Goal: Transaction & Acquisition: Purchase product/service

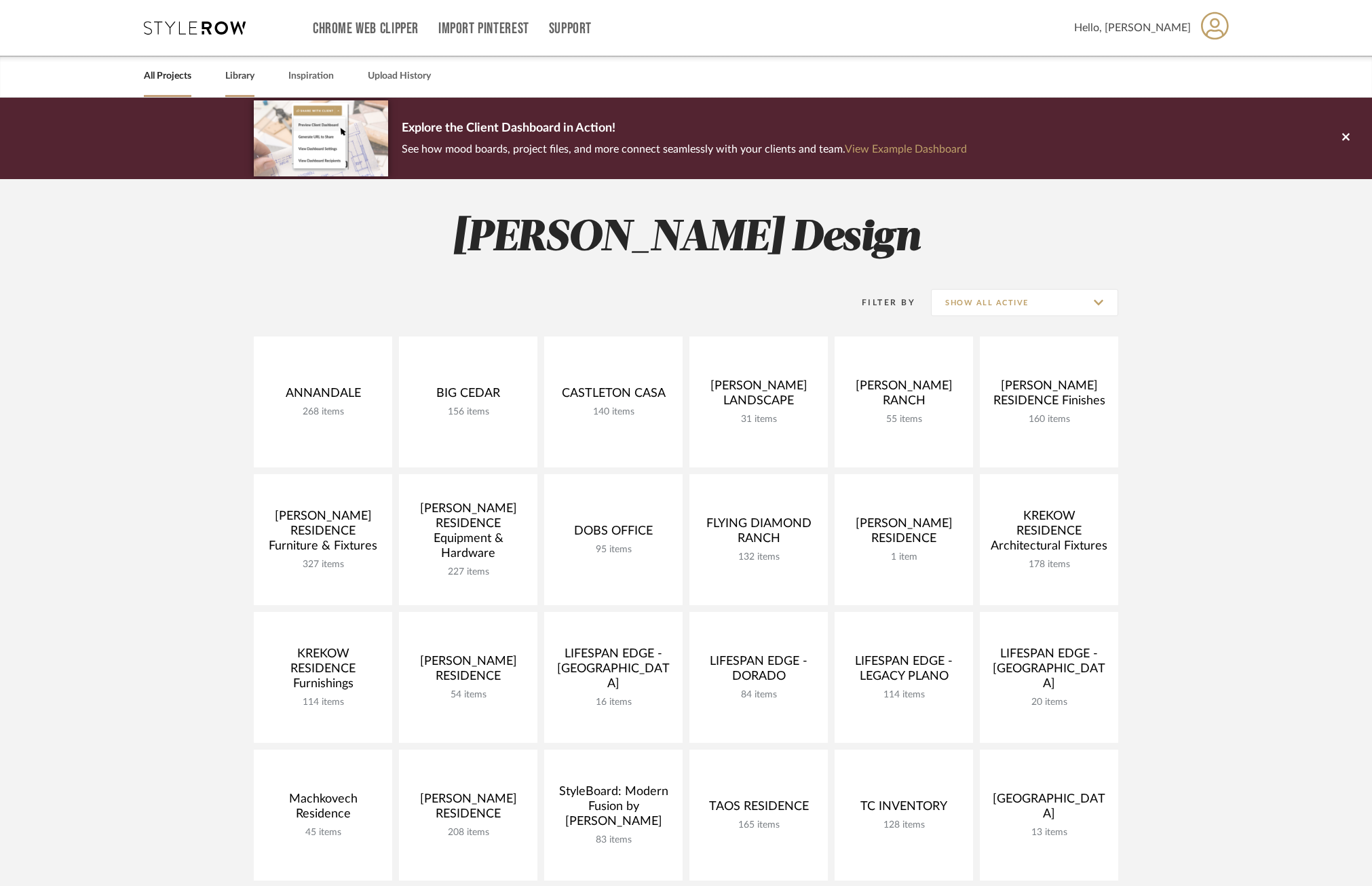
click at [244, 70] on link "Library" at bounding box center [240, 76] width 29 height 18
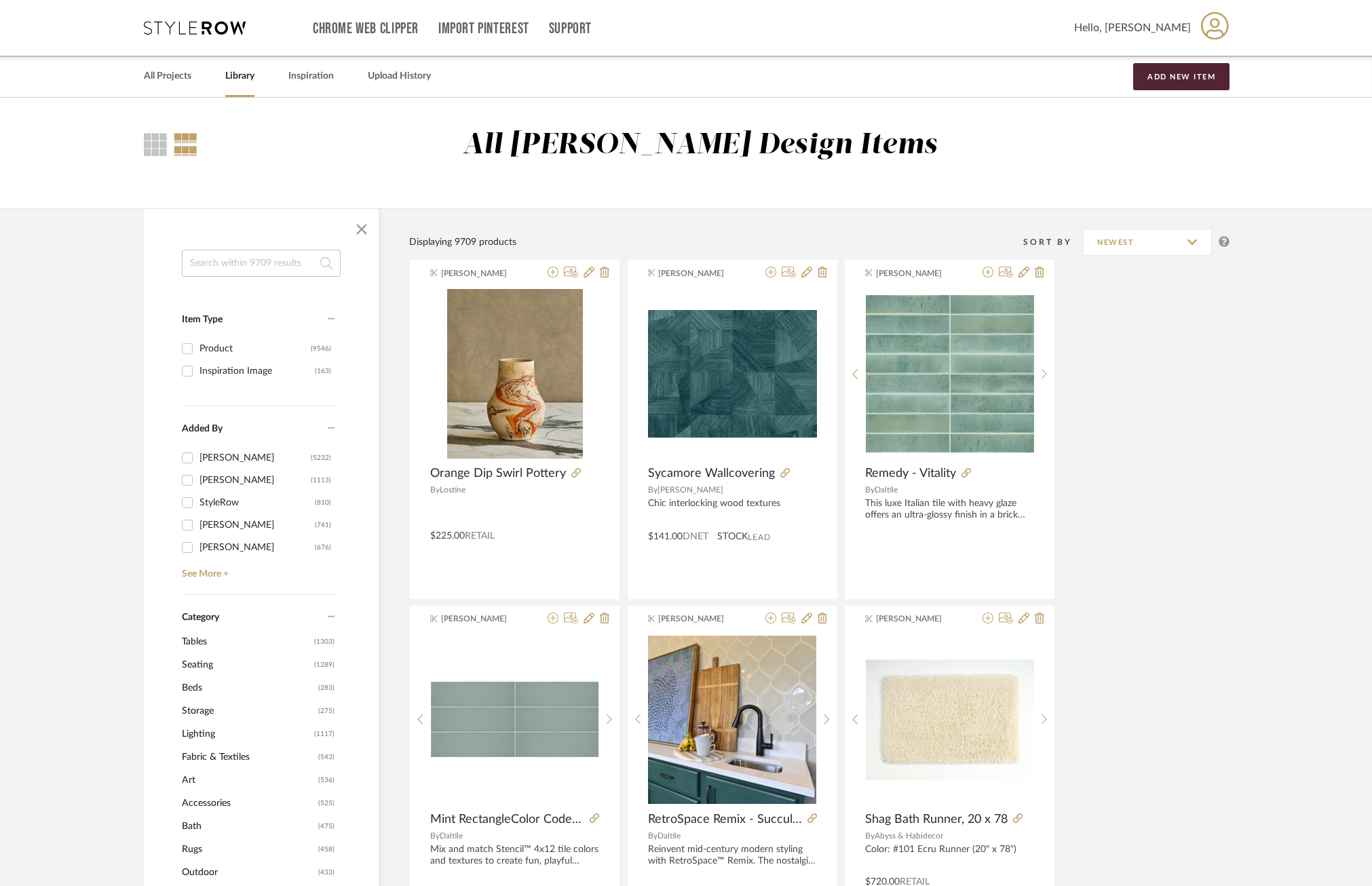
click at [247, 271] on input at bounding box center [261, 264] width 158 height 27
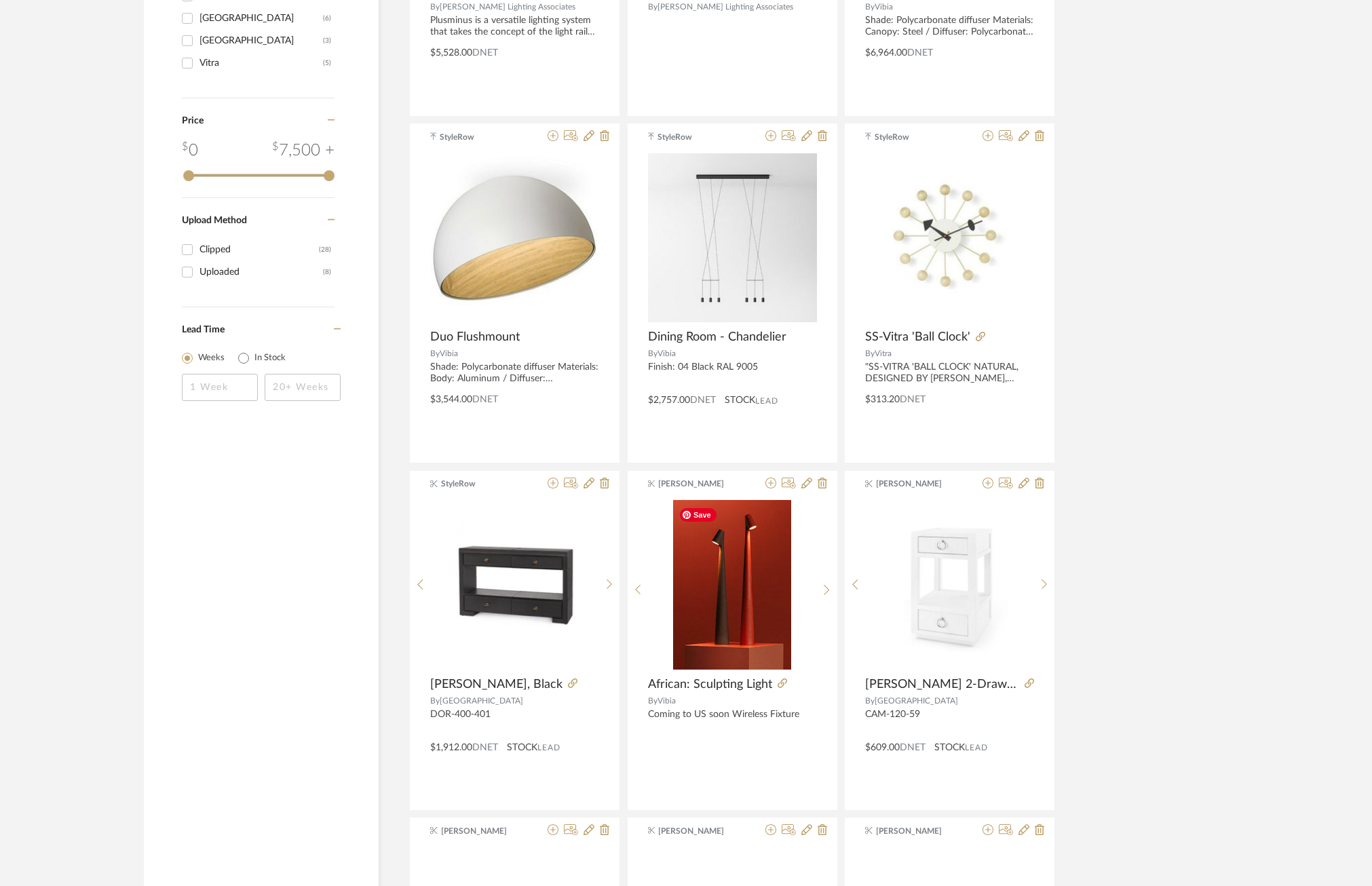
scroll to position [867, 0]
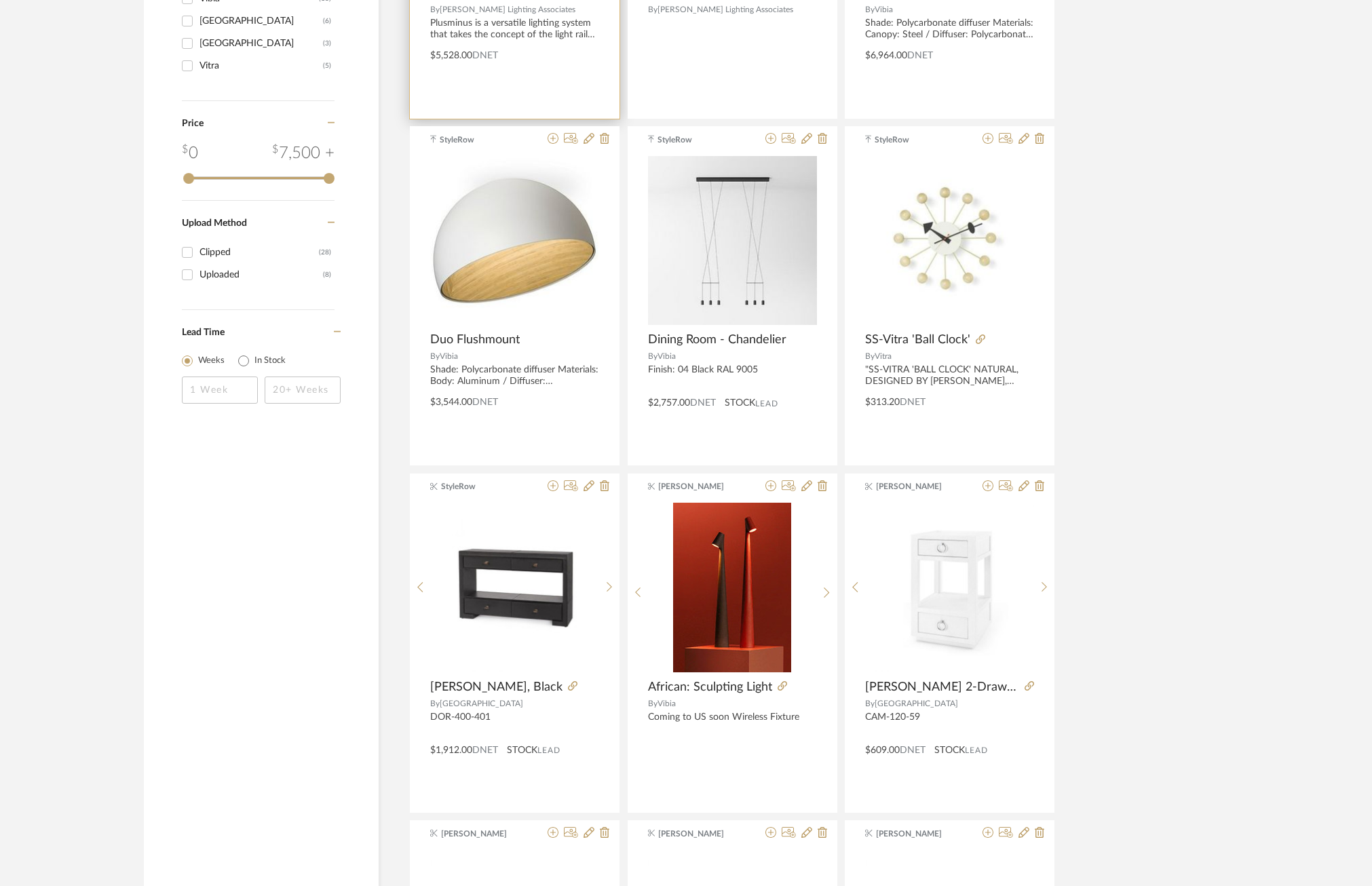
type input "vibia"
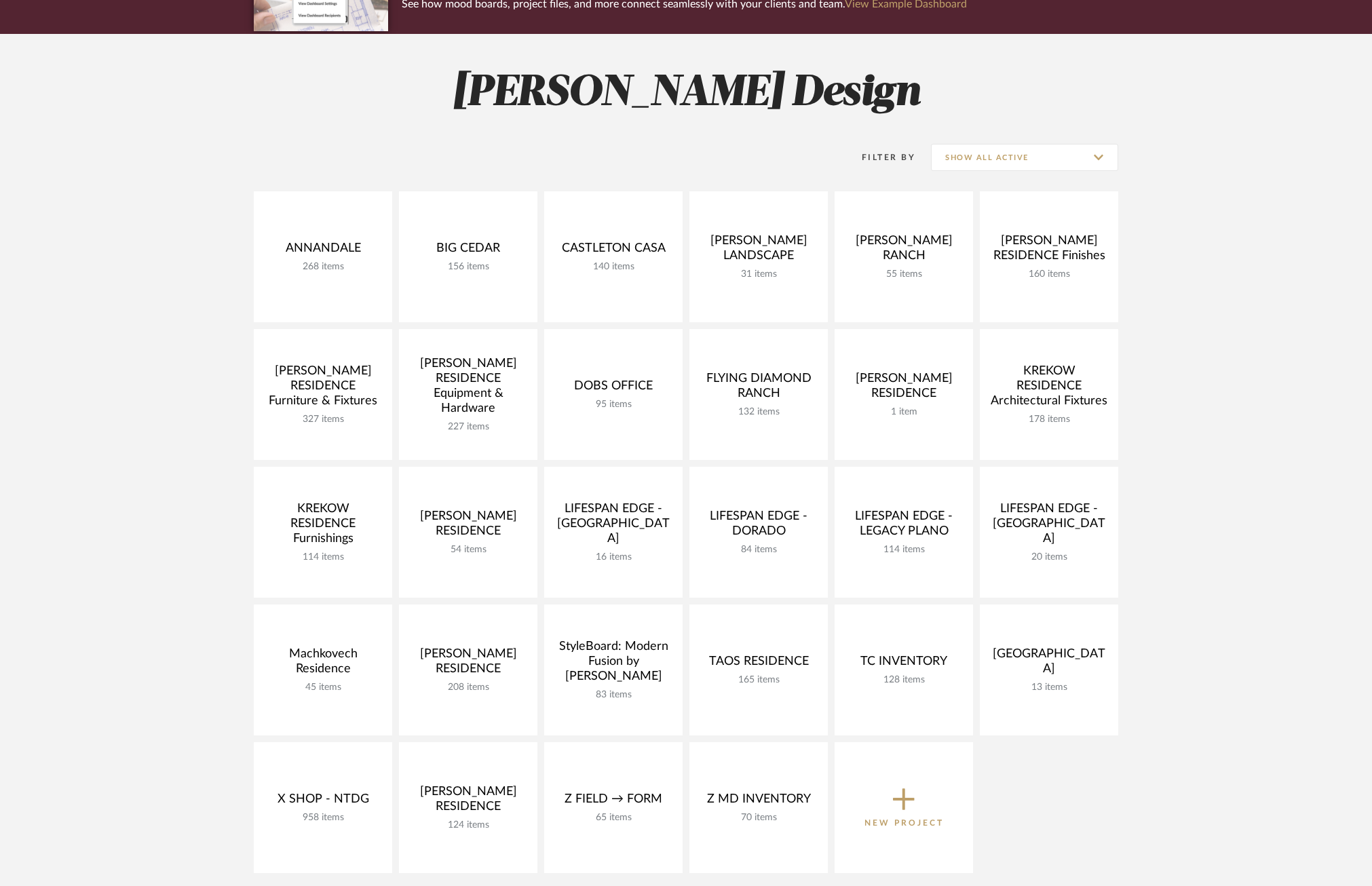
scroll to position [149, 0]
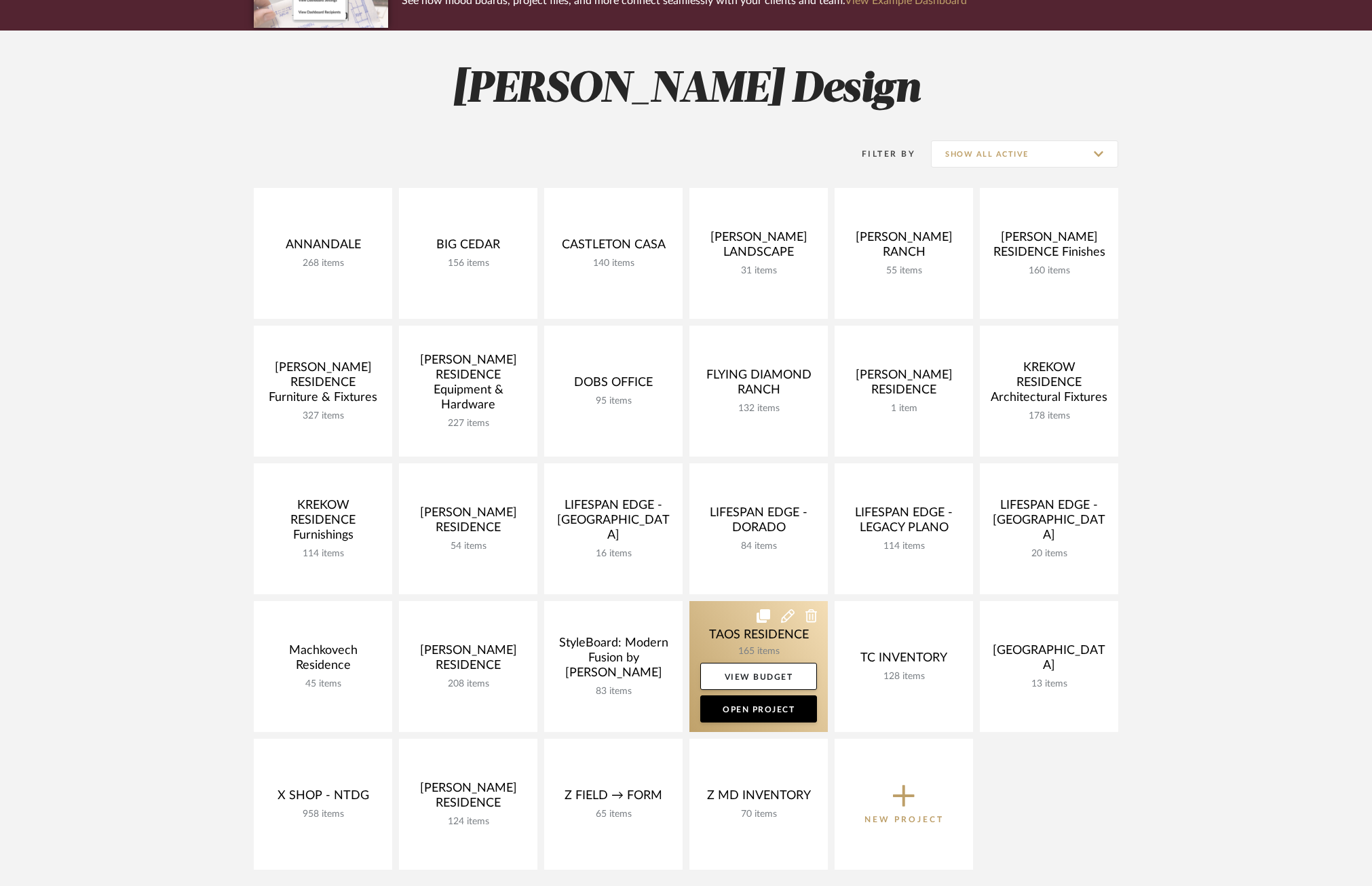
click at [710, 637] on link at bounding box center [759, 667] width 139 height 131
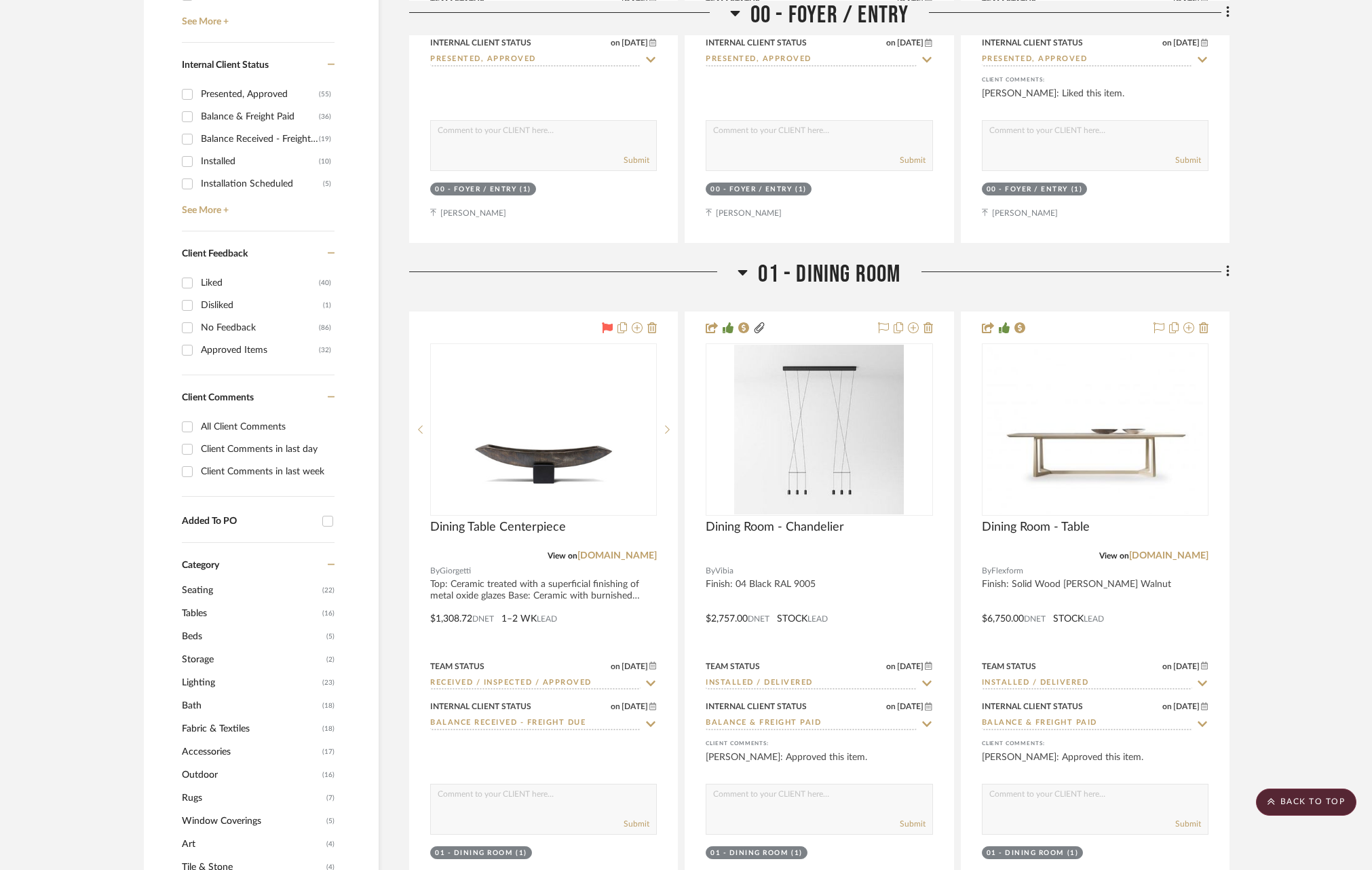
scroll to position [782, 0]
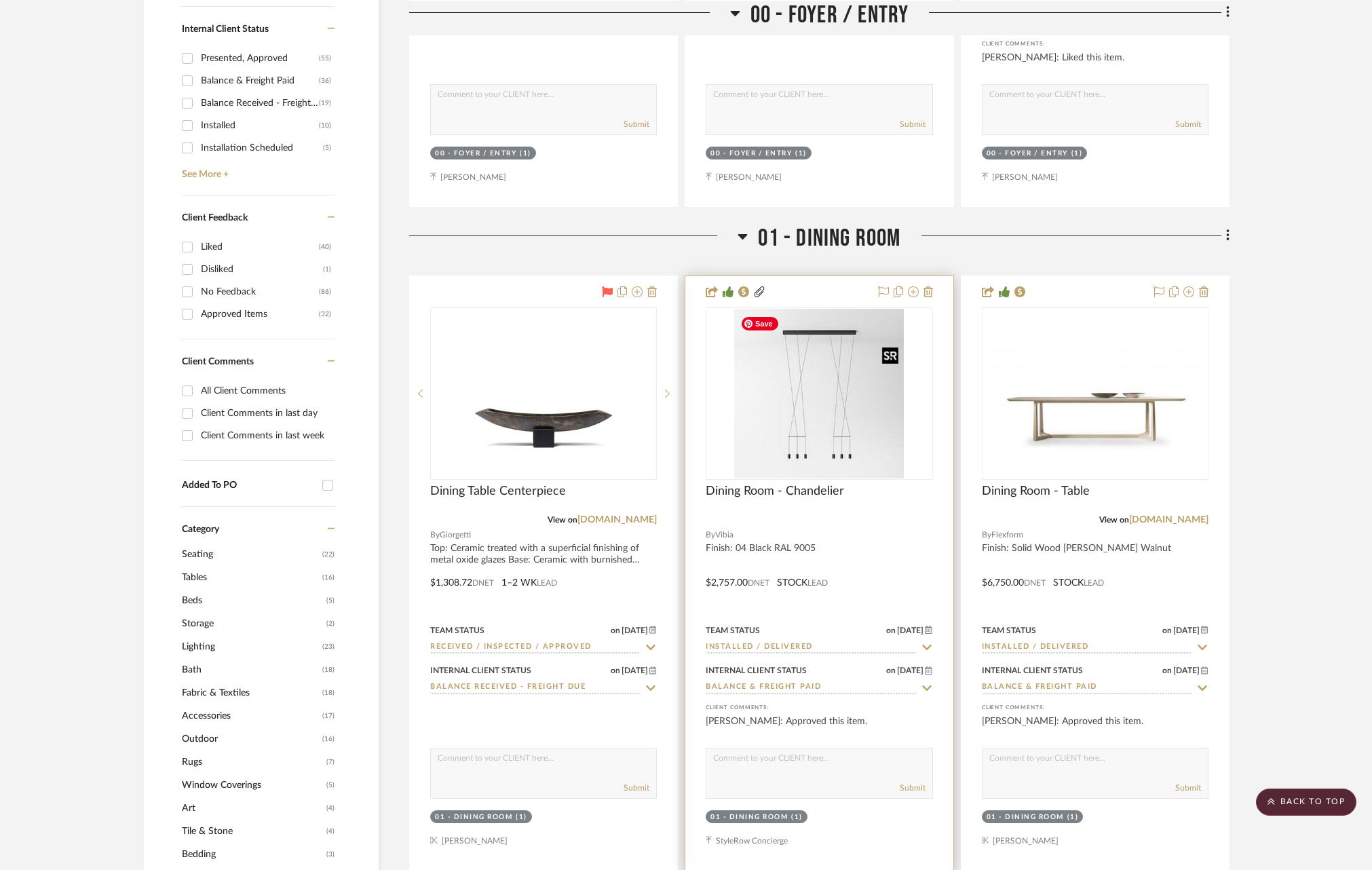
click at [811, 391] on img "0" at bounding box center [819, 393] width 170 height 170
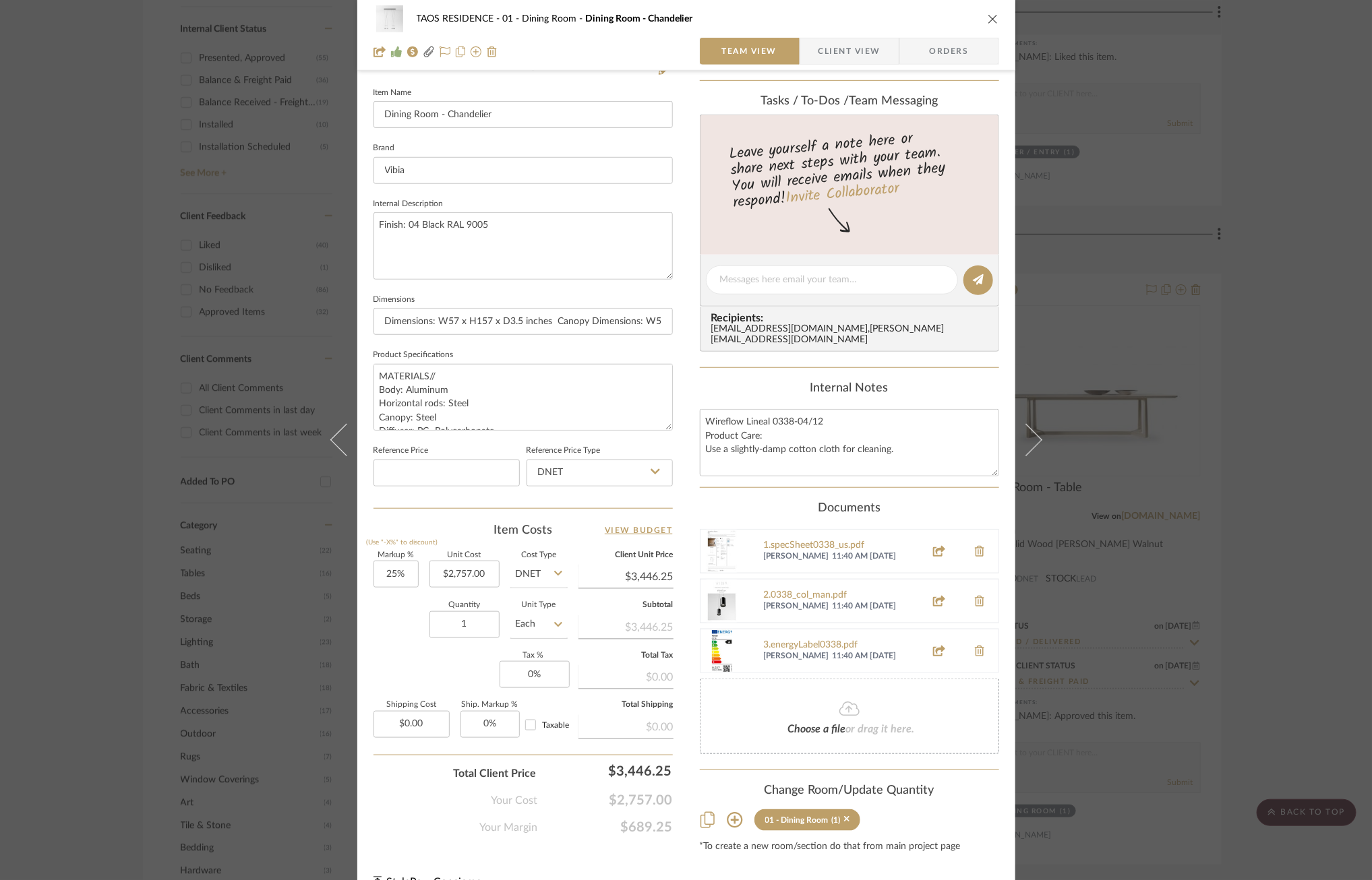
scroll to position [385, 0]
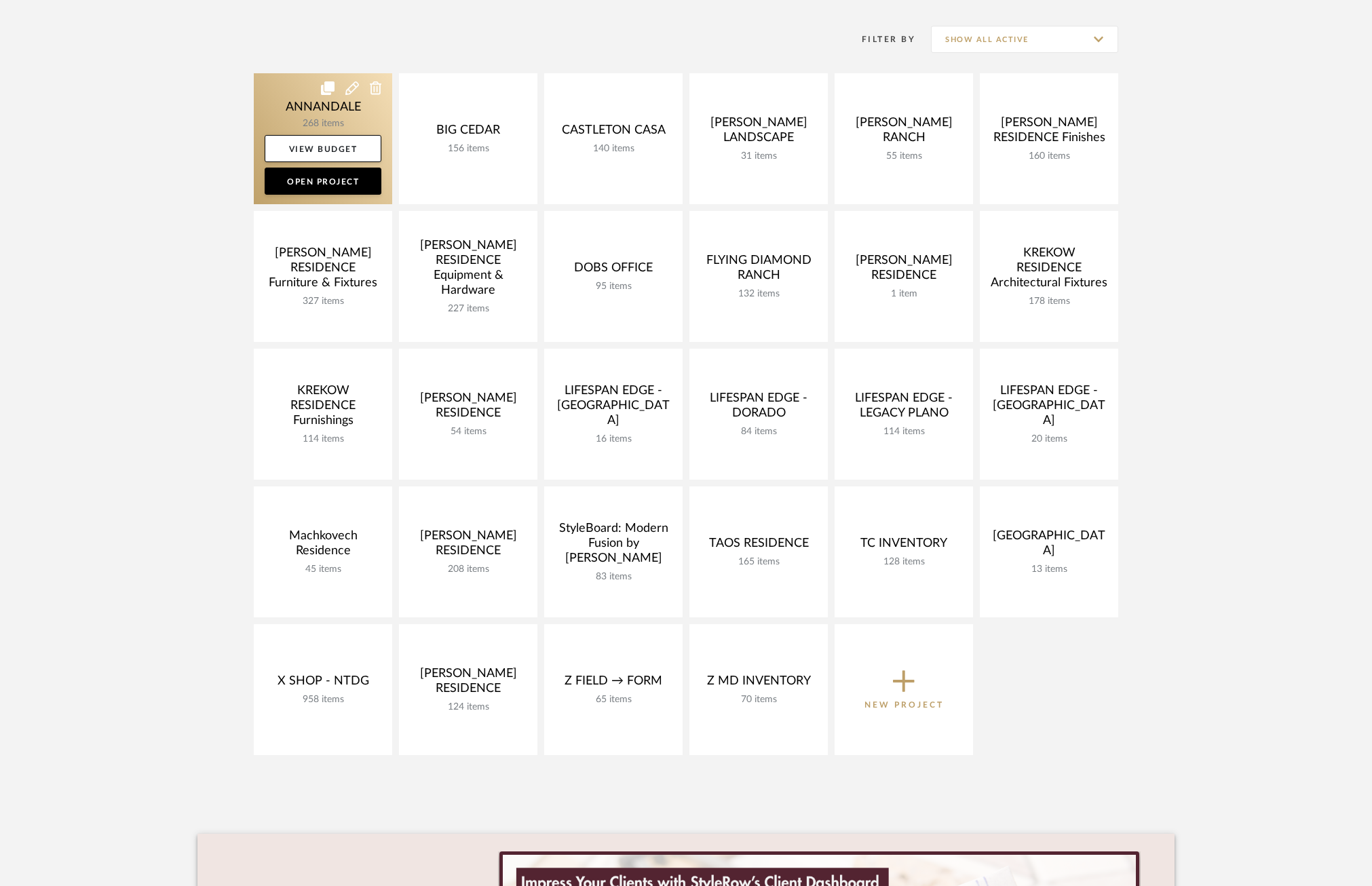
scroll to position [267, 0]
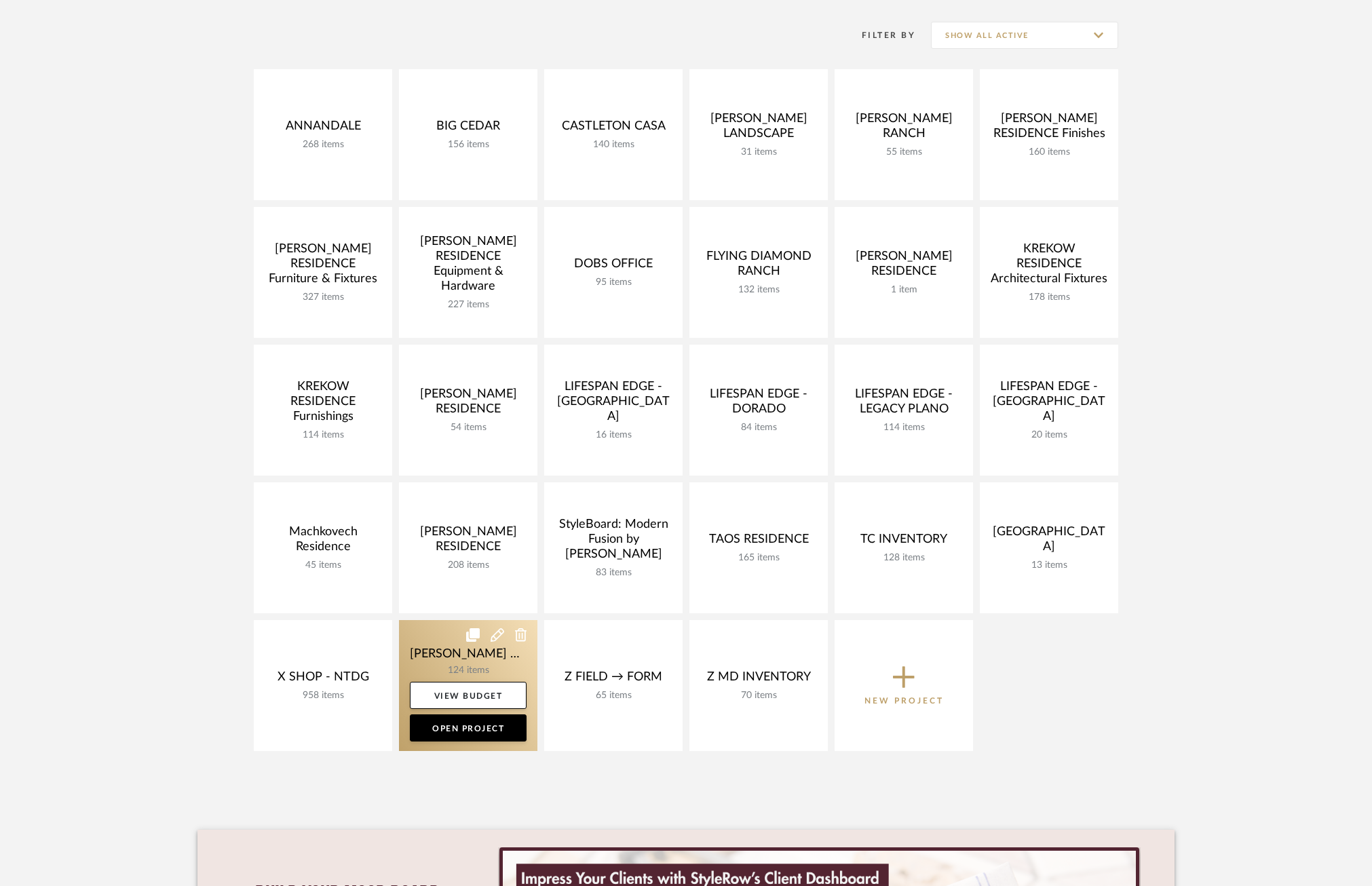
click at [438, 664] on link at bounding box center [469, 686] width 139 height 131
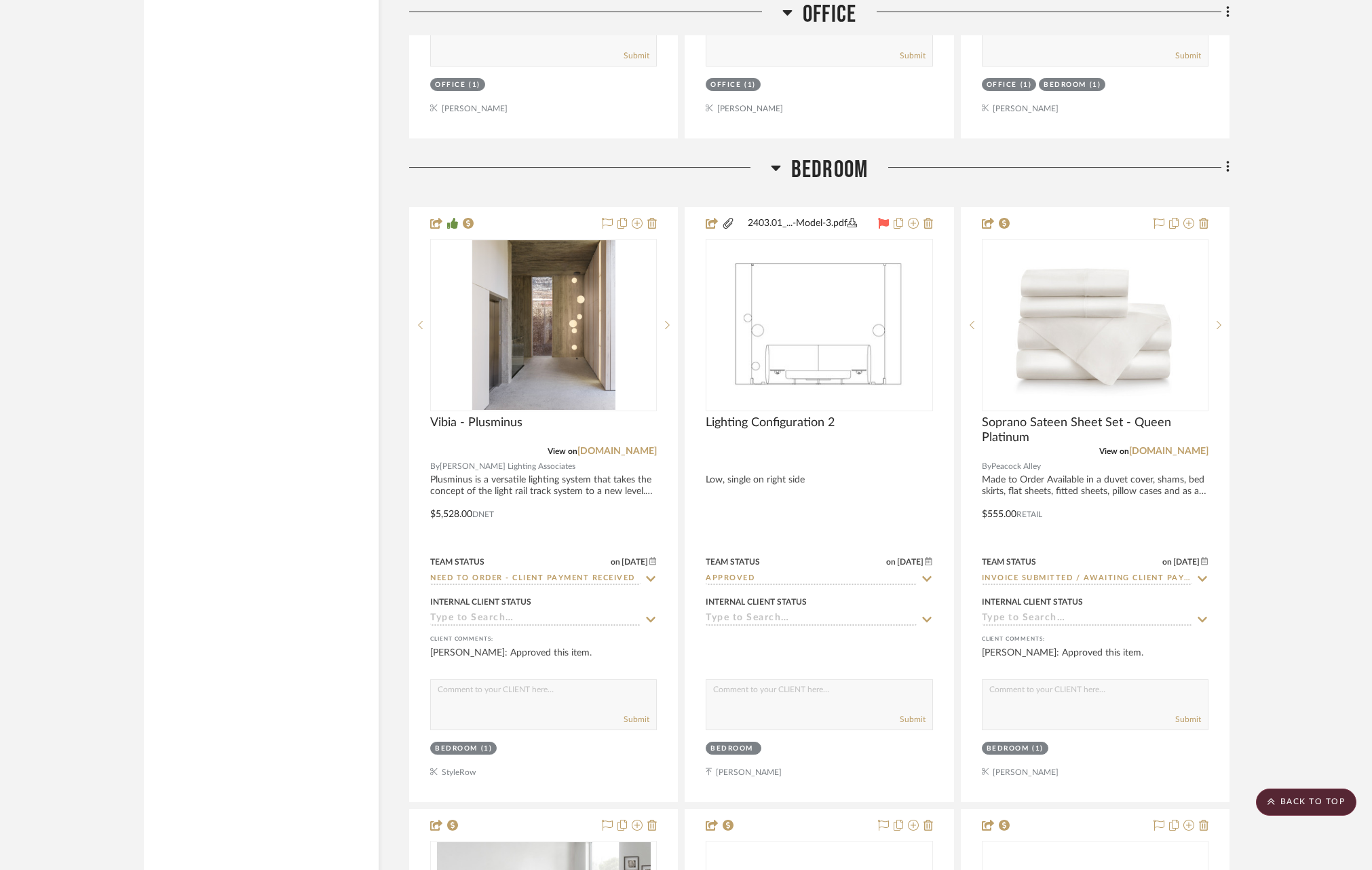
scroll to position [7227, 0]
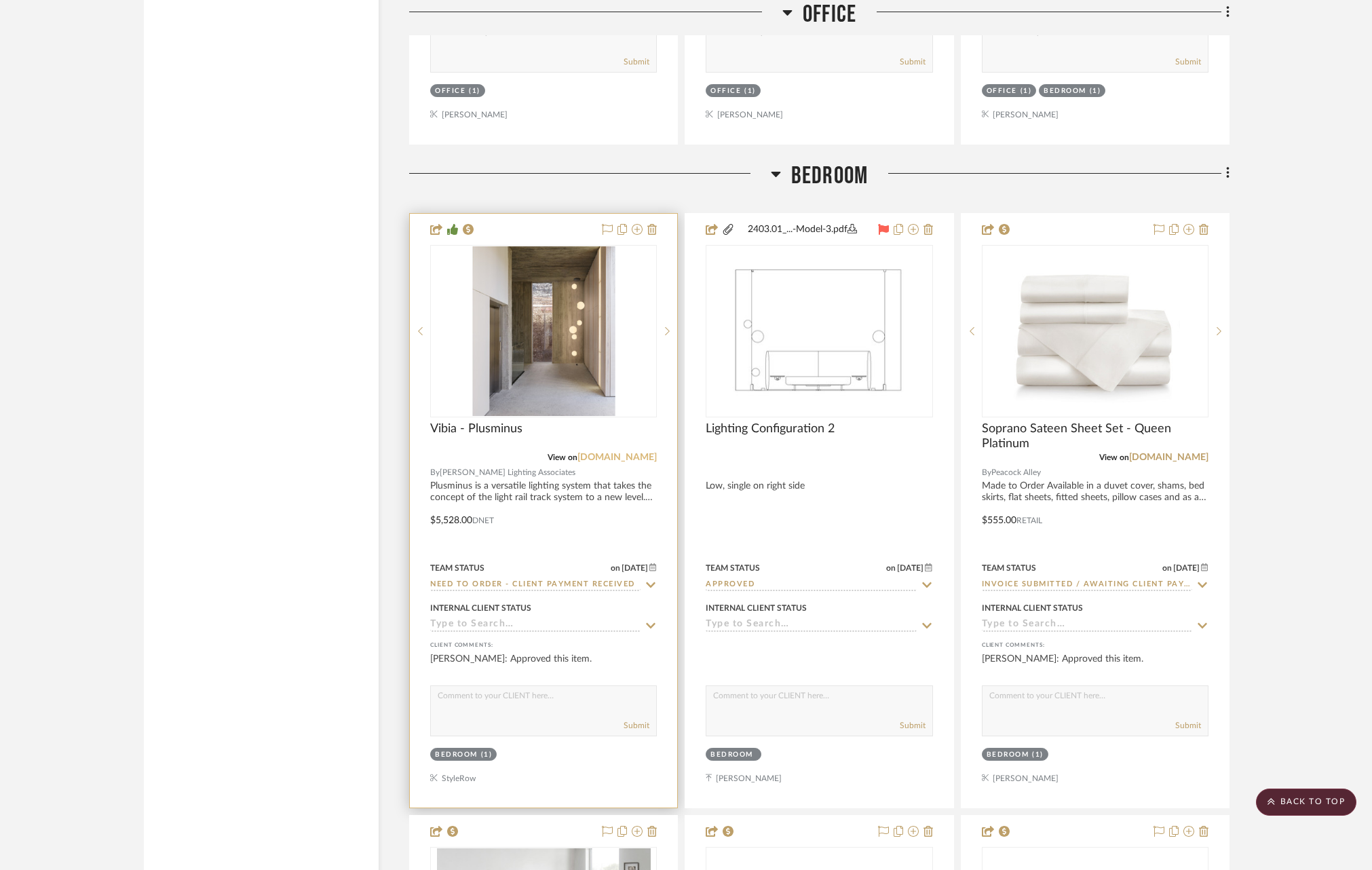
click at [638, 455] on link "[DOMAIN_NAME]" at bounding box center [617, 457] width 79 height 9
click at [553, 351] on img "0" at bounding box center [543, 331] width 143 height 170
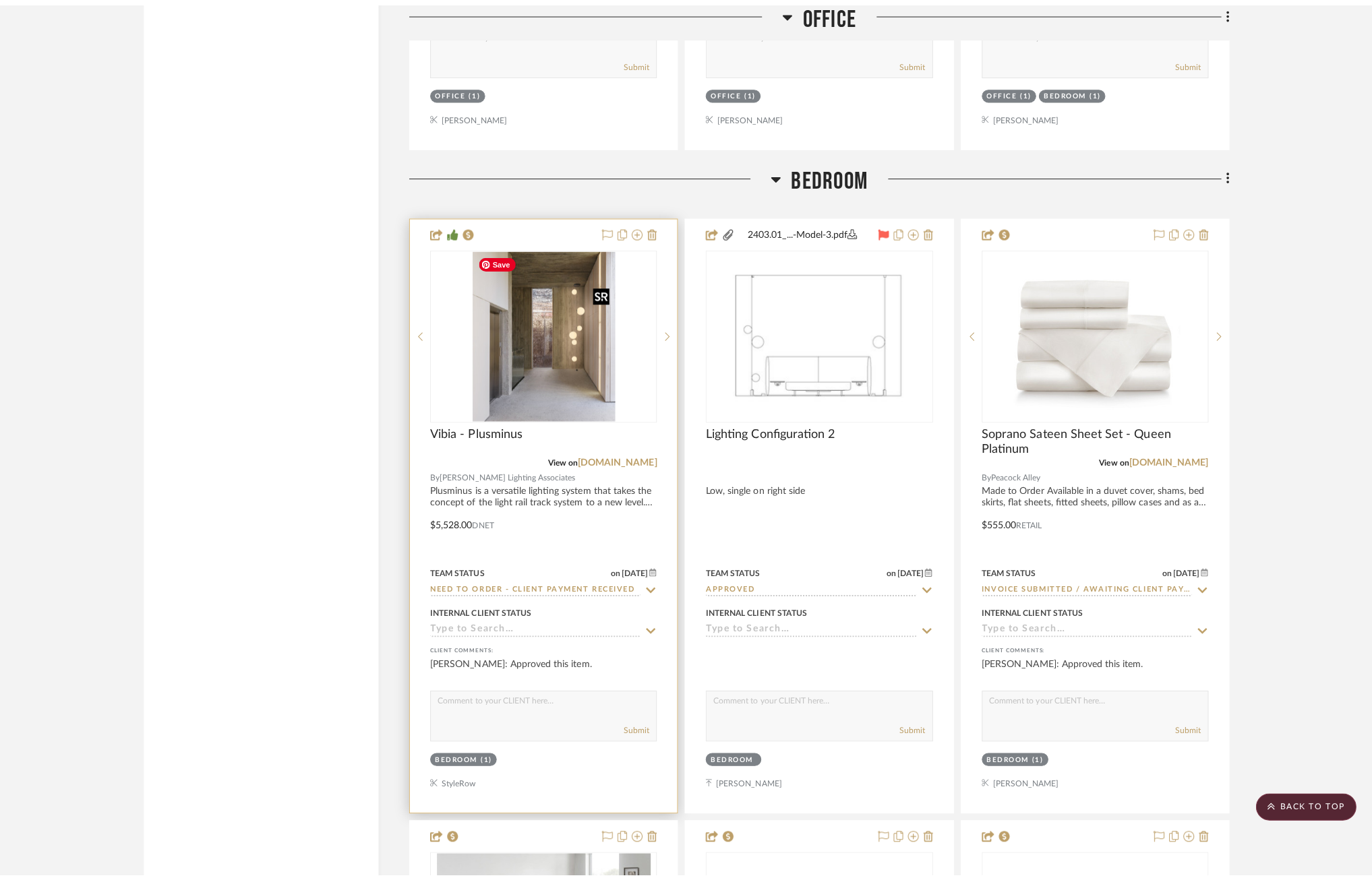
scroll to position [0, 0]
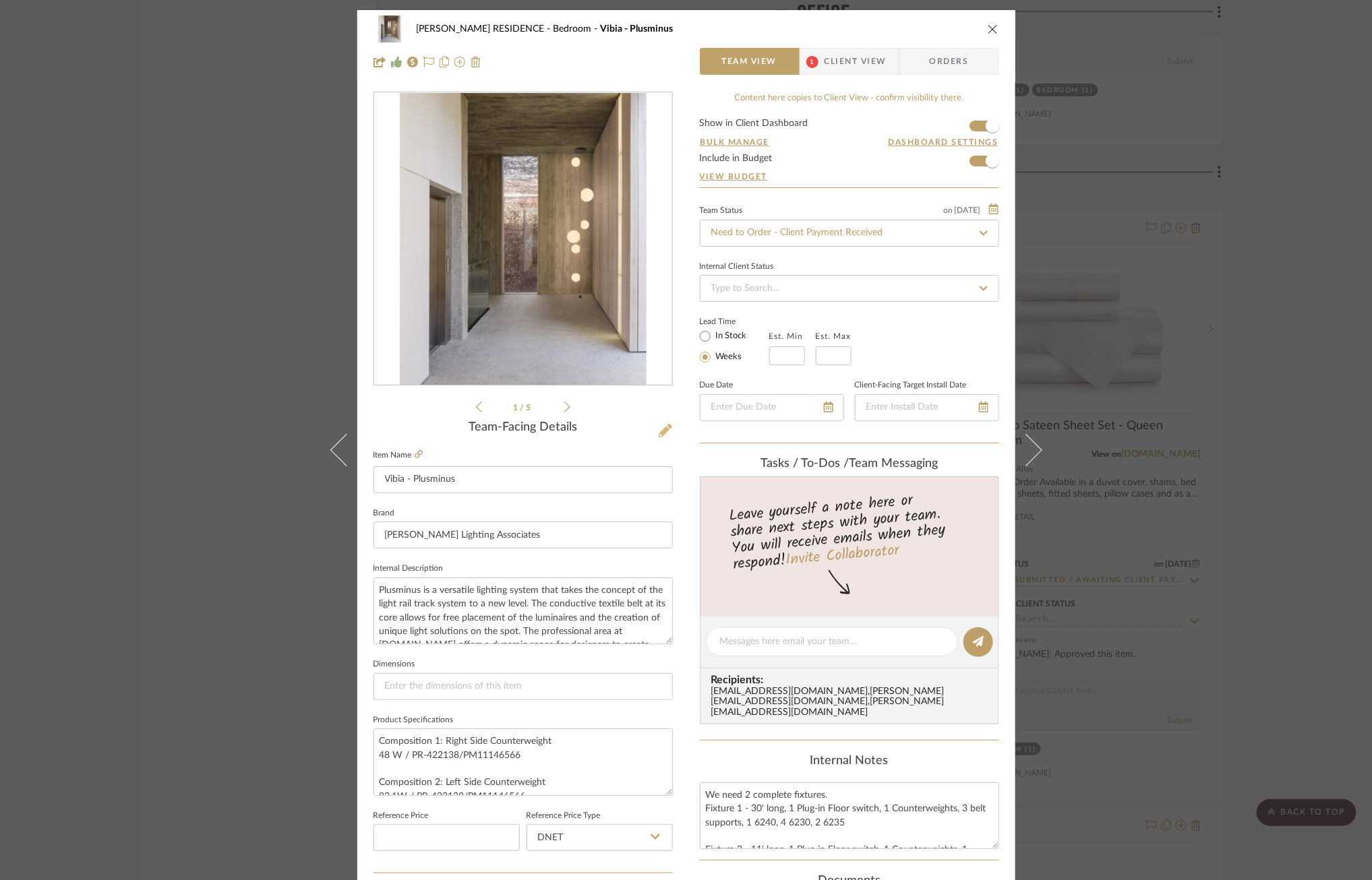
click at [659, 429] on icon at bounding box center [665, 431] width 14 height 14
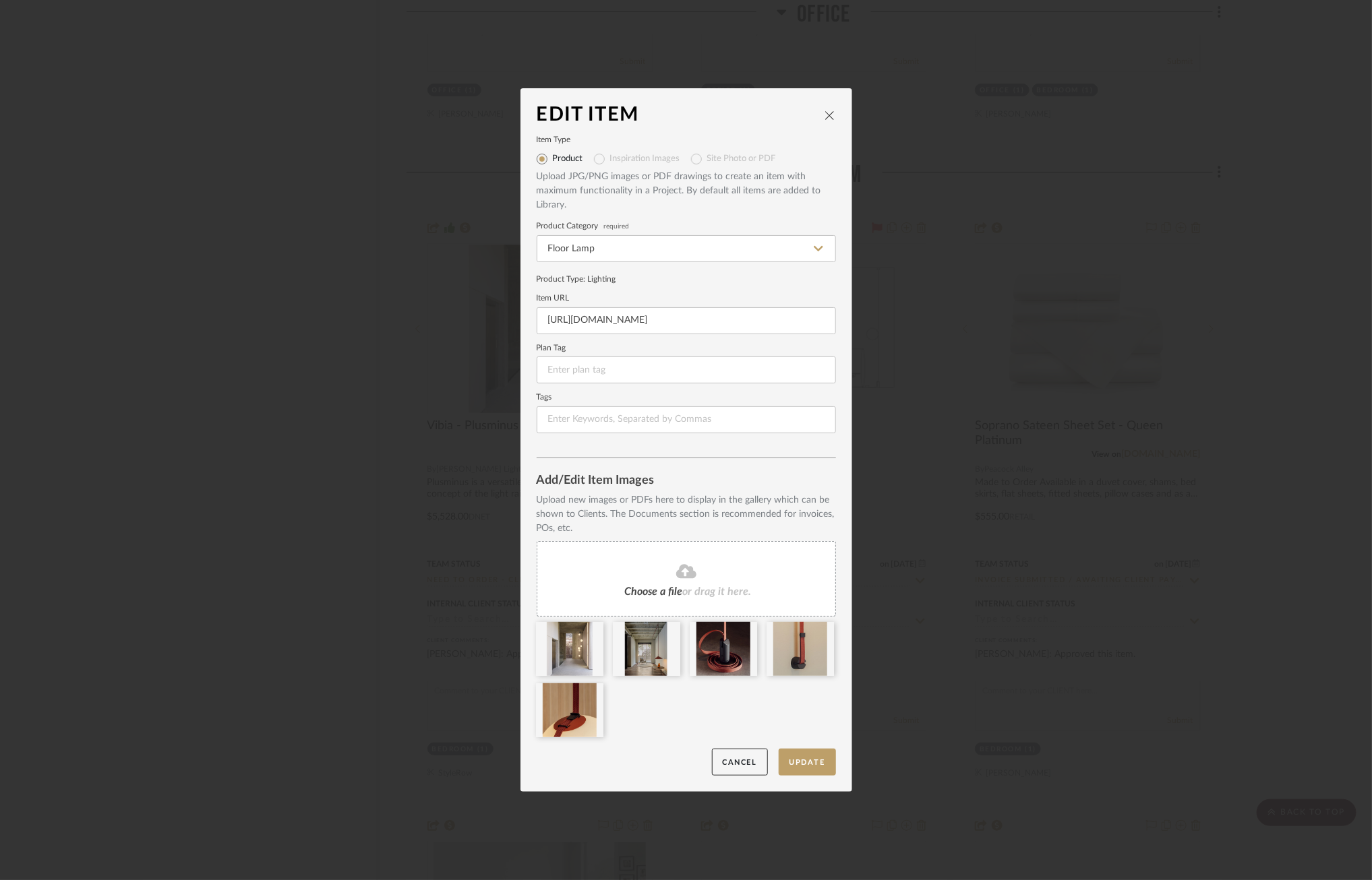
click at [656, 553] on div "Choose a file or drag it here." at bounding box center [686, 579] width 299 height 76
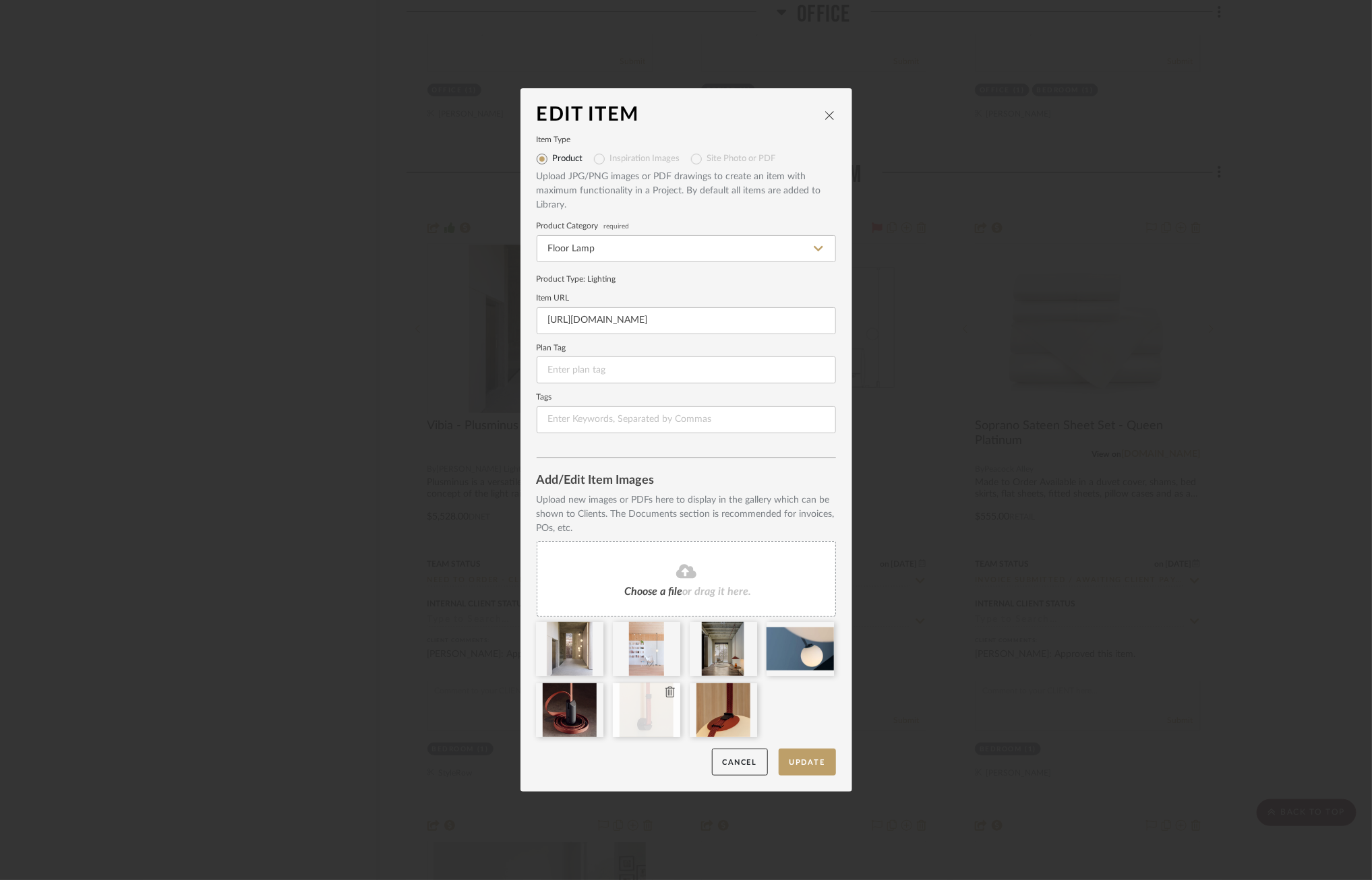
click at [667, 693] on icon at bounding box center [670, 692] width 9 height 11
click at [0, 0] on icon at bounding box center [0, 0] width 0 height 0
click at [742, 630] on icon at bounding box center [747, 631] width 9 height 11
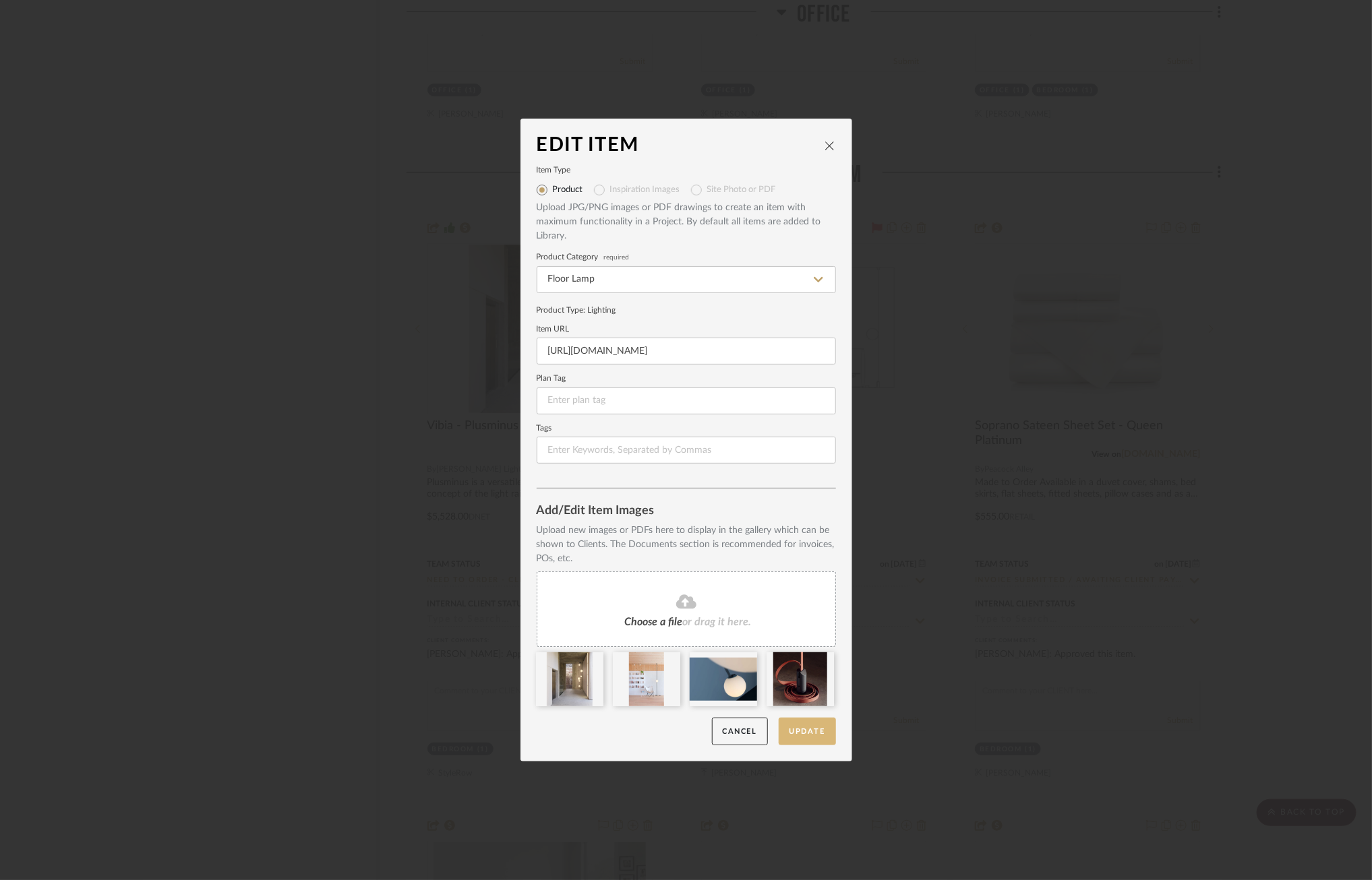
click at [801, 734] on button "Update" at bounding box center [807, 732] width 58 height 28
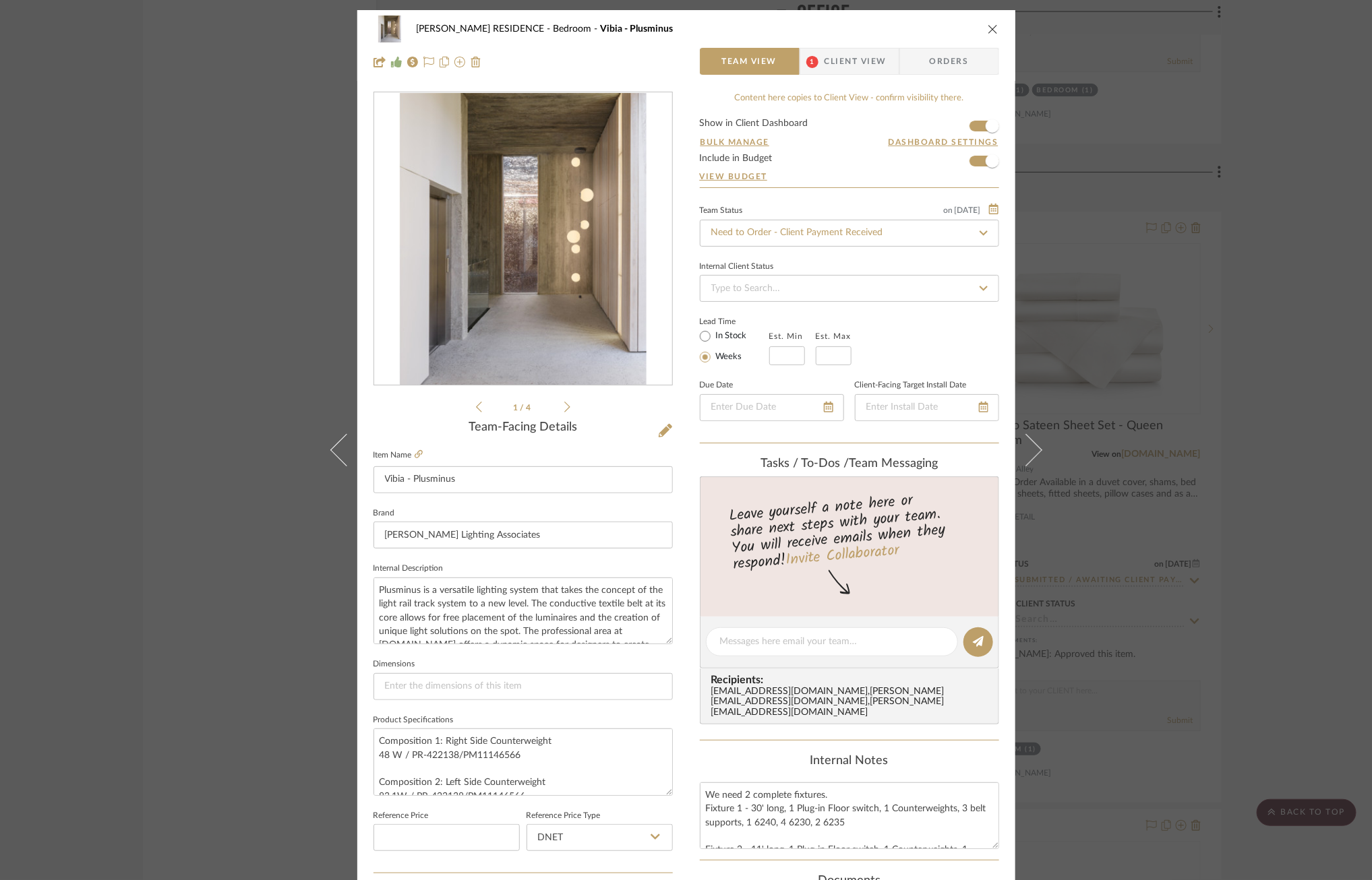
click at [570, 398] on div "1 / 4" at bounding box center [522, 253] width 299 height 324
click at [565, 408] on icon at bounding box center [568, 407] width 6 height 12
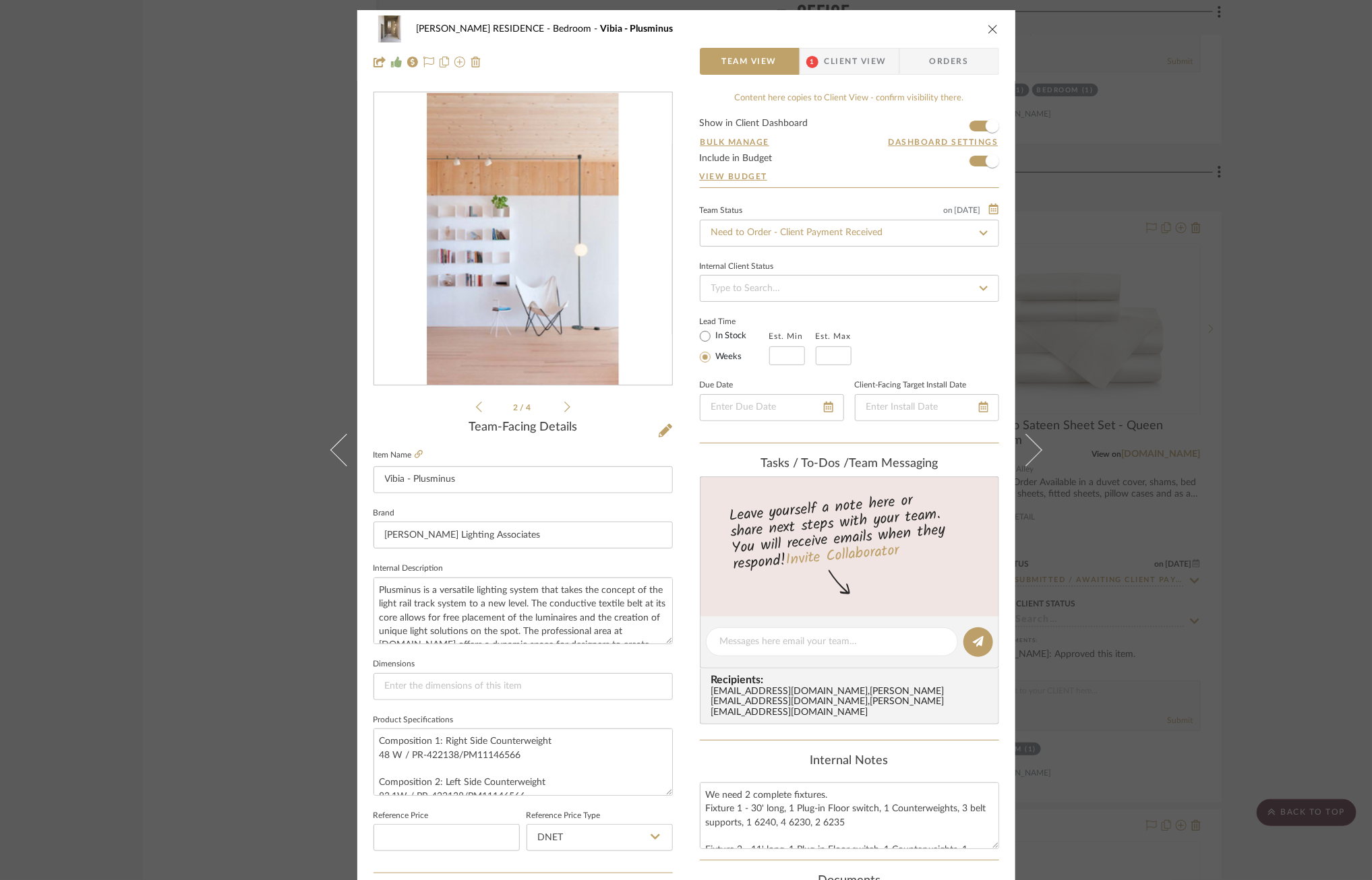
click at [565, 408] on icon at bounding box center [568, 407] width 6 height 12
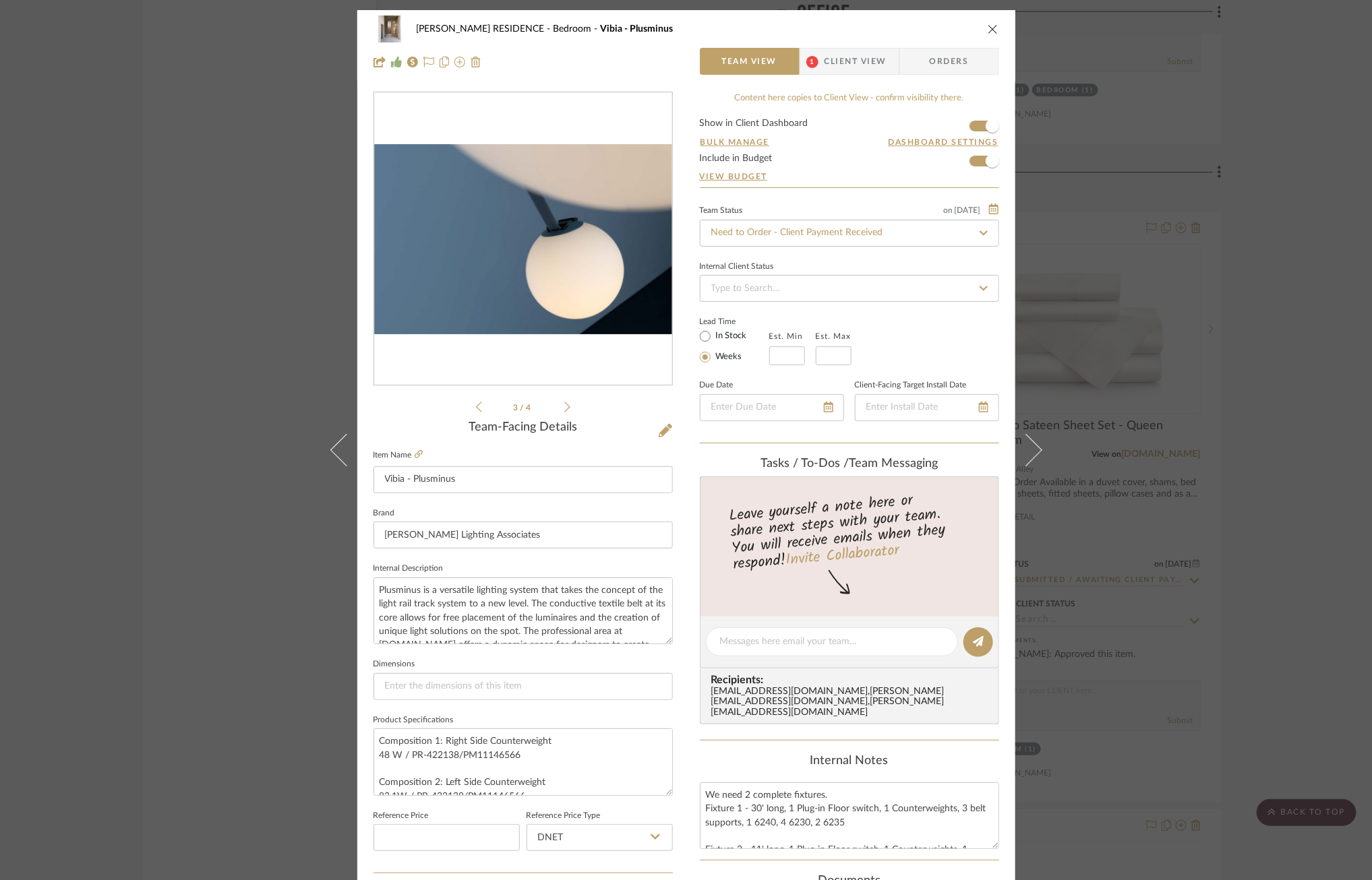
click at [565, 408] on icon at bounding box center [568, 407] width 6 height 12
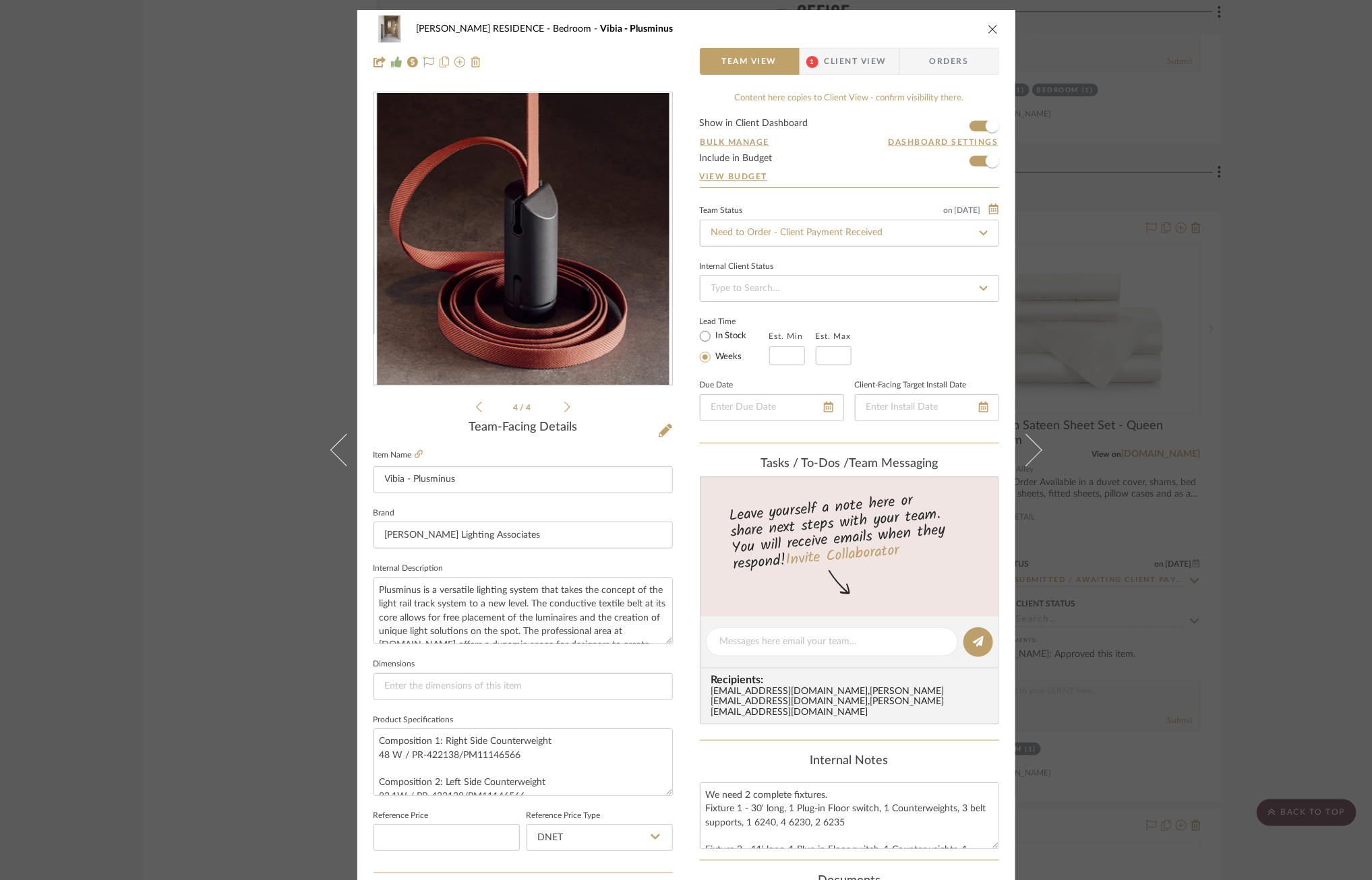
click at [476, 412] on icon at bounding box center [479, 407] width 6 height 12
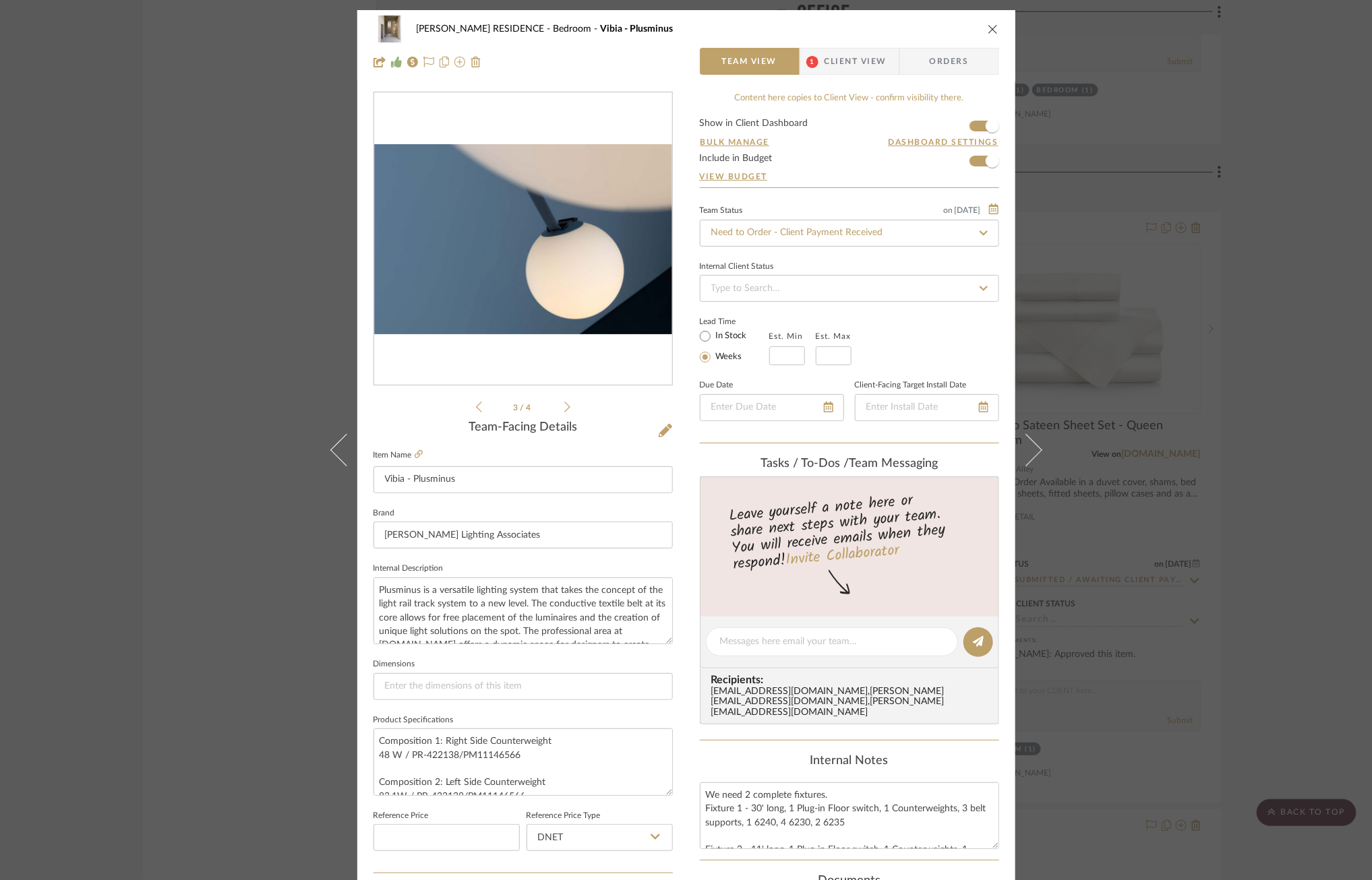
click at [562, 200] on img "2" at bounding box center [523, 240] width 298 height 191
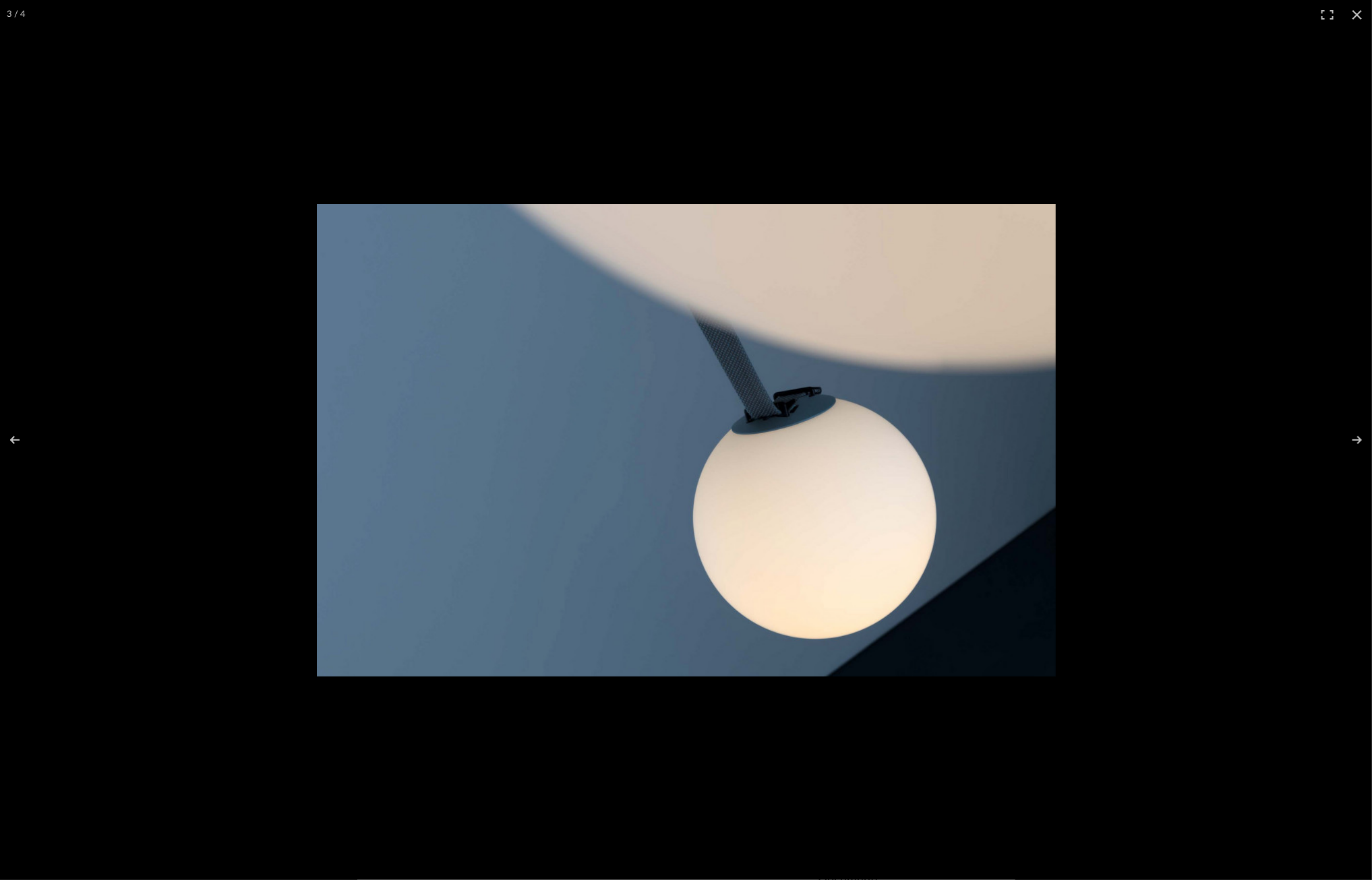
click at [639, 429] on img at bounding box center [686, 440] width 739 height 472
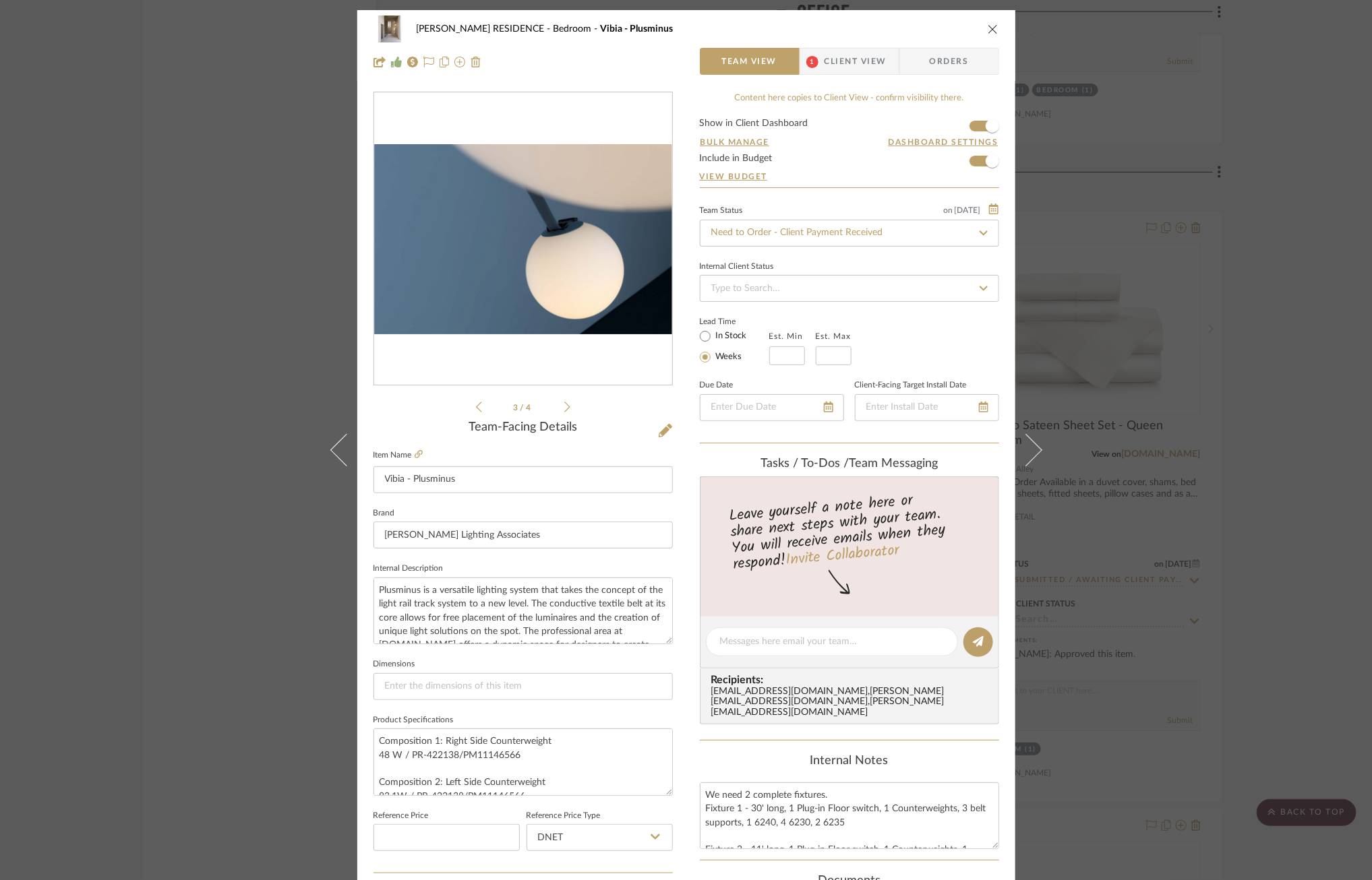
click at [565, 404] on icon at bounding box center [568, 407] width 6 height 11
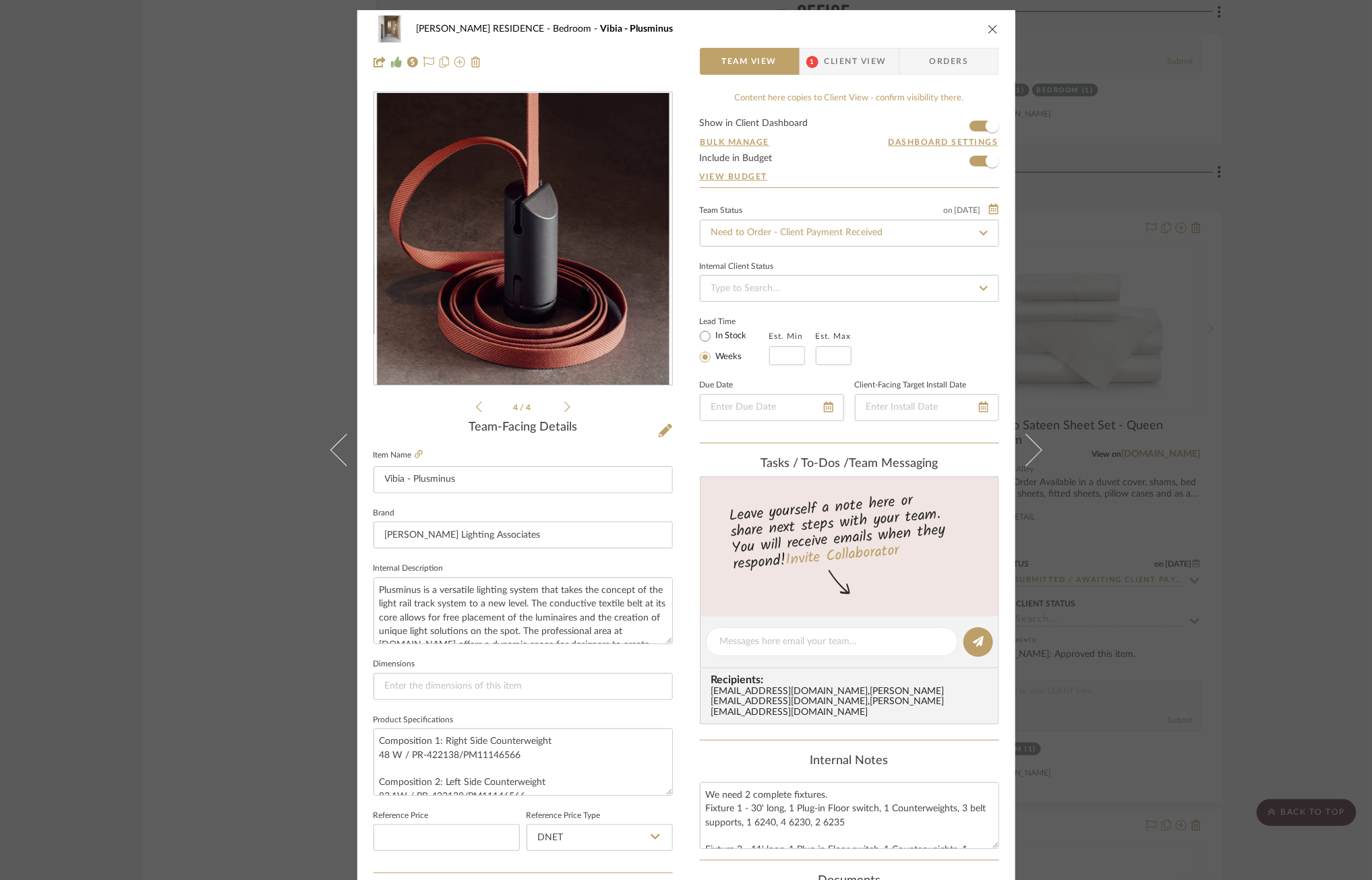
click at [476, 409] on icon at bounding box center [479, 407] width 6 height 12
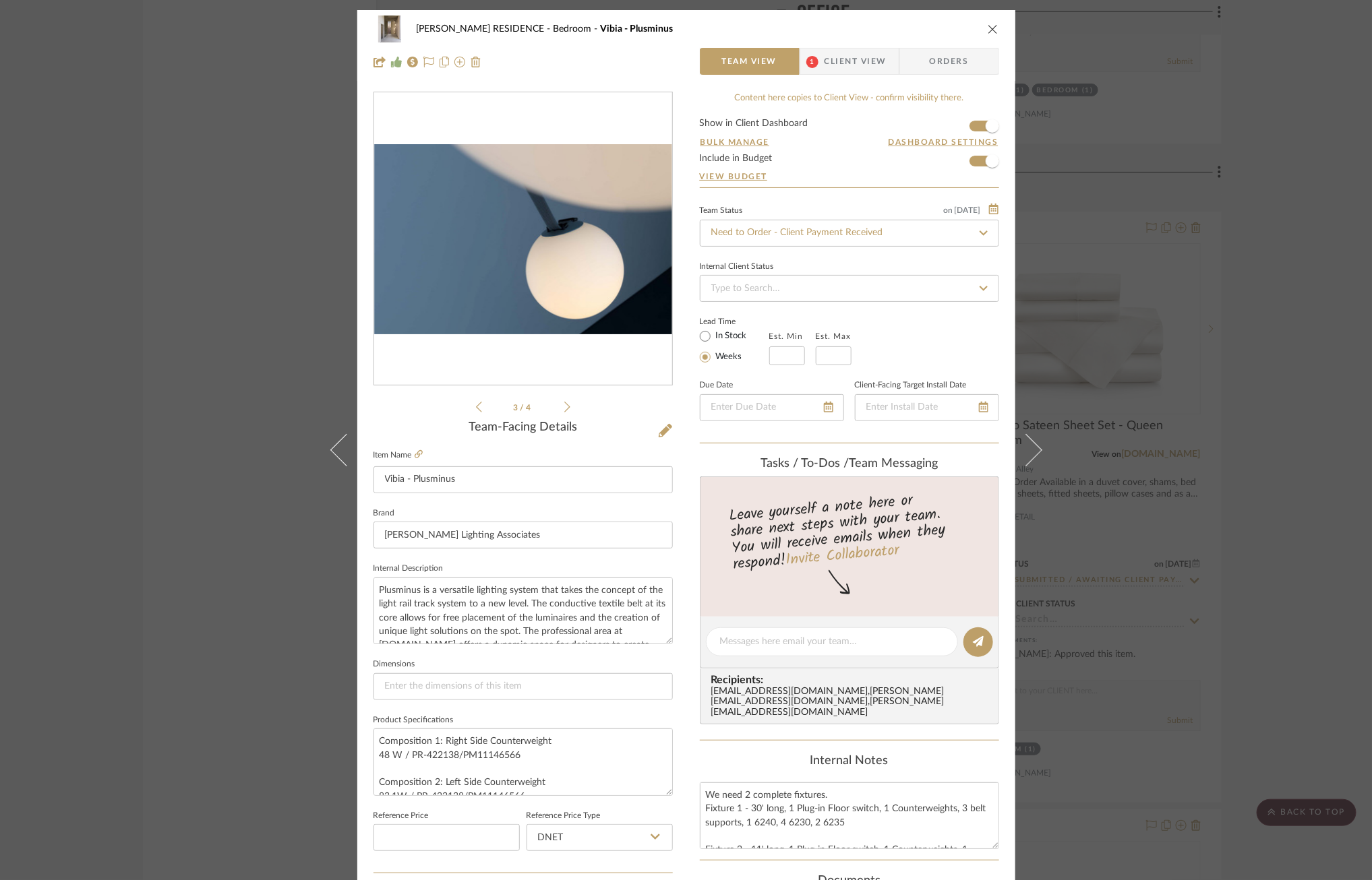
click at [476, 409] on icon at bounding box center [479, 407] width 6 height 12
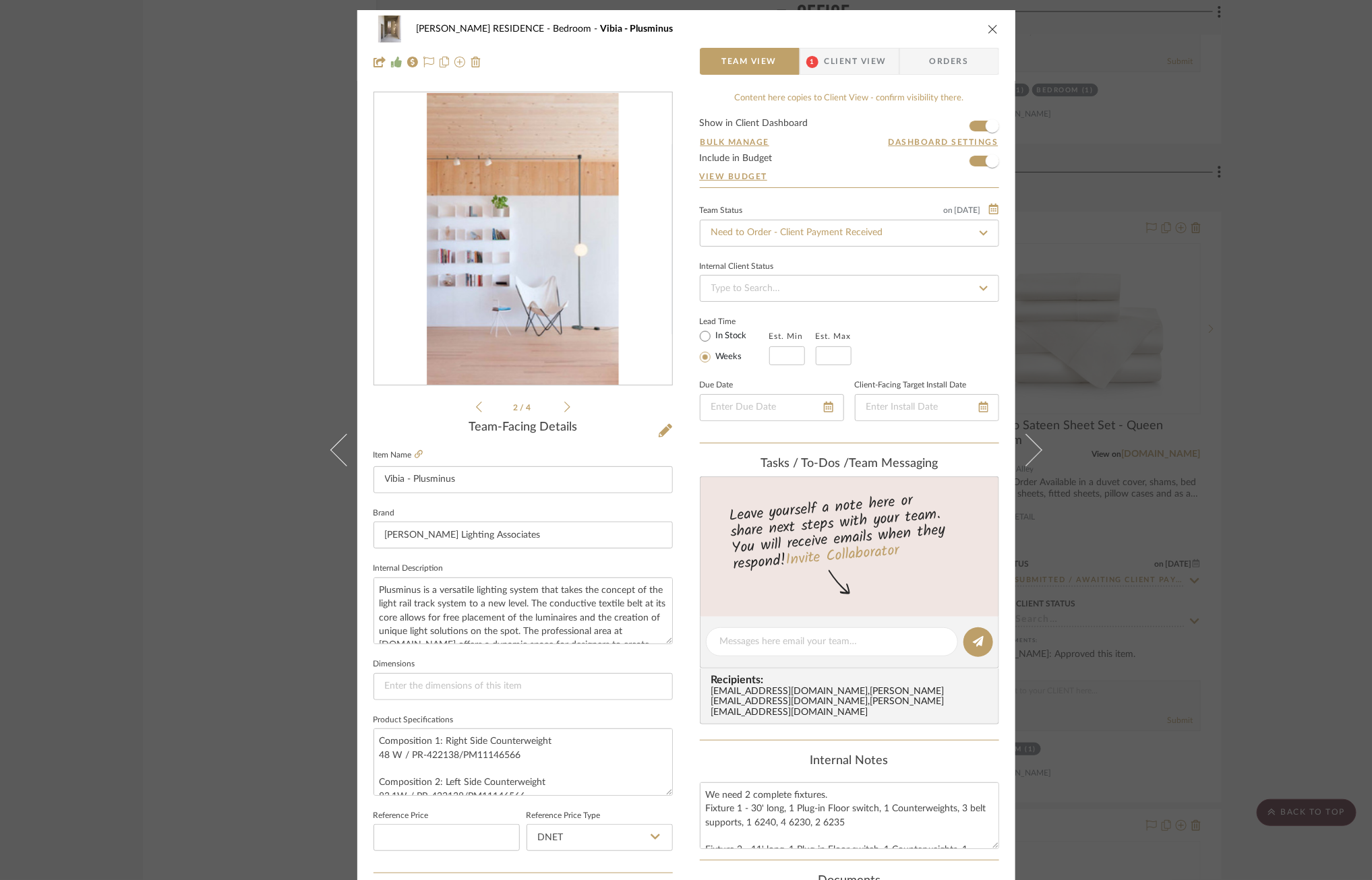
click at [476, 409] on icon at bounding box center [479, 407] width 6 height 12
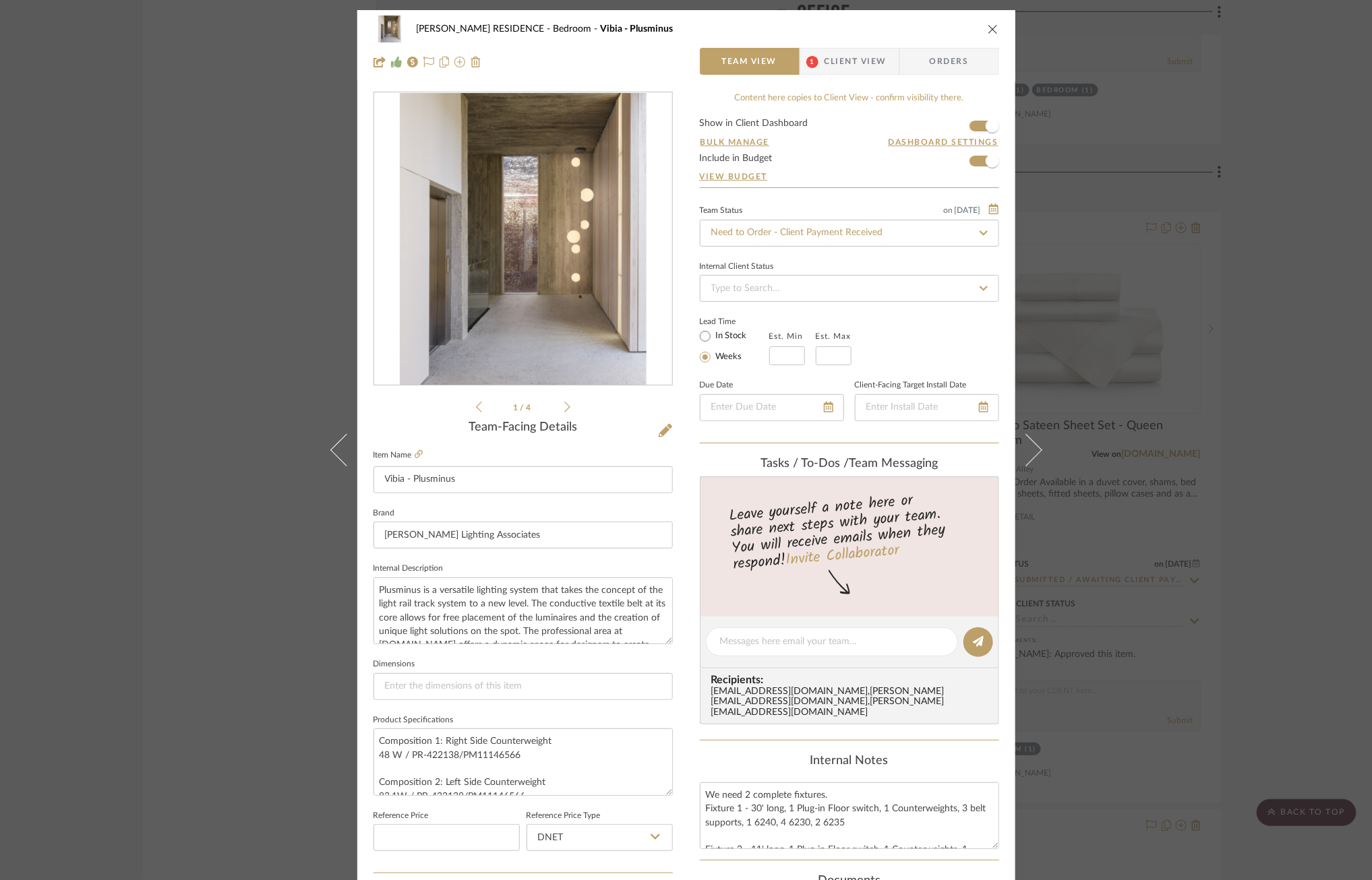
click at [565, 404] on icon at bounding box center [568, 407] width 6 height 12
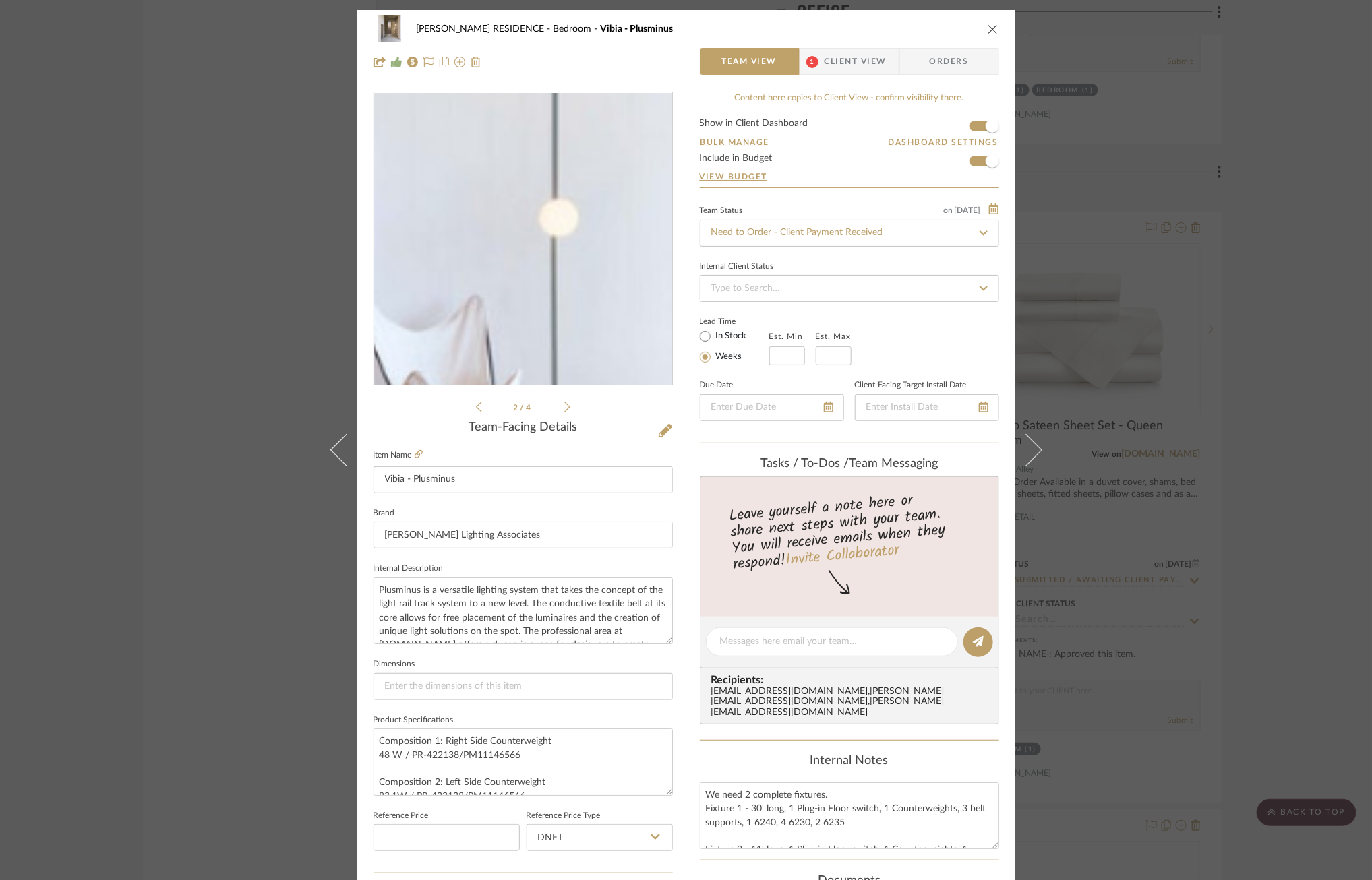
click at [565, 257] on img "1" at bounding box center [523, 239] width 192 height 293
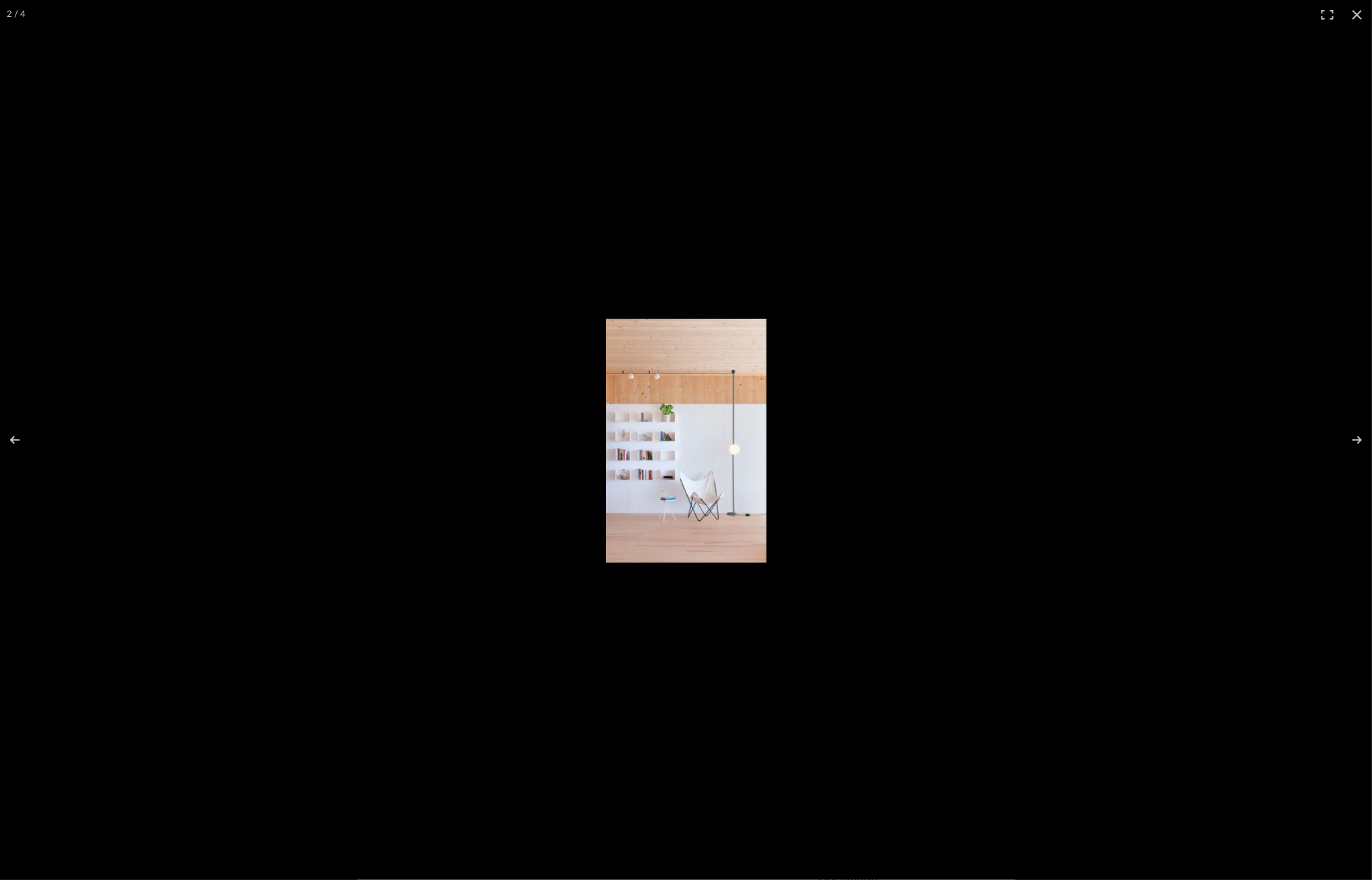
click at [742, 458] on img at bounding box center [686, 440] width 160 height 244
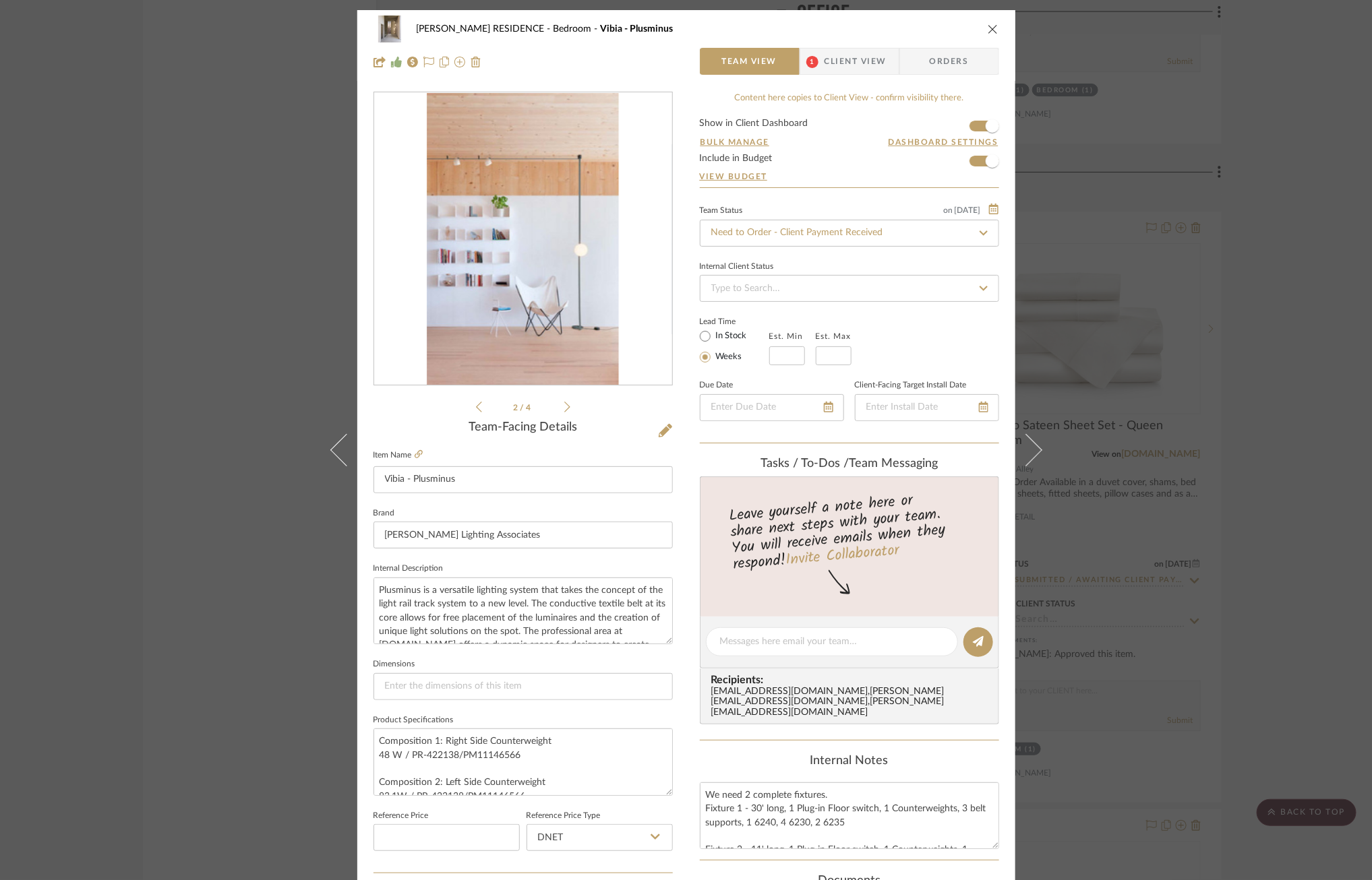
click at [469, 410] on div "2 / 4" at bounding box center [522, 253] width 299 height 324
click at [476, 409] on icon at bounding box center [479, 407] width 6 height 12
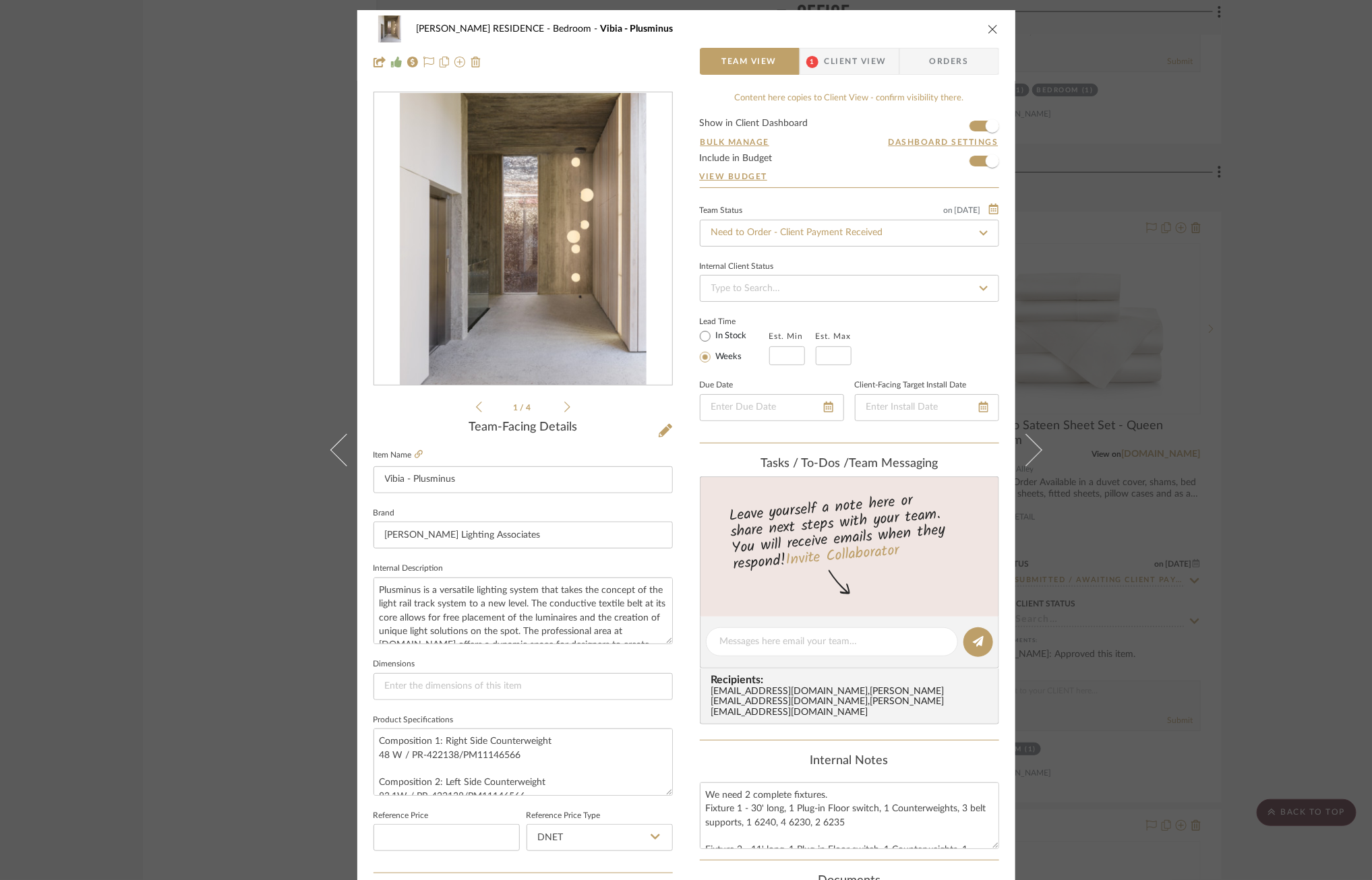
click at [565, 407] on icon at bounding box center [568, 407] width 6 height 12
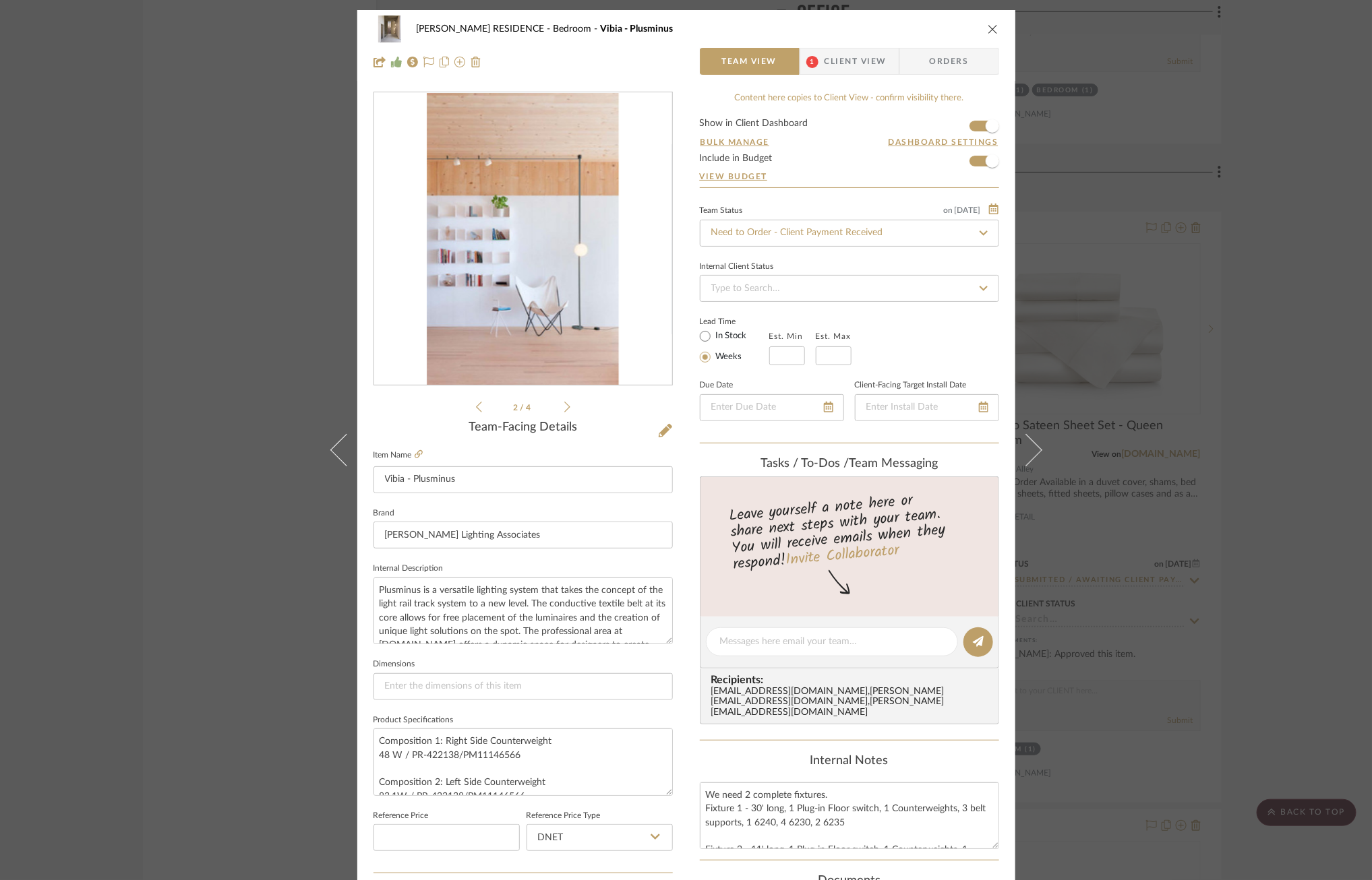
click at [565, 407] on icon at bounding box center [568, 407] width 6 height 12
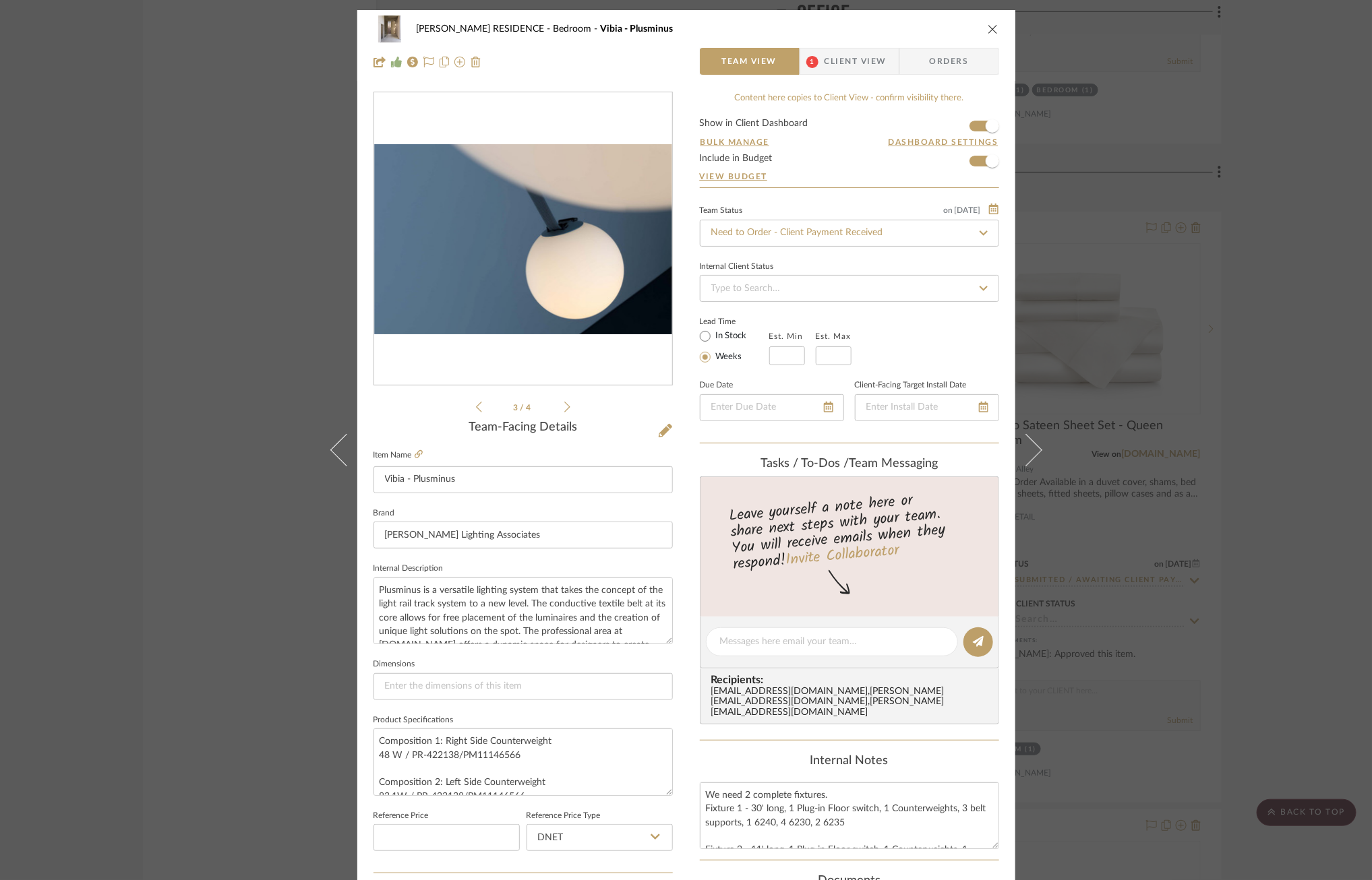
click at [565, 407] on icon at bounding box center [568, 407] width 6 height 12
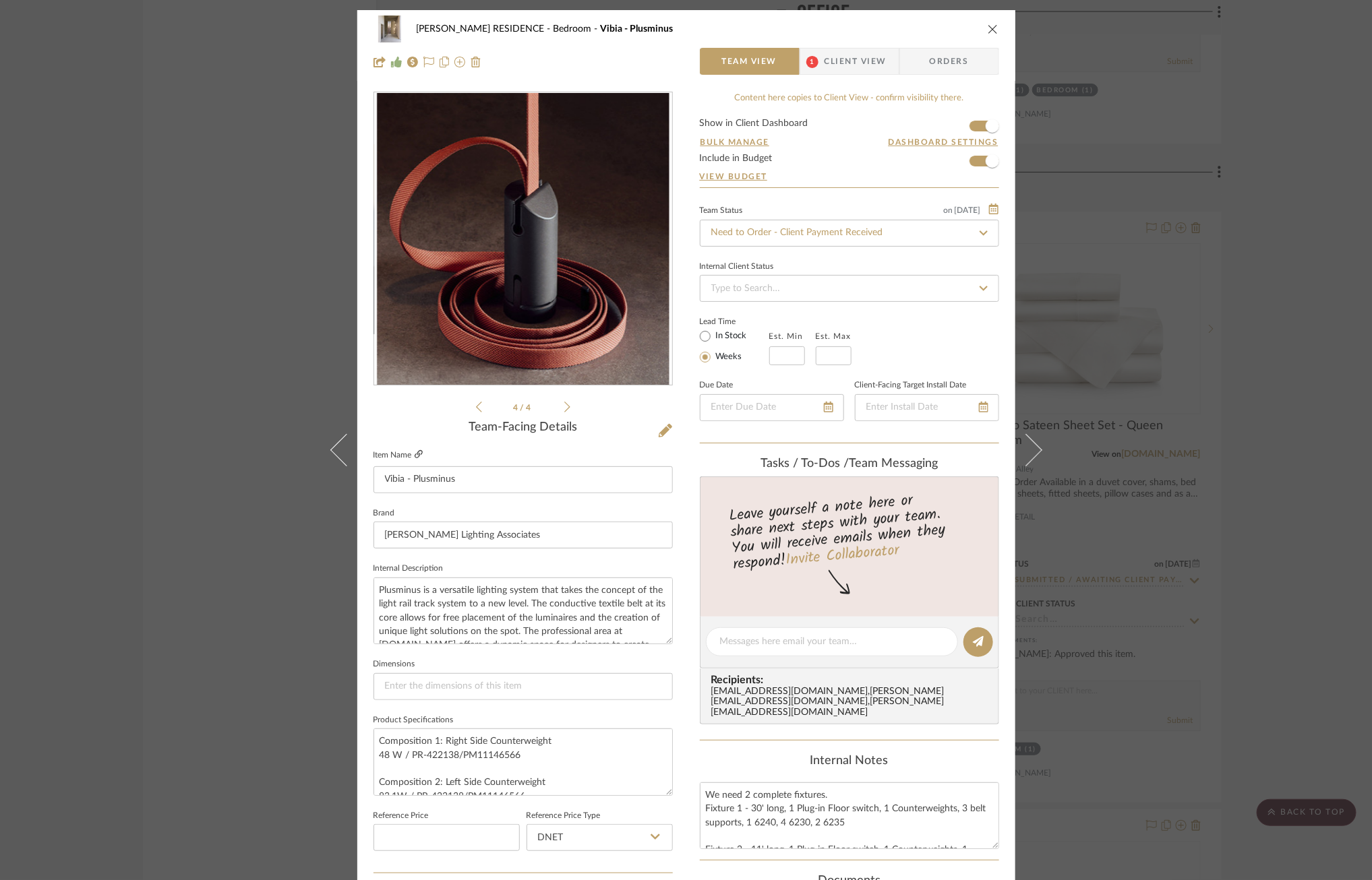
click at [415, 453] on icon at bounding box center [418, 454] width 8 height 8
click at [658, 428] on icon at bounding box center [665, 431] width 14 height 14
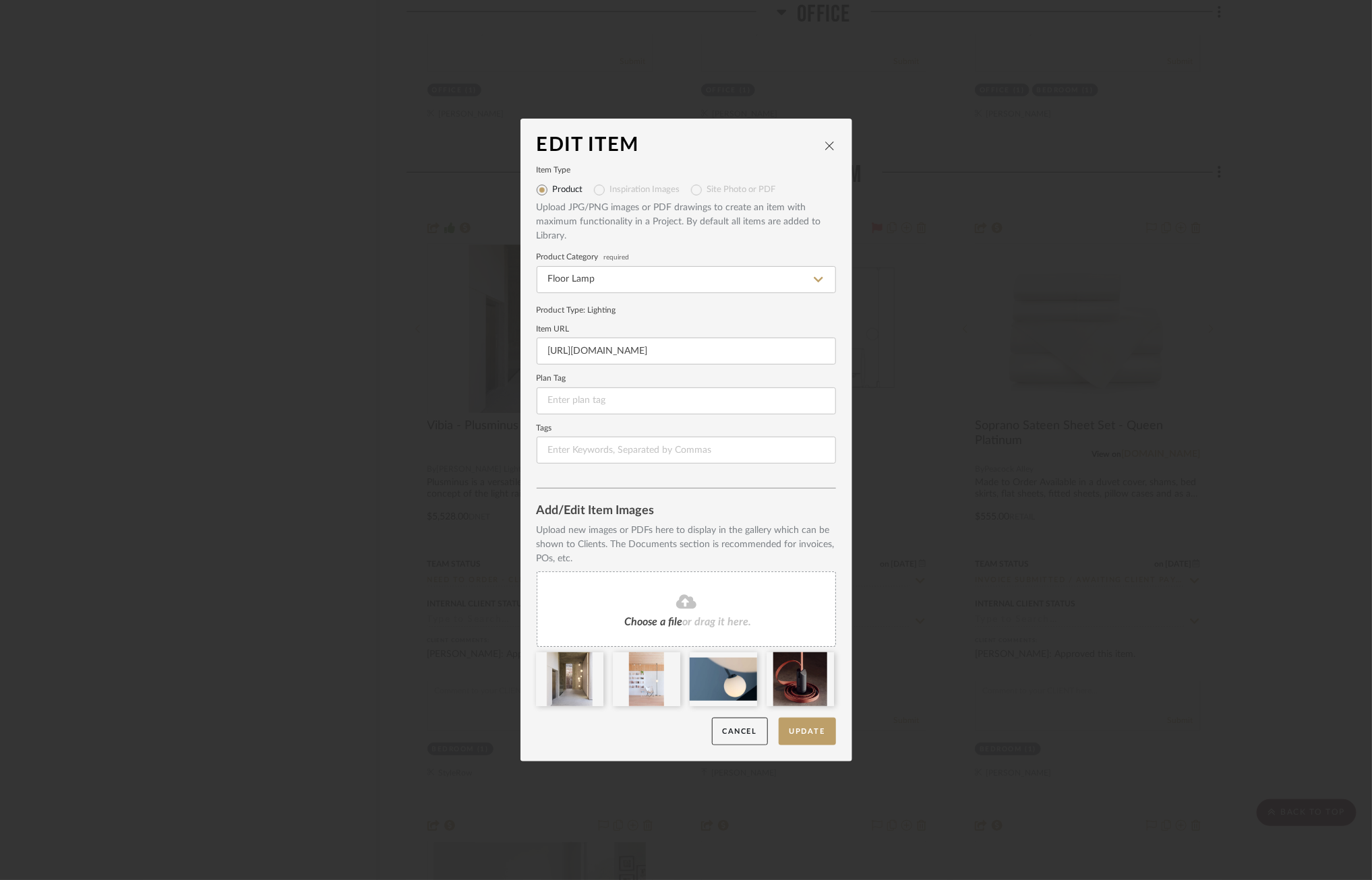
click at [685, 610] on div "Choose a file or drag it here." at bounding box center [686, 609] width 299 height 76
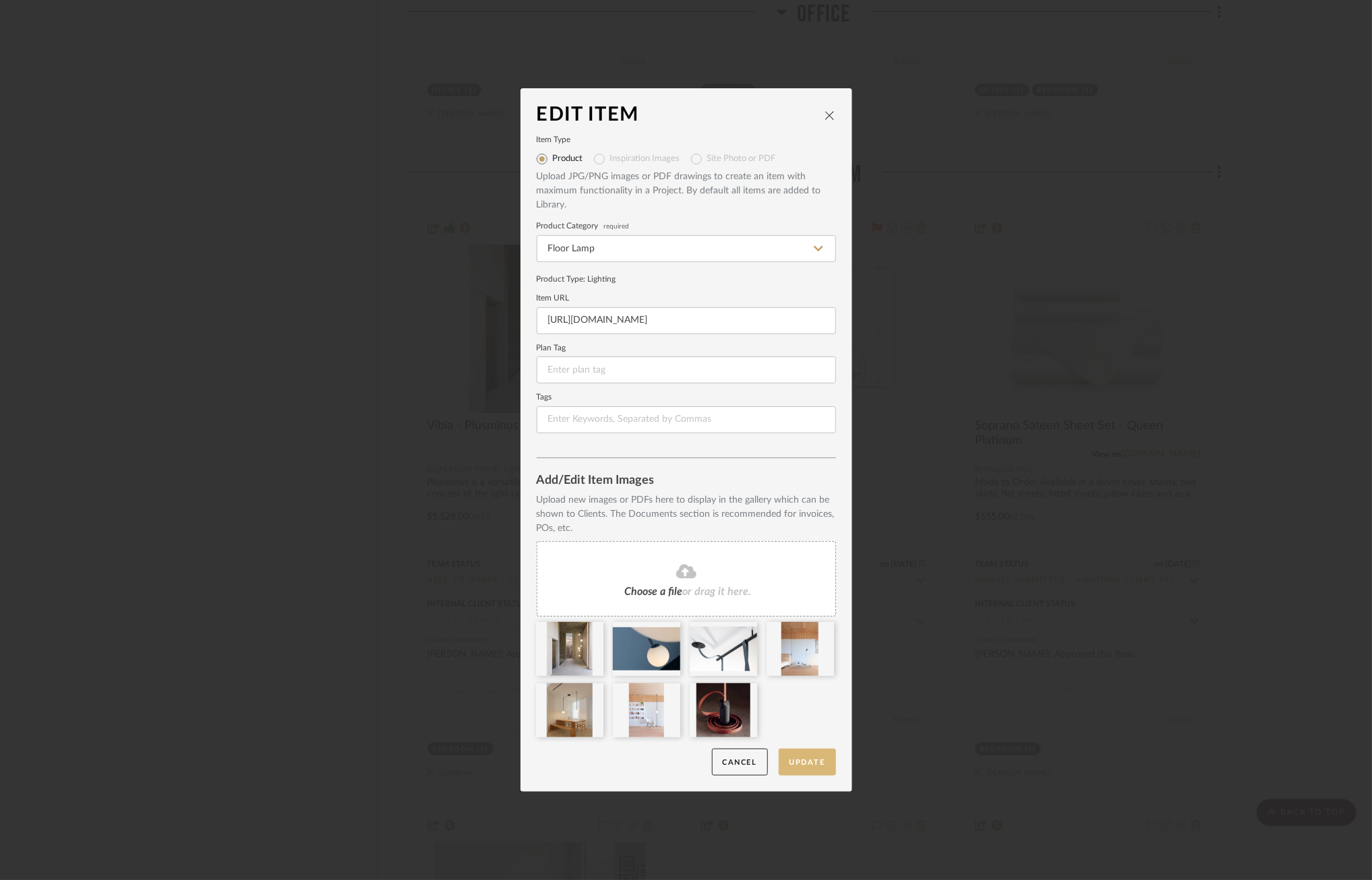
click at [805, 759] on button "Update" at bounding box center [807, 763] width 58 height 28
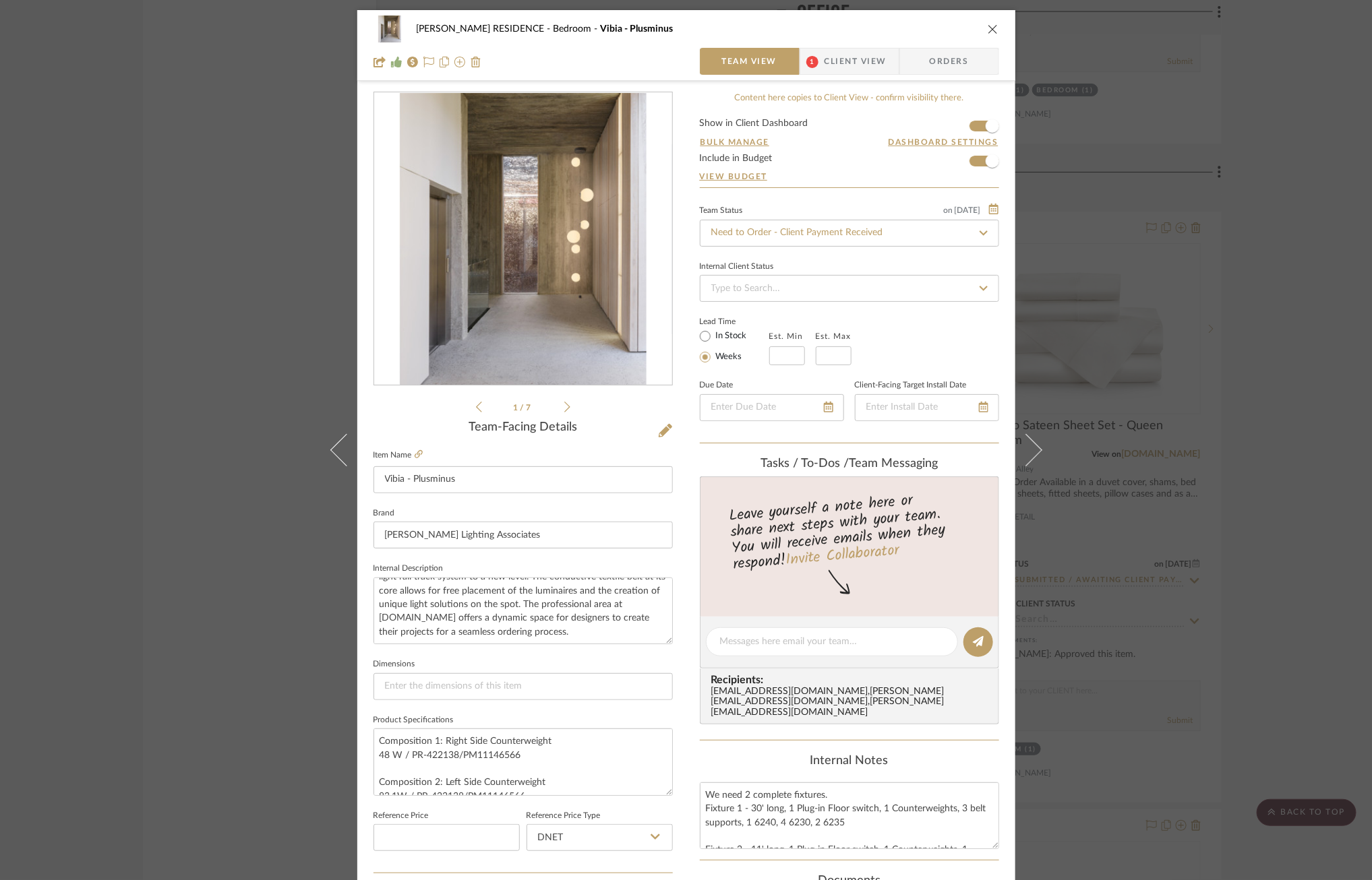
scroll to position [376, 0]
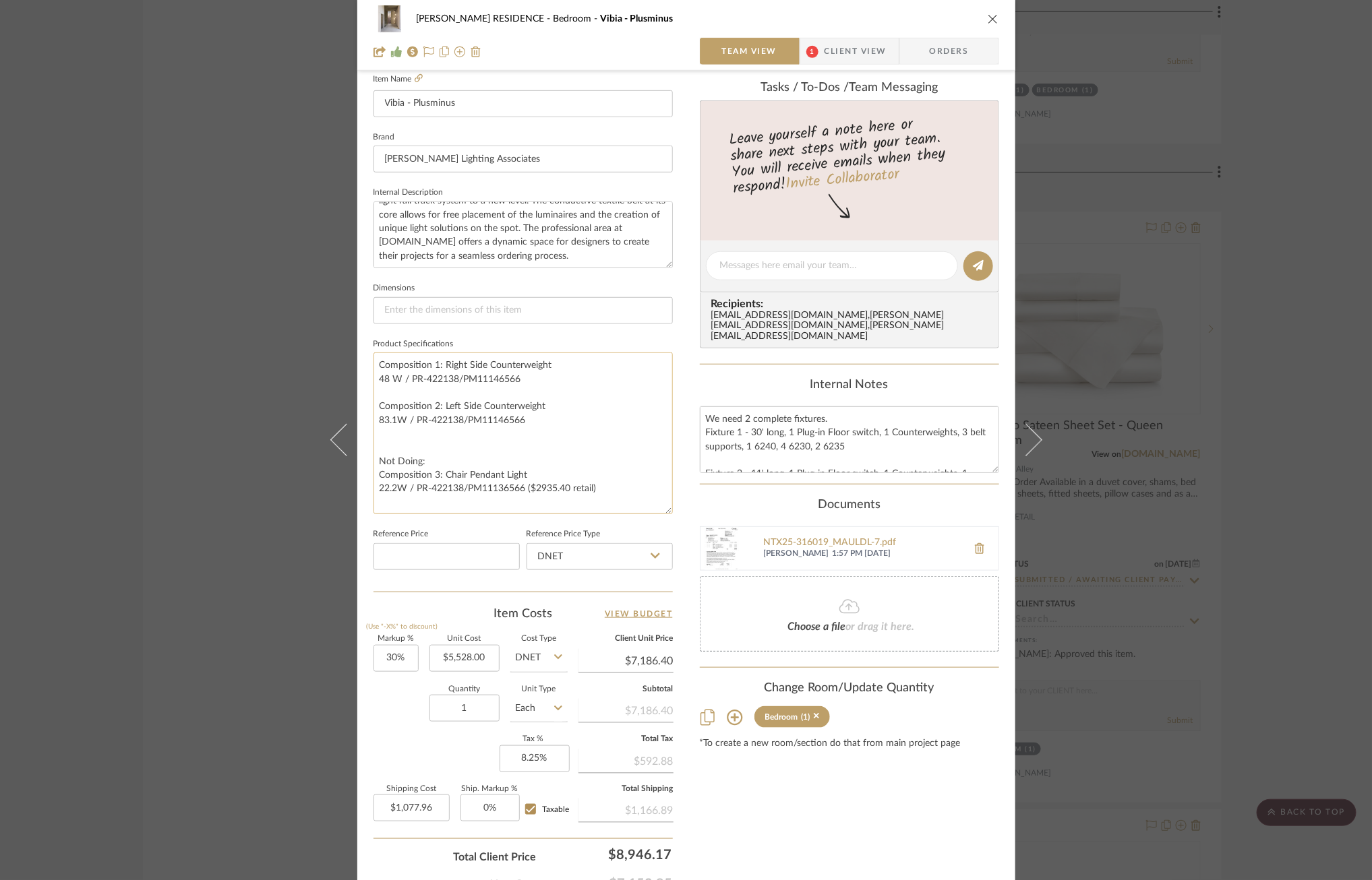
drag, startPoint x: 664, startPoint y: 414, endPoint x: 658, endPoint y: 507, distance: 93.2
click at [658, 508] on textarea "Composition 1: Right Side Counterweight 48 W / PR-422138/PM11146566 Composition…" at bounding box center [522, 434] width 299 height 162
click at [472, 412] on textarea "Composition 1: Right Side Counterweight 48 W / PR-422138/PM11146566 Composition…" at bounding box center [522, 434] width 299 height 162
click at [438, 367] on textarea "Composition 1: Right Side Counterweight 48 W / PR-422138/PM11146566 Composition…" at bounding box center [522, 434] width 299 height 162
click at [440, 367] on textarea "Composition 1: Right Side Counterweight 48 W / PR-422138/PM11146566 Composition…" at bounding box center [522, 434] width 299 height 162
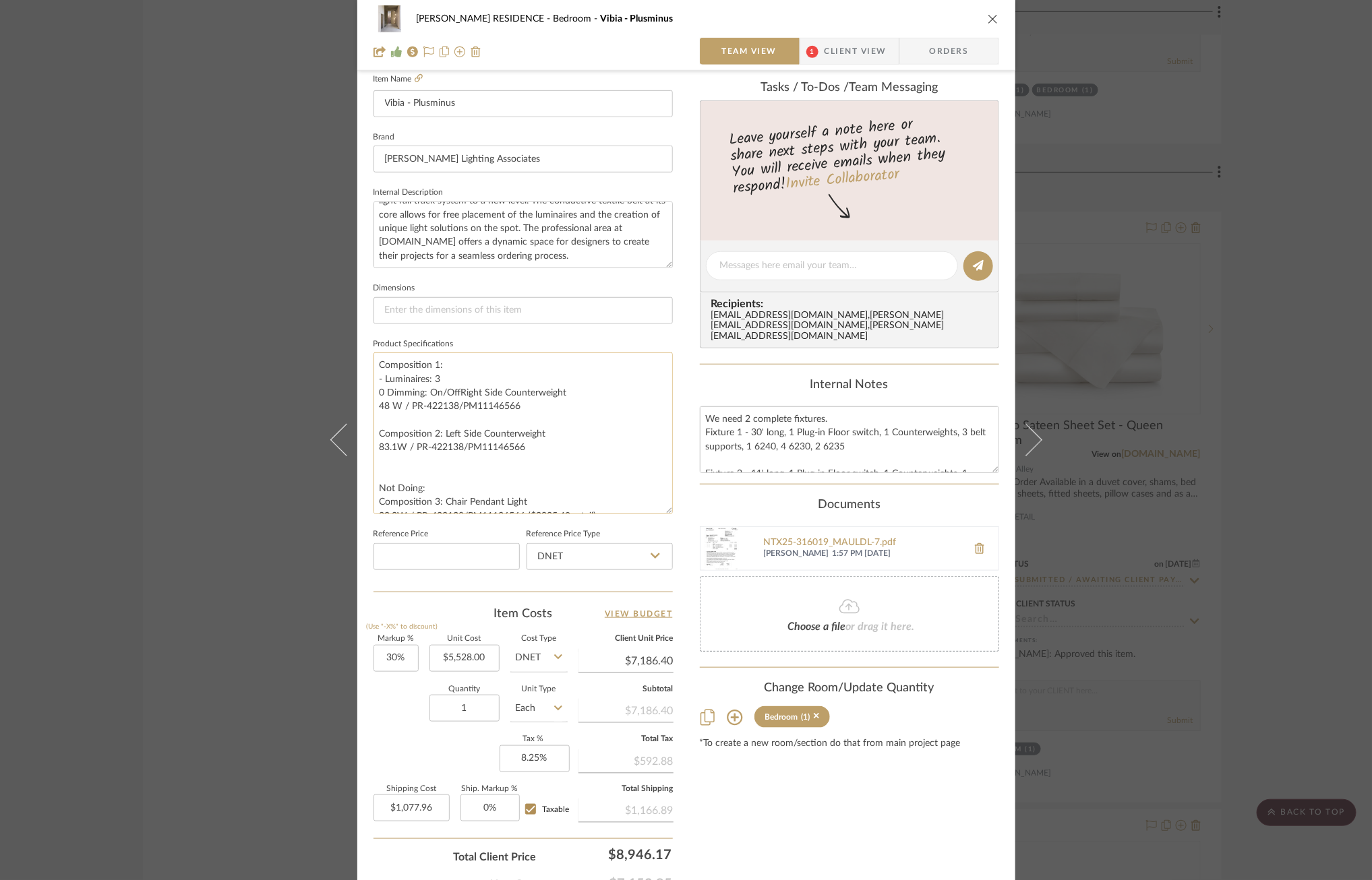
click at [381, 391] on textarea "Composition 1: - Luminaires: 3 0 Dimming: On/OffRight Side Counterweight 48 W /…" at bounding box center [522, 434] width 299 height 162
click at [453, 395] on textarea "Composition 1: - Luminaires: 3 - Dimming: On/OffRight Side Counterweight 48 W /…" at bounding box center [522, 434] width 299 height 162
click at [459, 367] on textarea "Composition 1: - Luminaires: 3 - Dimming: On/Off - Sphere Right Side Counterwei…" at bounding box center [522, 434] width 299 height 162
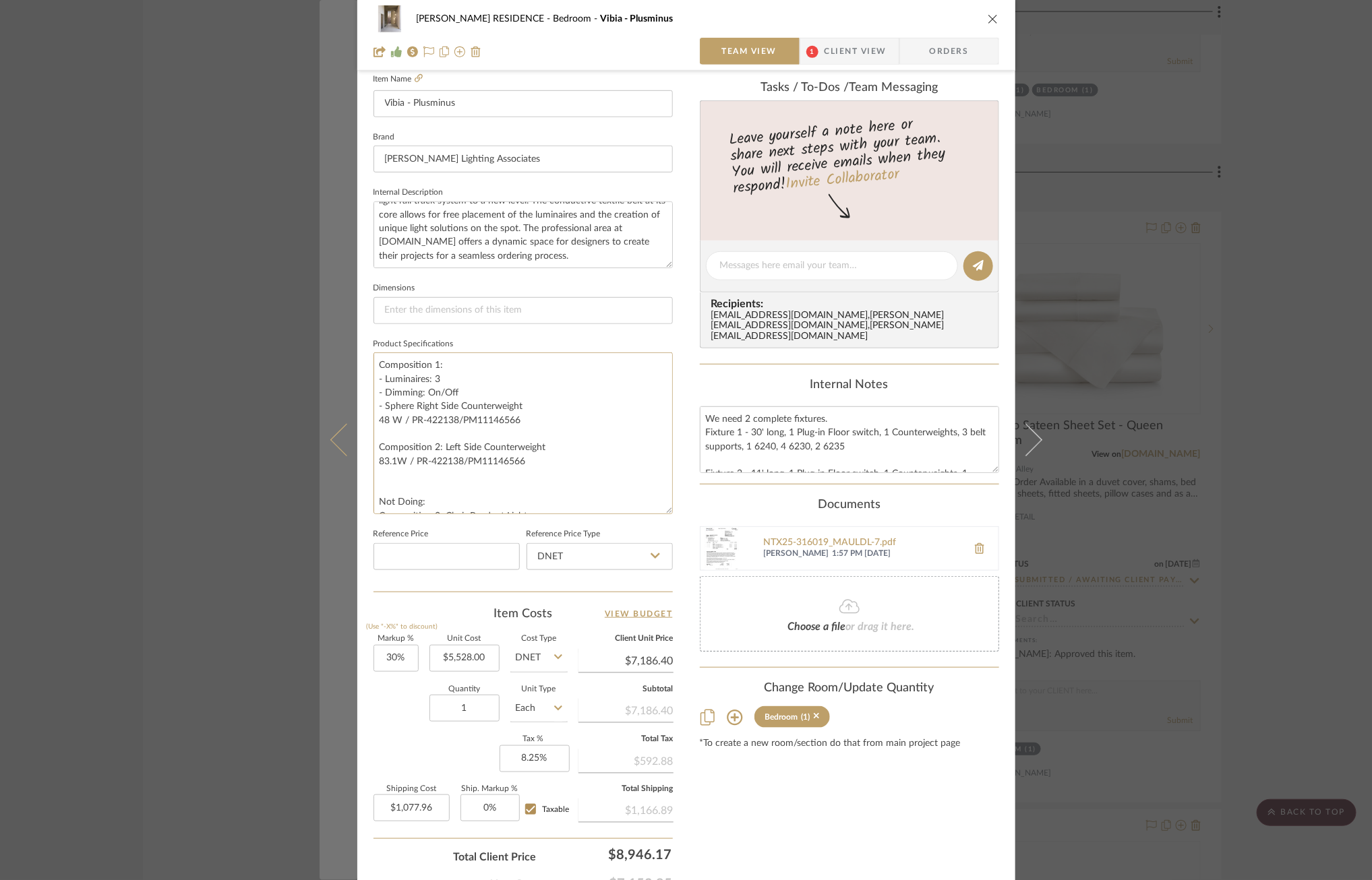
drag, startPoint x: 412, startPoint y: 410, endPoint x: 319, endPoint y: 410, distance: 93.0
click at [319, 410] on mat-dialog-content "YANOFSKY RESIDENCE Bedroom Vibia - Plusminus Team View 1 Client View Orders 1 /…" at bounding box center [686, 303] width 733 height 1339
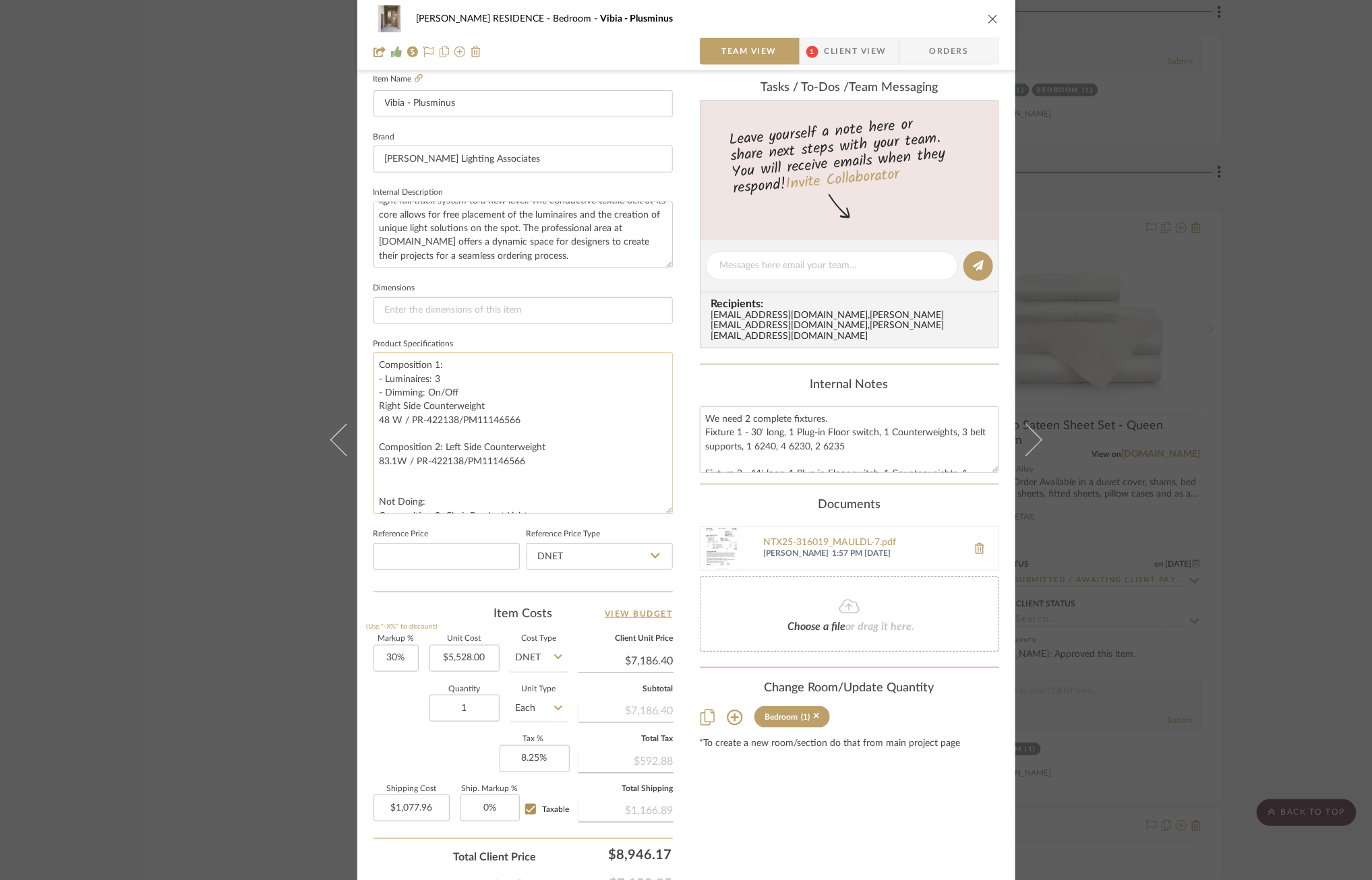
click at [462, 374] on textarea "Composition 1: - Luminaires: 3 - Dimming: On/Off Right Side Counterweight 48 W …" at bounding box center [522, 434] width 299 height 162
click at [466, 396] on textarea "Composition 1: - Luminaires: 3 / (2) 18.54W, (1) 10.73W - Dimming: On/Off Right…" at bounding box center [522, 434] width 299 height 162
click at [481, 429] on textarea "Composition 1: - Luminaires: 3 / (2) 18.54W, (1) 10.73W - Dimming: On/Off - Bel…" at bounding box center [522, 434] width 299 height 162
drag, startPoint x: 467, startPoint y: 437, endPoint x: 359, endPoint y: 390, distance: 117.8
click at [359, 390] on div "YANOFSKY RESIDENCE Bedroom Vibia - Plusminus Team View 1 Client View Orders 1 /…" at bounding box center [686, 303] width 658 height 1339
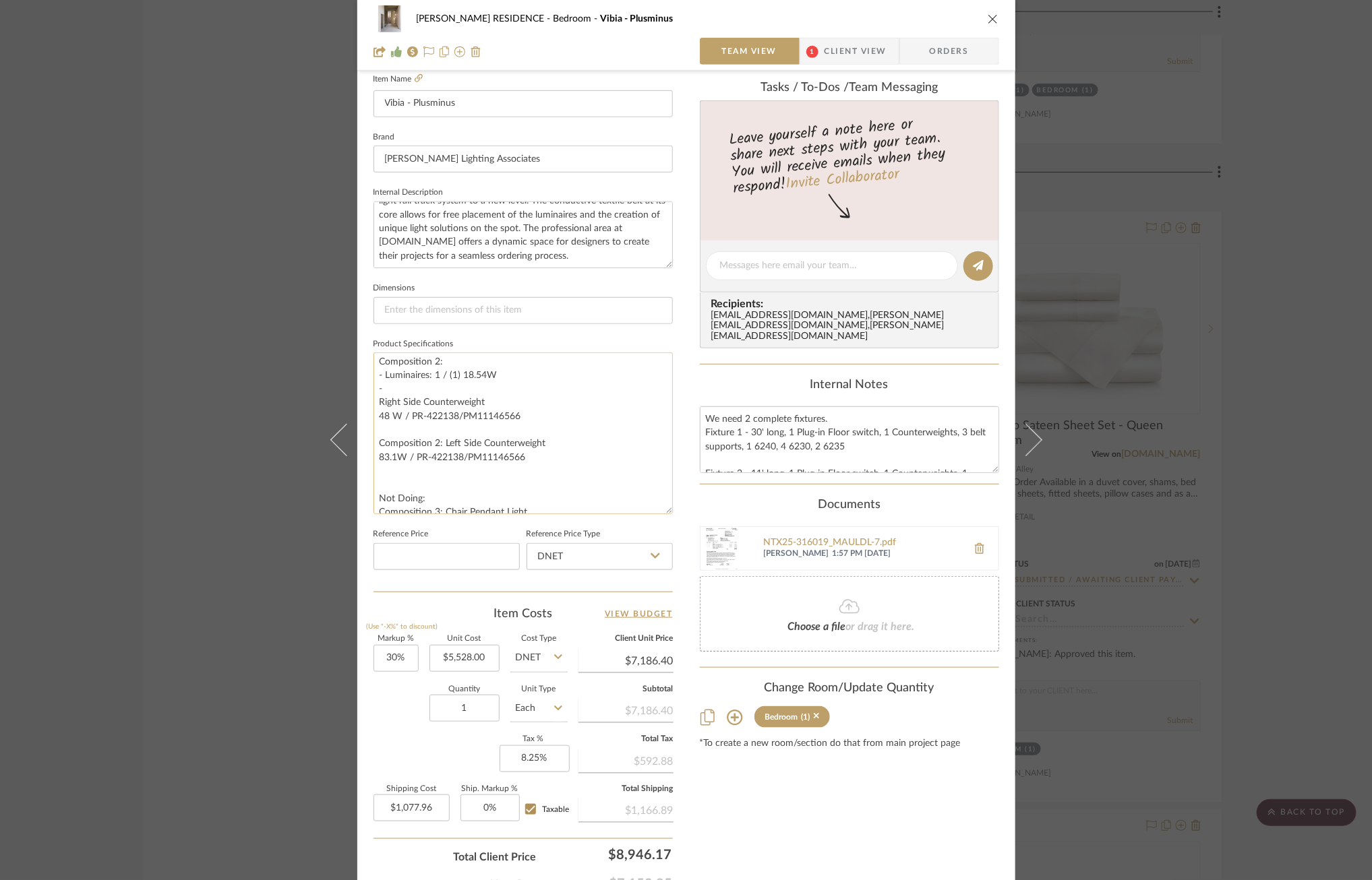
scroll to position [101, 0]
click at [516, 374] on textarea "Composition 1: - Luminaires: 3 / (2) 18.54W, (1) 10.73W - Dimming: On/Off - Bel…" at bounding box center [522, 434] width 299 height 162
paste textarea "- Dimming: On/Off - Belt Finish: Blue M1 - LED temp: 2700K - Install type: Plug…"
drag, startPoint x: 481, startPoint y: 430, endPoint x: 373, endPoint y: 392, distance: 114.5
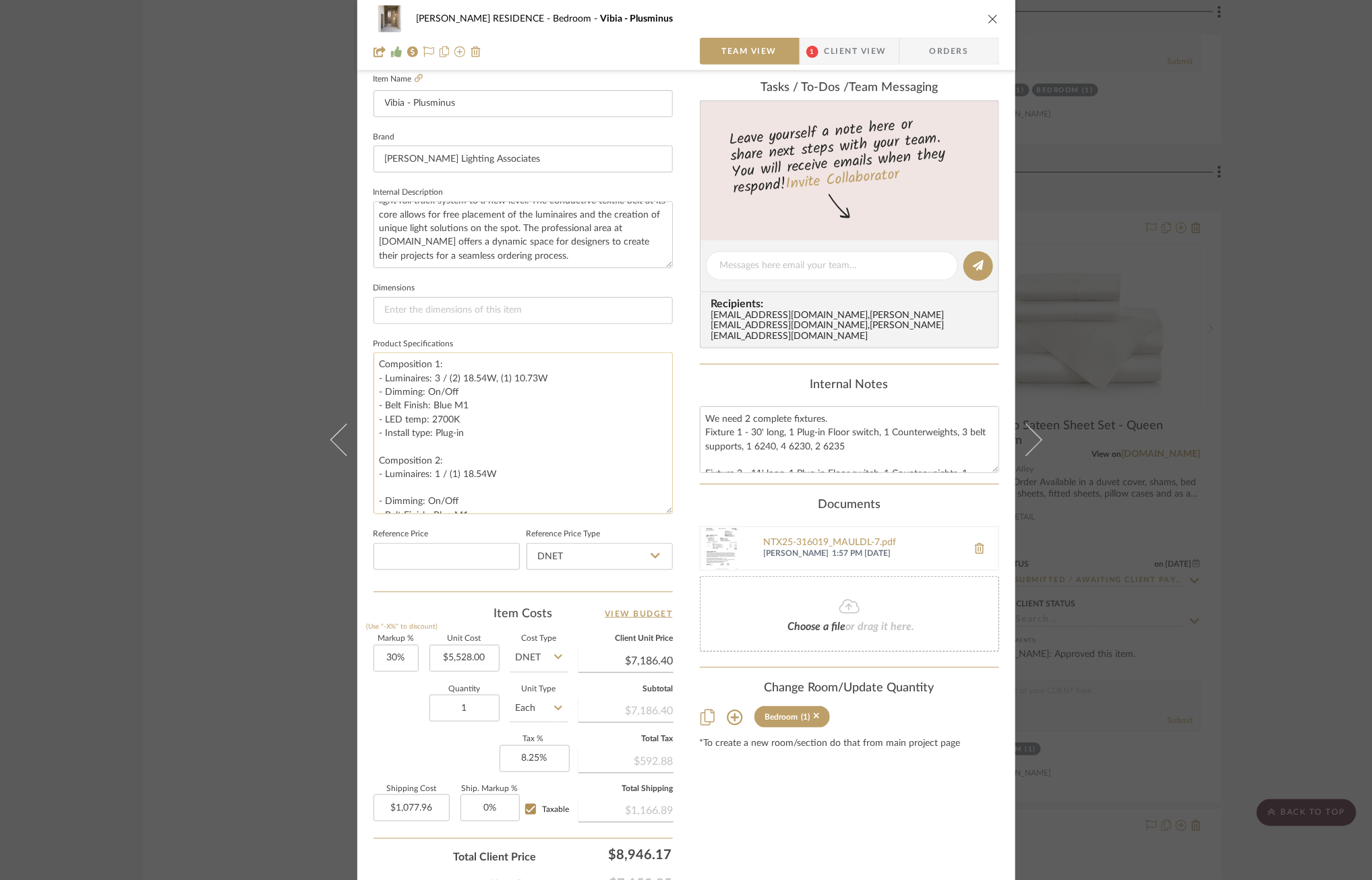
click at [373, 392] on textarea "Composition 1: - Luminaires: 3 / (2) 18.54W, (1) 10.73W - Dimming: On/Off - Bel…" at bounding box center [522, 434] width 299 height 162
click at [387, 490] on textarea "Composition 1: - Luminaires: 3 / (2) 18.54W, (1) 10.73W Composition 2: - Lumina…" at bounding box center [522, 434] width 299 height 162
click at [380, 441] on textarea "Composition 1: - Luminaires: 3 / (2) 18.54W, (1) 10.73W Composition 2: - Lumina…" at bounding box center [522, 434] width 299 height 162
click at [381, 452] on textarea "Composition 1: - Luminaires: 3 / (2) 18.54W, (1) 10.73W Composition 2: - Lumina…" at bounding box center [522, 434] width 299 height 162
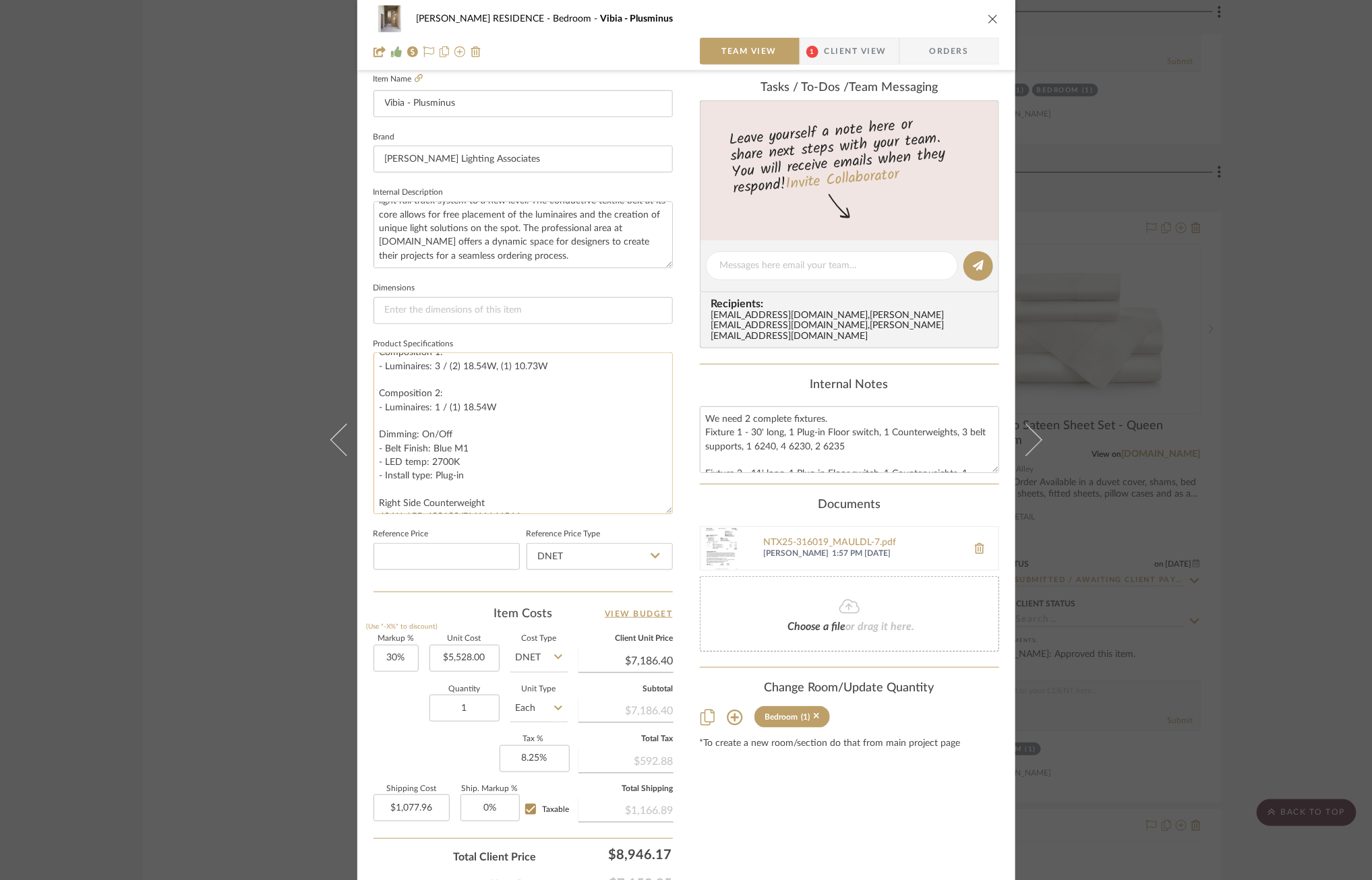
click at [378, 435] on textarea "Composition 1: - Luminaires: 3 / (2) 18.54W, (1) 10.73W Composition 2: - Lumina…" at bounding box center [522, 434] width 299 height 162
click at [375, 425] on textarea "Composition 1: - Luminaires: 3 / (2) 18.54W, (1) 10.73W Composition 2: - Lumina…" at bounding box center [522, 434] width 299 height 162
drag, startPoint x: 611, startPoint y: 498, endPoint x: 222, endPoint y: 480, distance: 389.4
click at [222, 480] on div "YANOFSKY RESIDENCE Bedroom Vibia - Plusminus Team View 1 Client View Orders 1 /…" at bounding box center [686, 440] width 1372 height 880
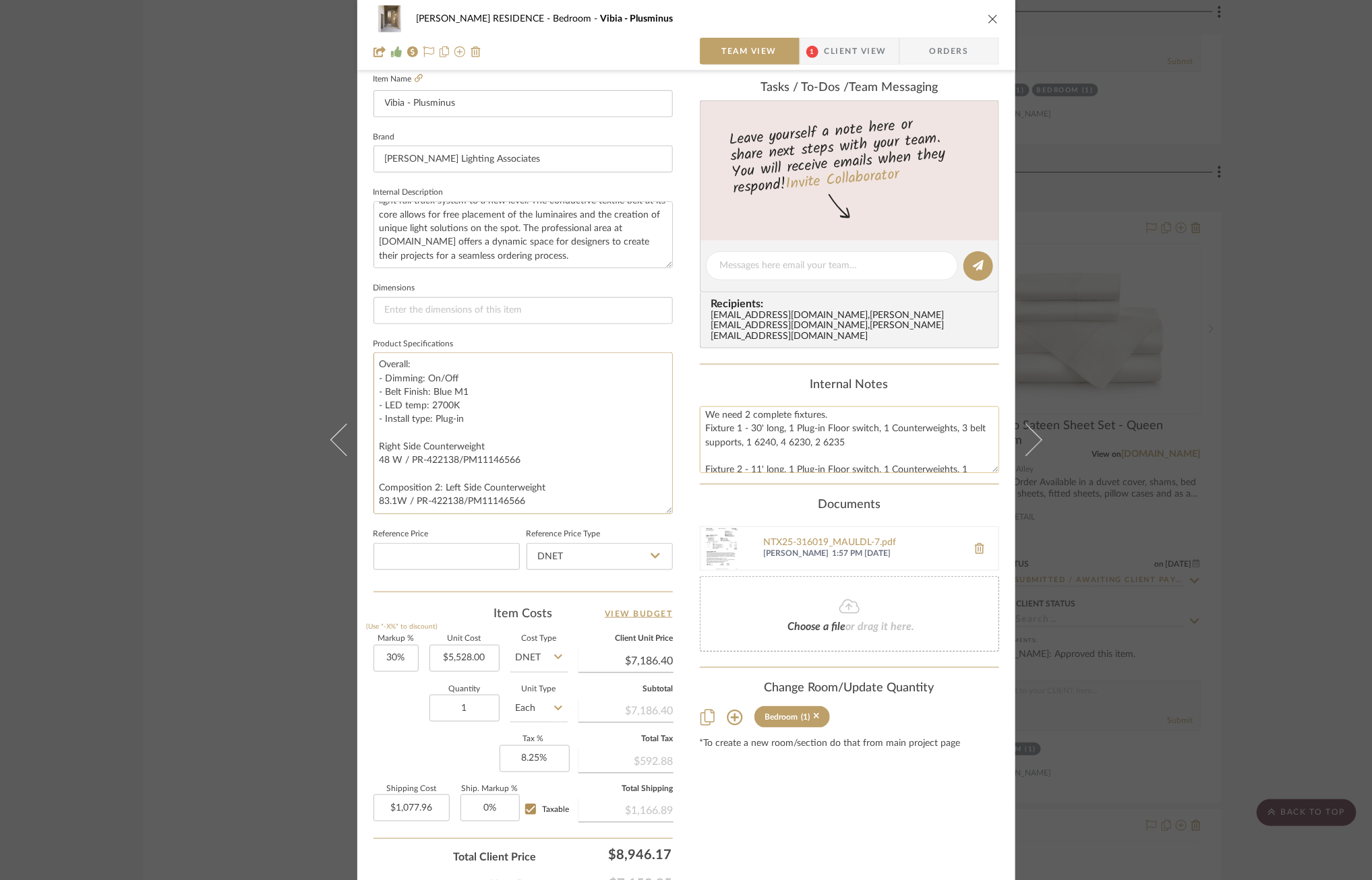
scroll to position [0, 0]
drag, startPoint x: 540, startPoint y: 500, endPoint x: 462, endPoint y: 507, distance: 78.3
click at [462, 507] on textarea "Composition 1: - Luminaires: 3 / (2) 18.54W, (1) 10.73W Composition 2: - Lumina…" at bounding box center [522, 434] width 299 height 162
type textarea "Composition 1: - Luminaires: 3 / (2) 18.54W, (1) 10.73W Composition 2: - Lumina…"
drag, startPoint x: 518, startPoint y: 461, endPoint x: 456, endPoint y: 465, distance: 62.1
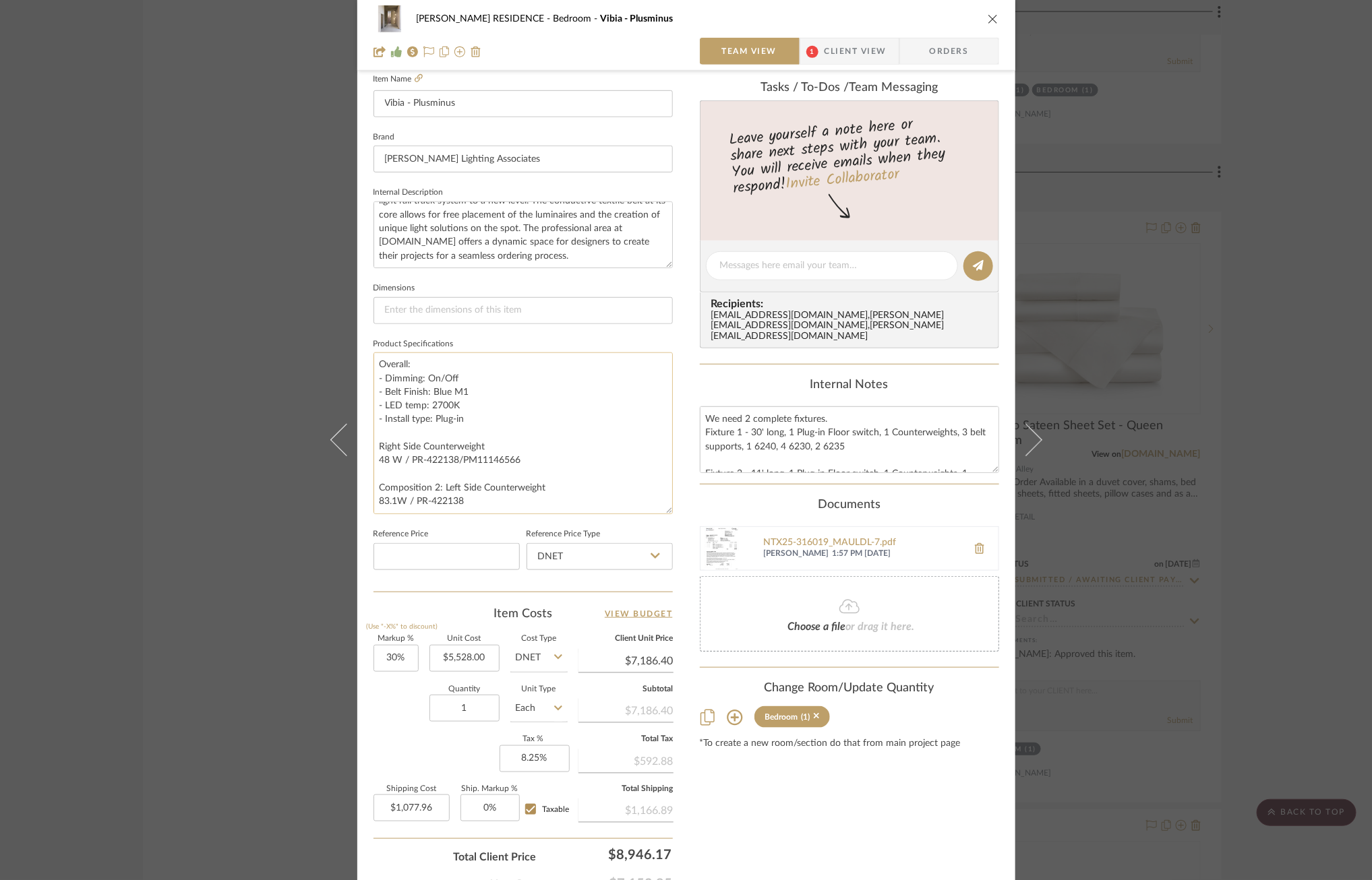
click at [456, 465] on textarea "Composition 1: - Luminaires: 3 / (2) 18.54W, (1) 10.73W Composition 2: - Lumina…" at bounding box center [522, 434] width 299 height 162
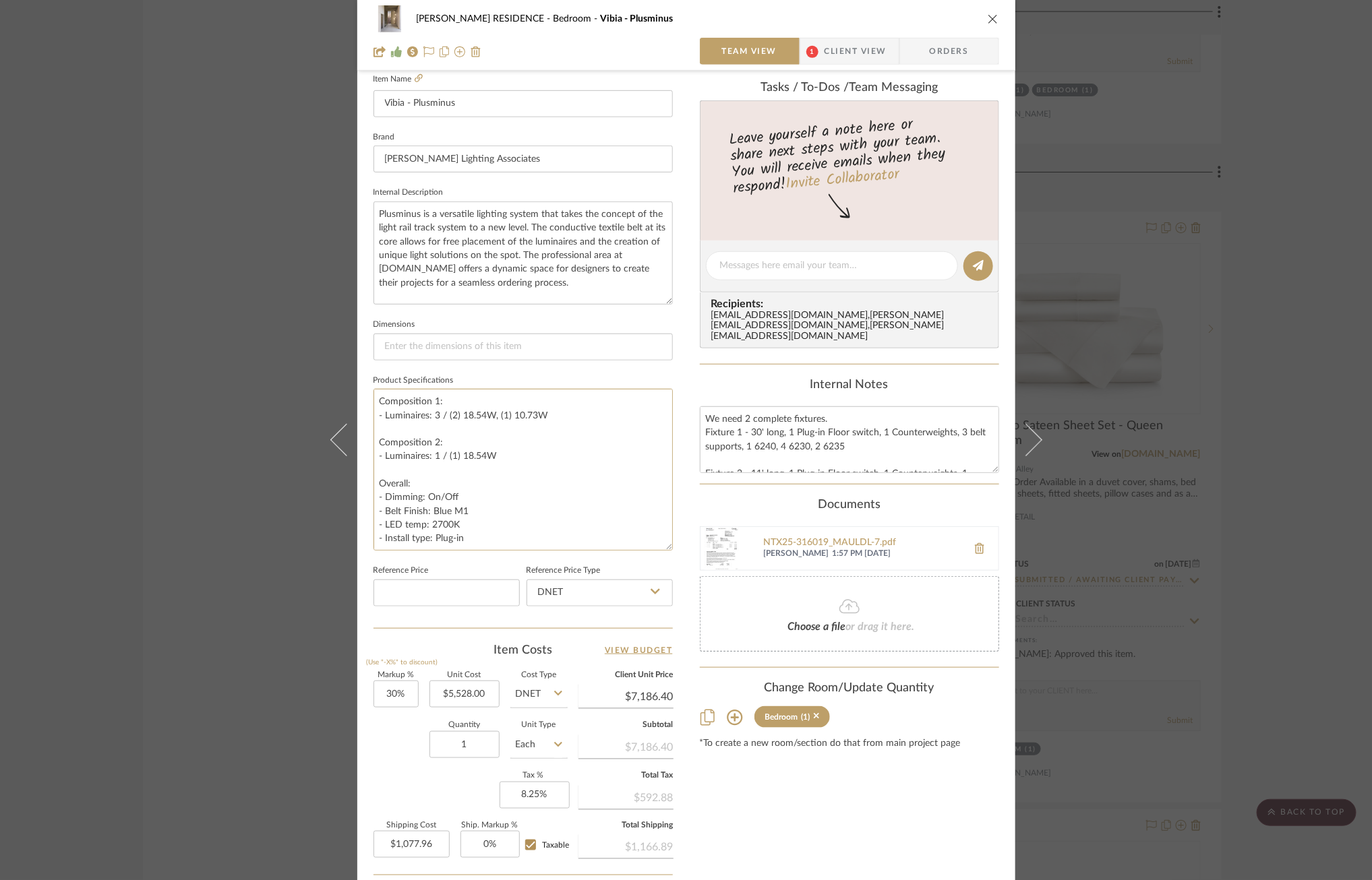
drag, startPoint x: 664, startPoint y: 264, endPoint x: 668, endPoint y: 300, distance: 36.2
click at [668, 300] on div "YANOFSKY RESIDENCE Bedroom Vibia - Plusminus Team View 1 Client View Orders 1 /…" at bounding box center [686, 322] width 658 height 1376
type textarea "Composition 1: - Luminaires: 3 / (2) 18.54W, (1) 10.73W Composition 2: - Lumina…"
click at [679, 299] on div "YANOFSKY RESIDENCE Bedroom Vibia - Plusminus Team View 1 Client View Orders 1 /…" at bounding box center [686, 322] width 658 height 1376
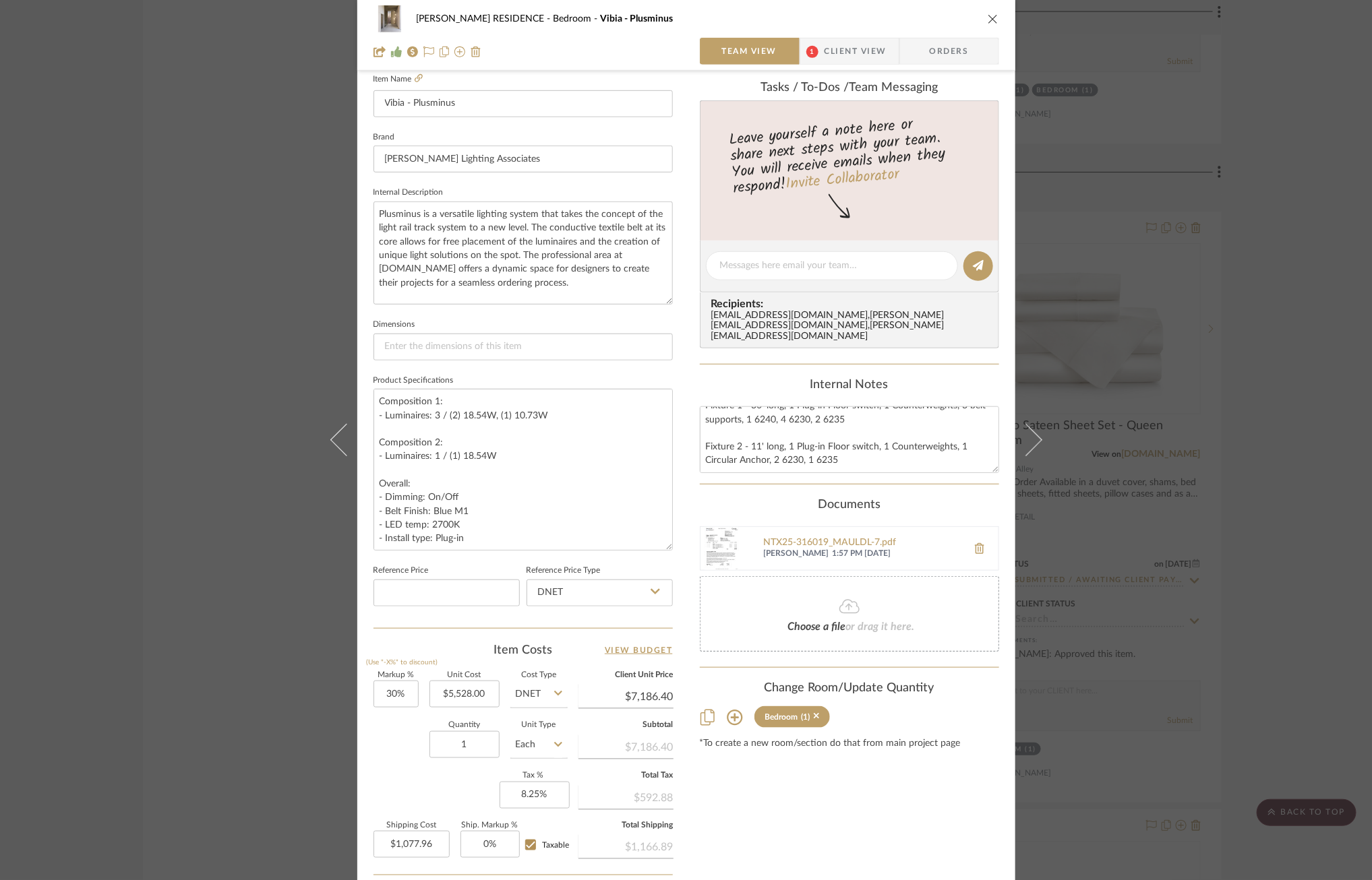
click at [677, 479] on div "YANOFSKY RESIDENCE Bedroom Vibia - Plusminus Team View 1 Client View Orders 1 /…" at bounding box center [686, 322] width 658 height 1376
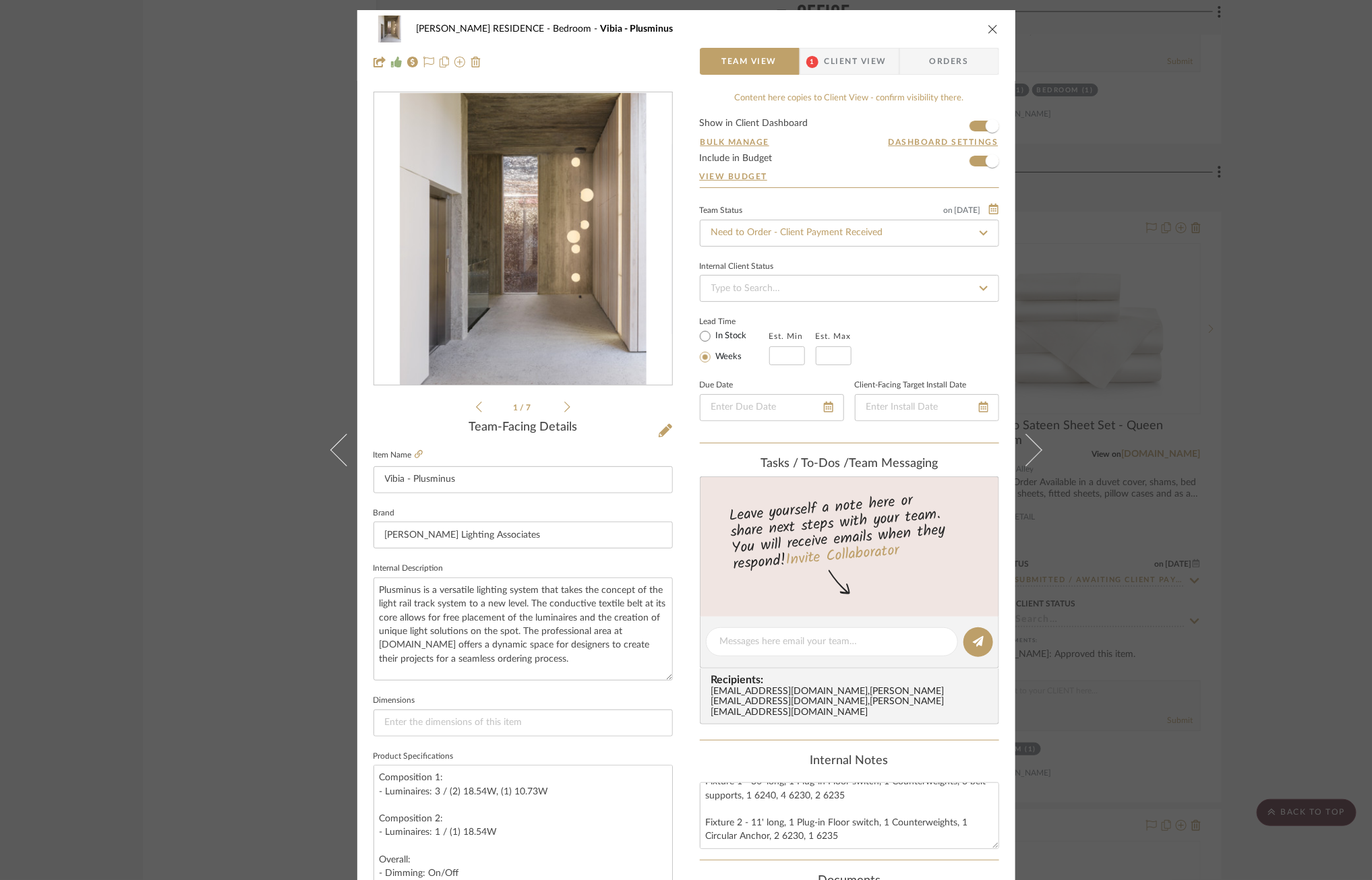
click at [836, 58] on span "Client View" at bounding box center [855, 61] width 62 height 27
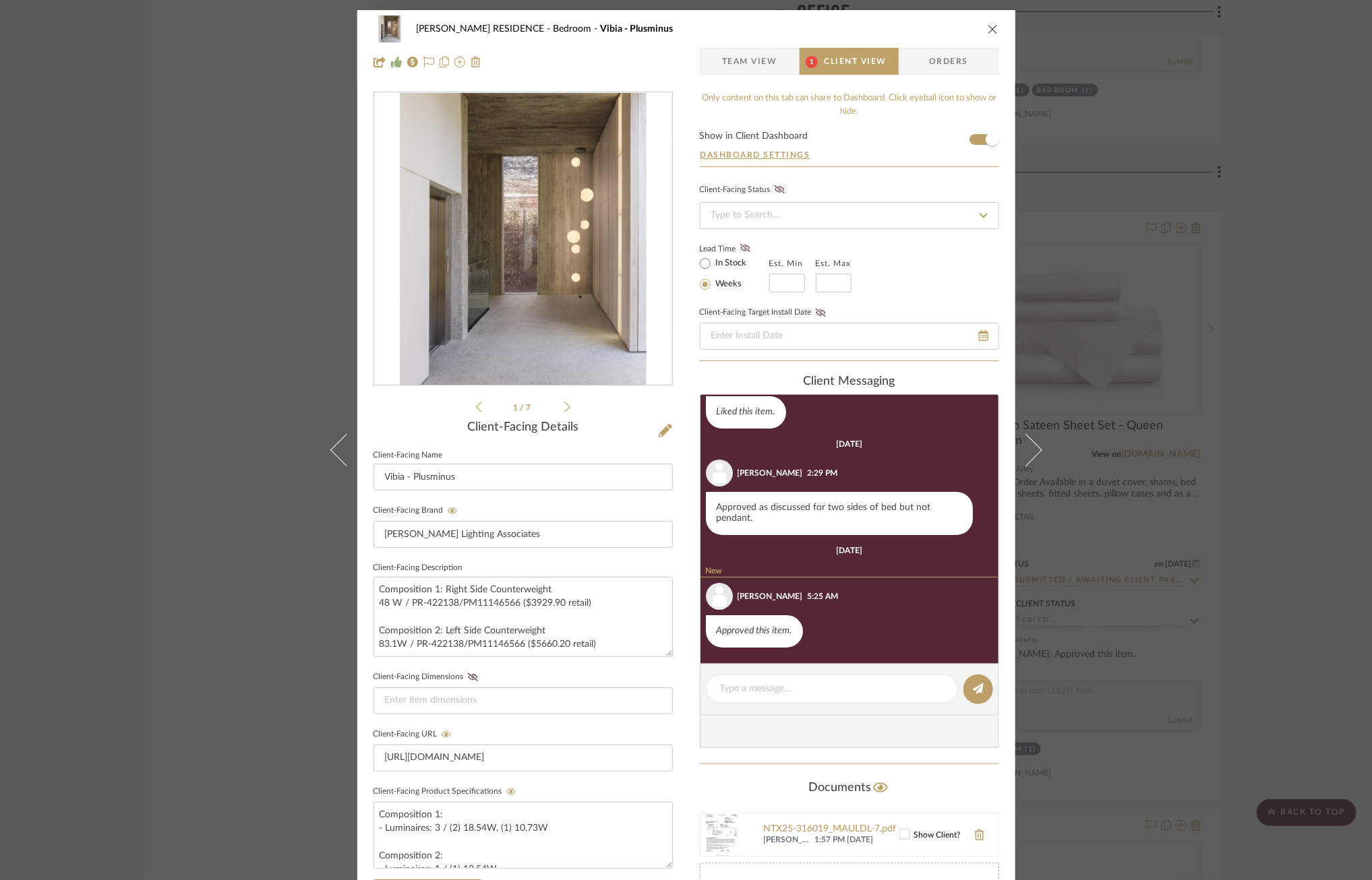
click at [736, 67] on span "Team View" at bounding box center [749, 61] width 55 height 27
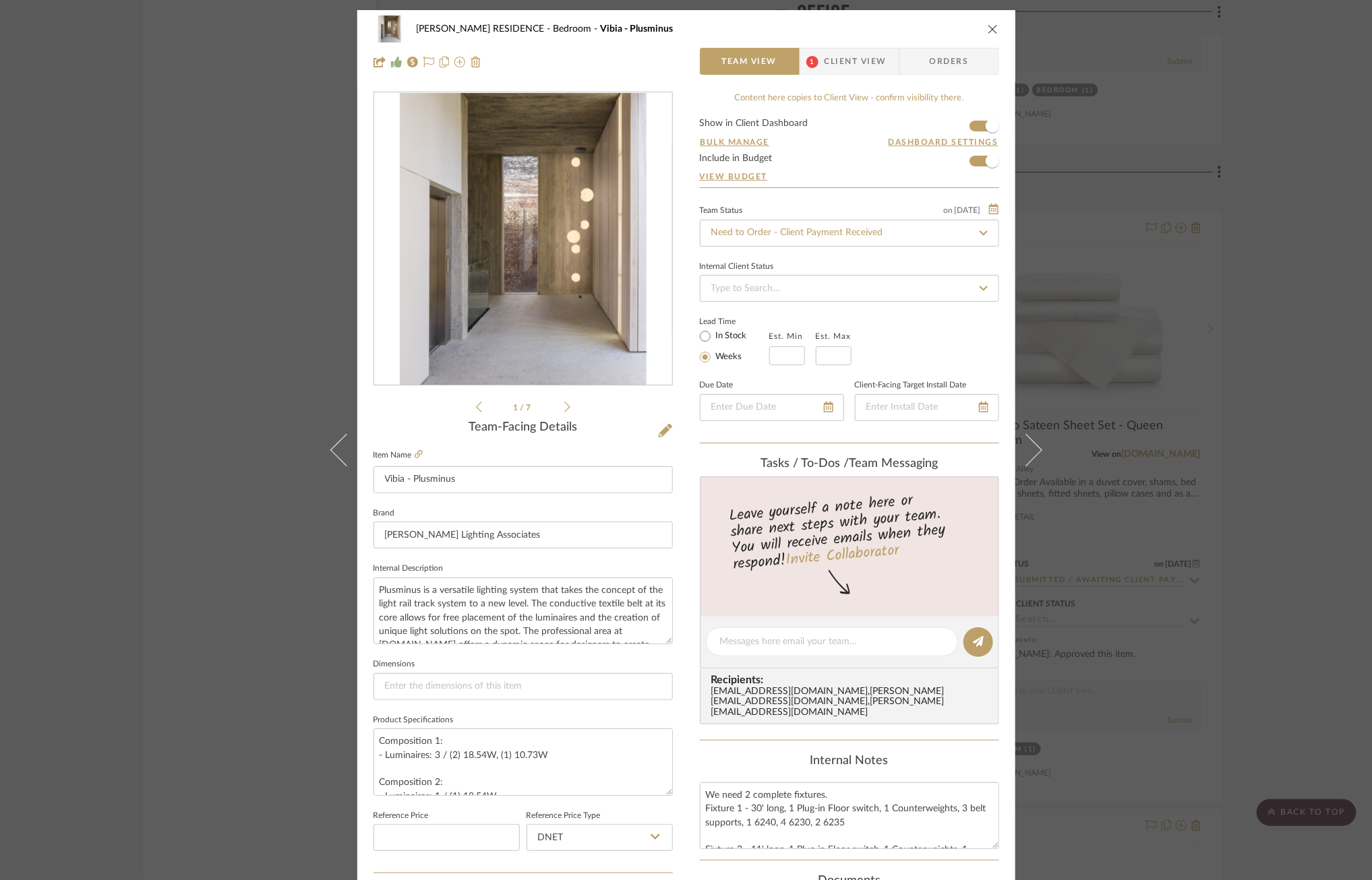
click at [225, 452] on div "YANOFSKY RESIDENCE Bedroom Vibia - Plusminus Team View 1 Client View Orders 1 /…" at bounding box center [686, 440] width 1372 height 880
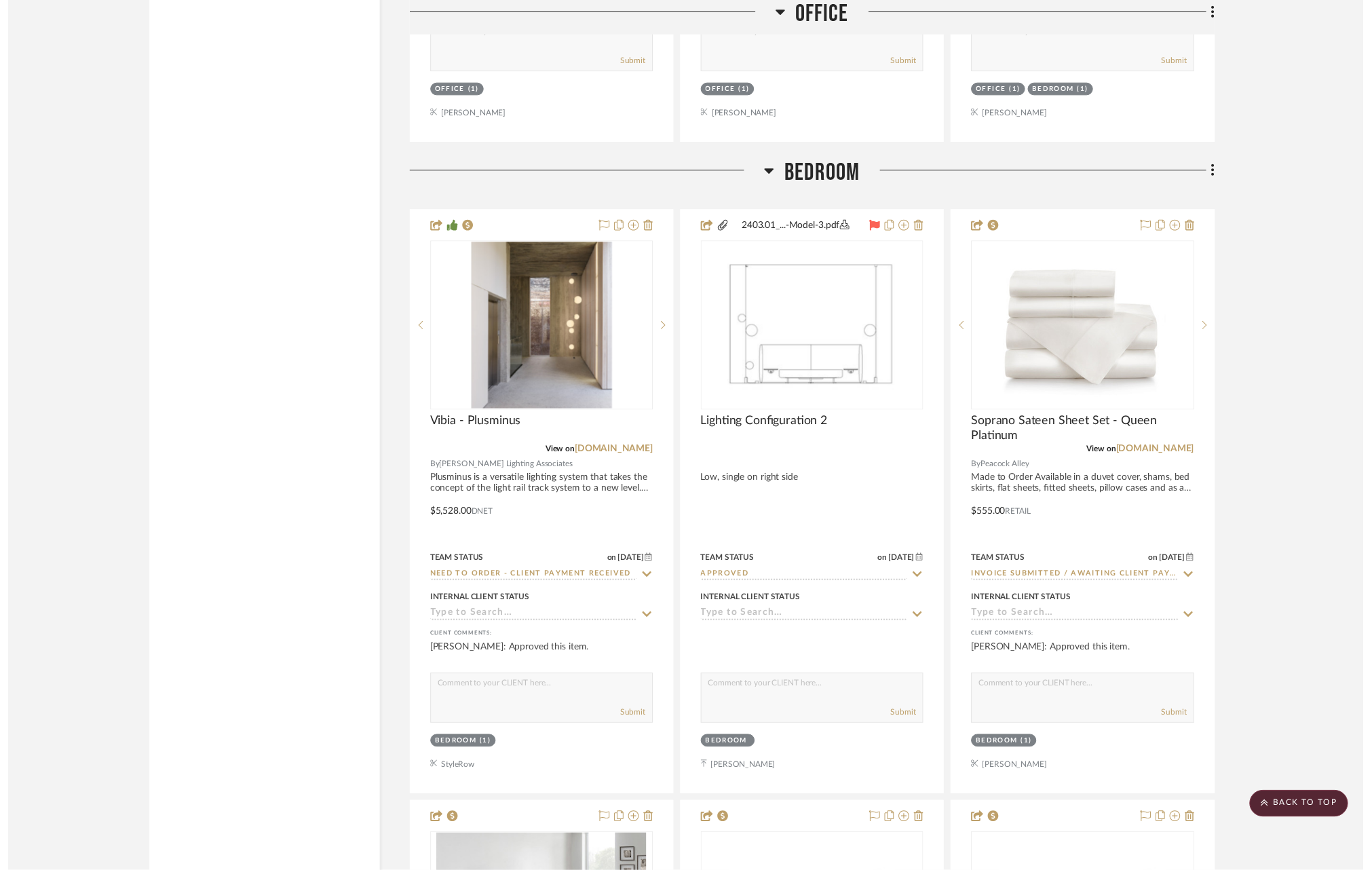
scroll to position [7227, 0]
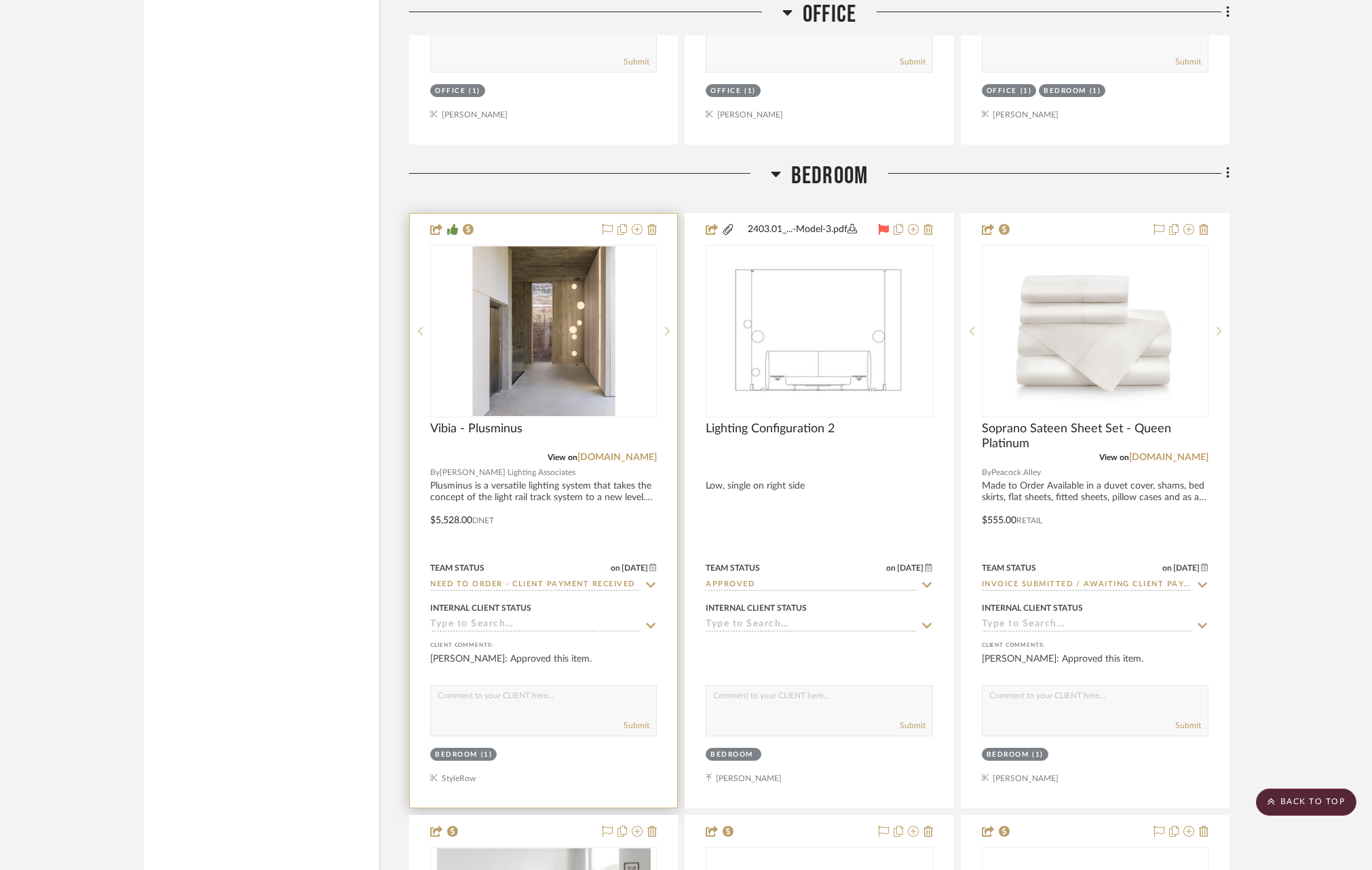
click at [541, 341] on img "0" at bounding box center [543, 331] width 143 height 170
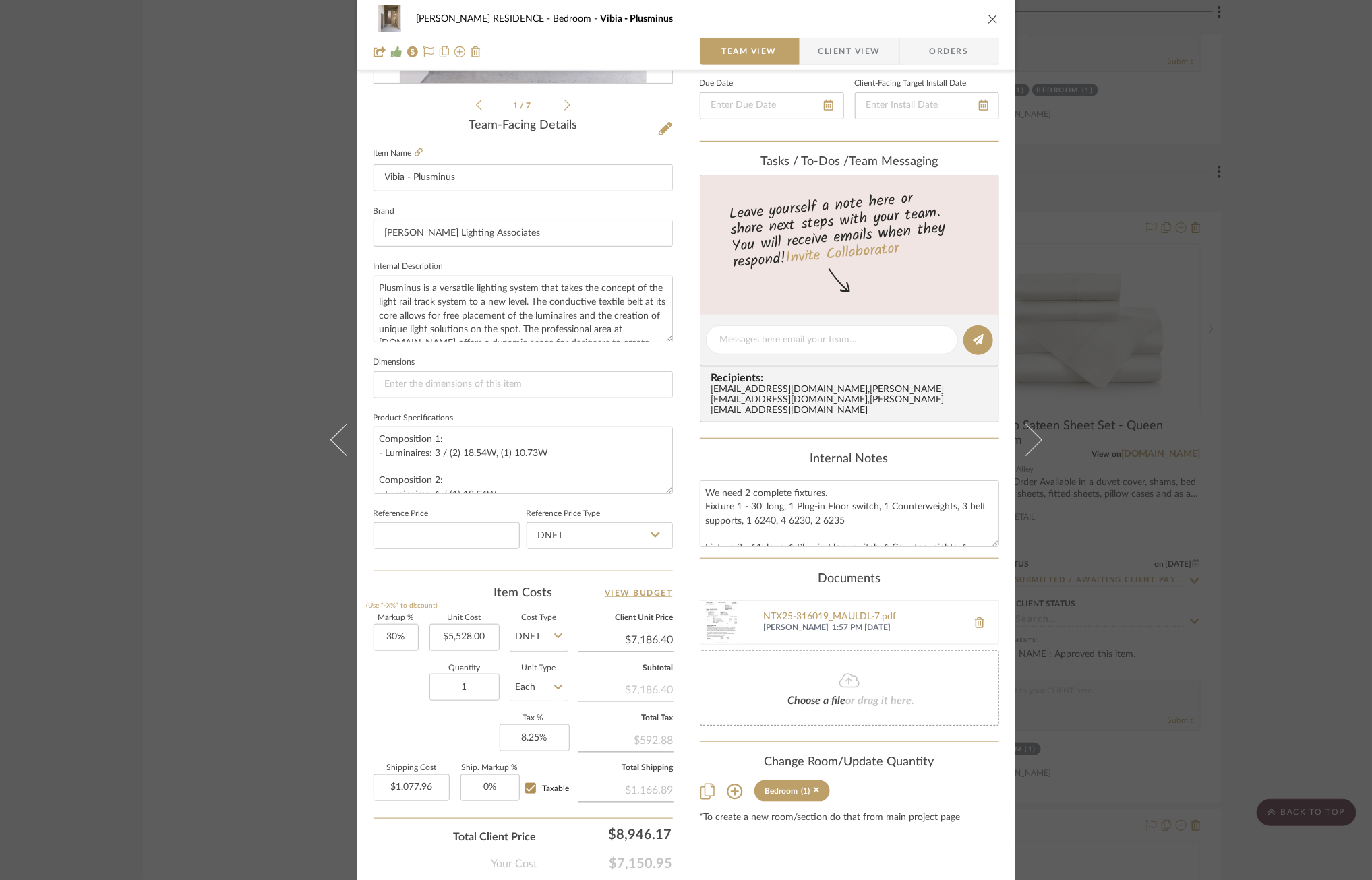
scroll to position [306, 0]
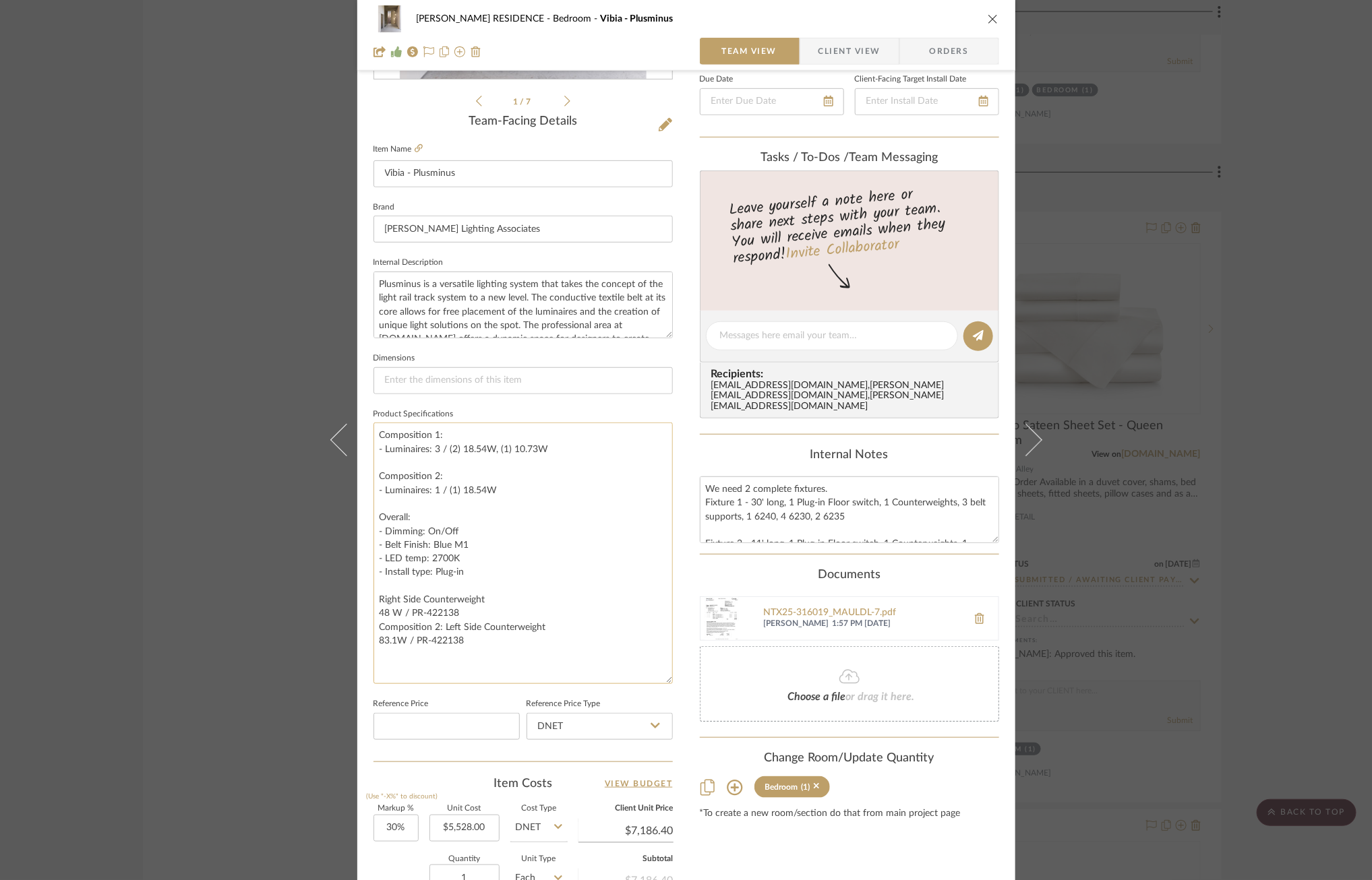
drag, startPoint x: 662, startPoint y: 487, endPoint x: 662, endPoint y: 681, distance: 194.0
click at [662, 681] on textarea "Composition 1: - Luminaires: 3 / (2) 18.54W, (1) 10.73W Composition 2: - Lumina…" at bounding box center [522, 553] width 299 height 262
click at [466, 572] on textarea "Composition 1: - Luminaires: 3 / (2) 18.54W, (1) 10.73W Composition 2: - Lumina…" at bounding box center [522, 553] width 299 height 262
drag, startPoint x: 466, startPoint y: 543, endPoint x: 429, endPoint y: 544, distance: 37.0
click at [429, 544] on textarea "Composition 1: - Luminaires: 3 / (2) 18.54W, (1) 10.73W Composition 2: - Lumina…" at bounding box center [522, 553] width 299 height 262
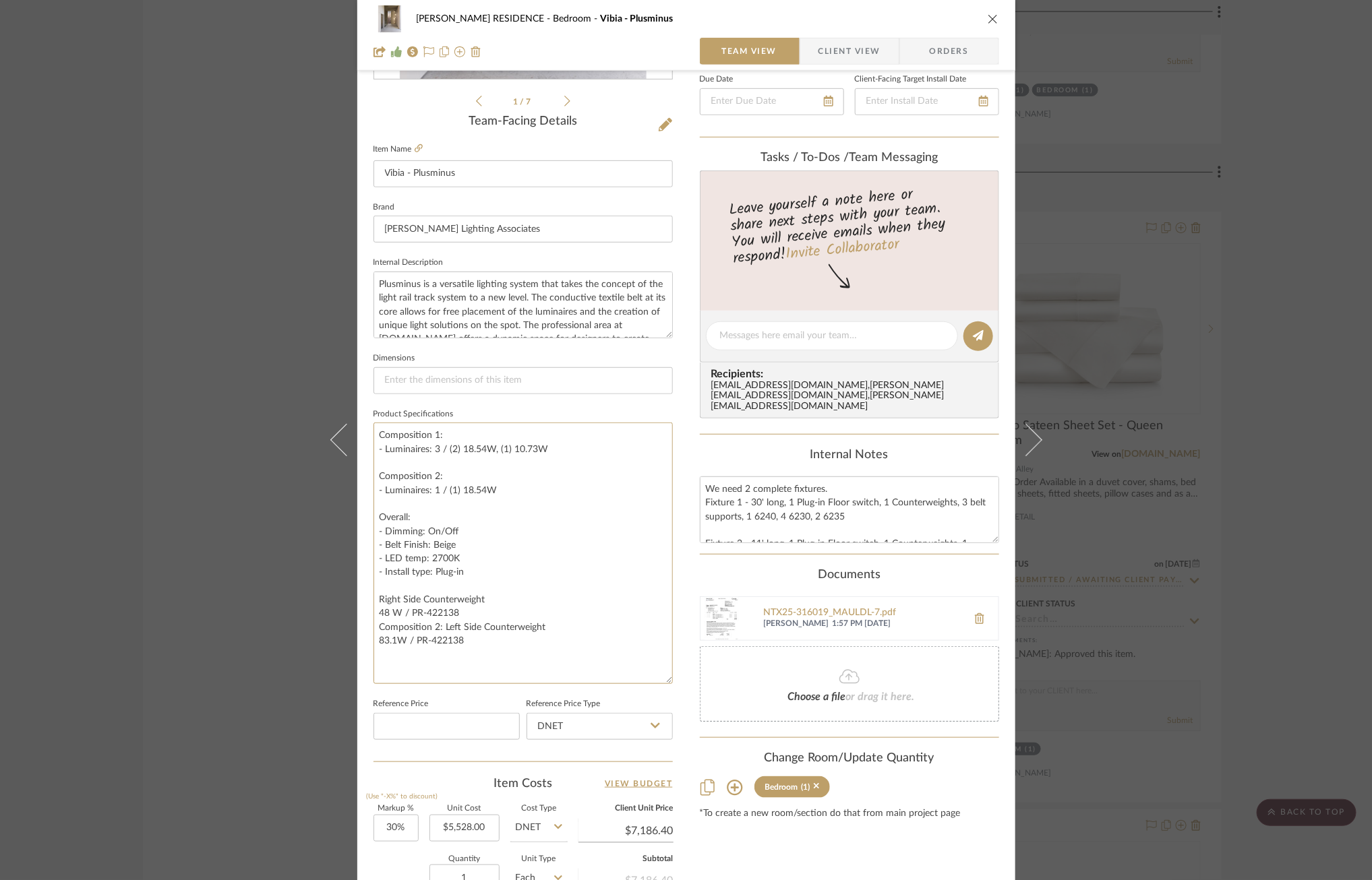
type textarea "Composition 1: - Luminaires: 3 / (2) 18.54W, (1) 10.73W Composition 2: - Lumina…"
click at [676, 558] on div "YANOFSKY RESIDENCE Bedroom Vibia - Plusminus Team View Client View Orders 1 / 7…" at bounding box center [686, 424] width 658 height 1439
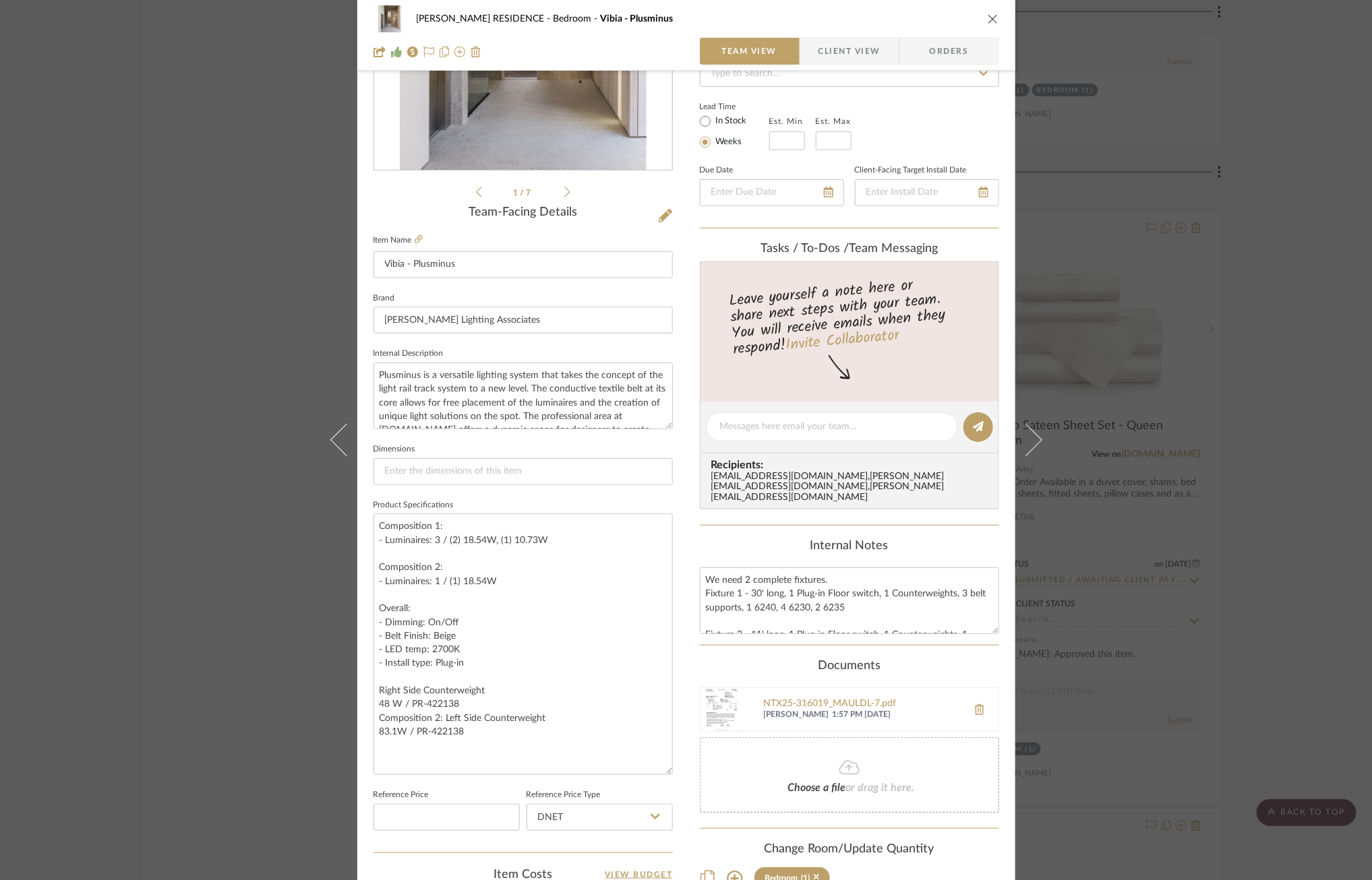
scroll to position [215, 0]
click at [484, 550] on textarea "Composition 1: - Luminaires: 3 / (2) 18.54W, (1) 10.73W Composition 2: - Lumina…" at bounding box center [522, 645] width 299 height 262
click at [437, 540] on textarea "Composition 1: - Luminaires: 3 / (2) 18.54W, (1) 10.73W Composition 2: - Lumina…" at bounding box center [522, 645] width 299 height 262
type textarea "Composition 1: - Luminaires: 3 total / (2) 18.54W, (1) 10.73W Composition 2: - …"
click at [398, 558] on textarea "Composition 1: - Luminaires: 3 total / (2) 18.54W, (1) 10.73W Composition 2: - …" at bounding box center [522, 645] width 299 height 262
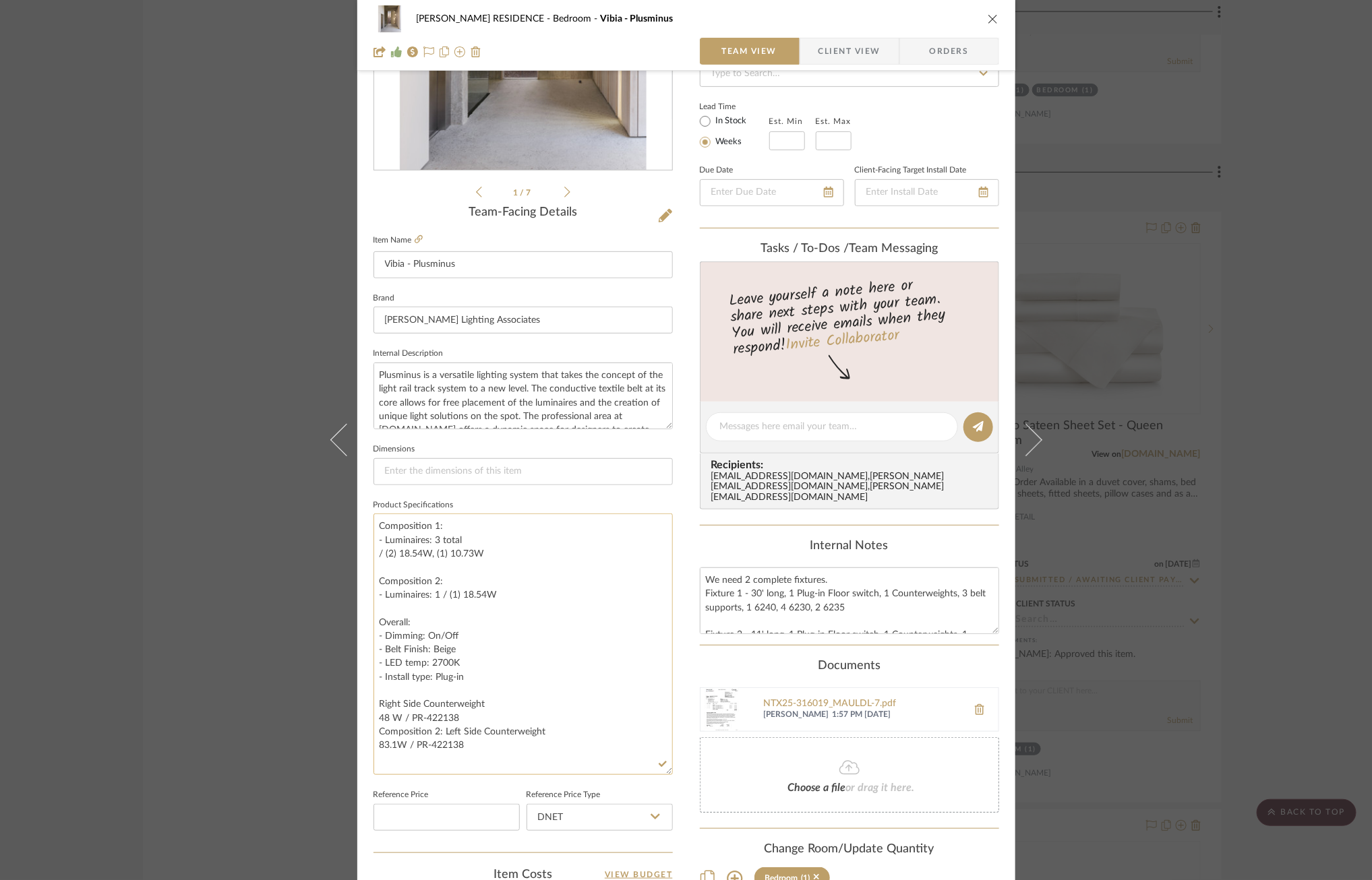
drag, startPoint x: 397, startPoint y: 552, endPoint x: 417, endPoint y: 552, distance: 20.0
click at [417, 552] on textarea "Composition 1: - Luminaires: 3 total / (2) 18.54W, (1) 10.73W Composition 2: - …" at bounding box center [522, 645] width 299 height 262
drag, startPoint x: 425, startPoint y: 553, endPoint x: 395, endPoint y: 553, distance: 30.0
click at [395, 553] on textarea "Composition 1: - Luminaires: 3 total / (2) 18.54W, (1) 10.73W Composition 2: - …" at bounding box center [522, 645] width 299 height 262
type textarea "Composition 1: - Luminaires: 3 total / (2) 7-7/8"Ø, (1) 10.73W Composition 2: -…"
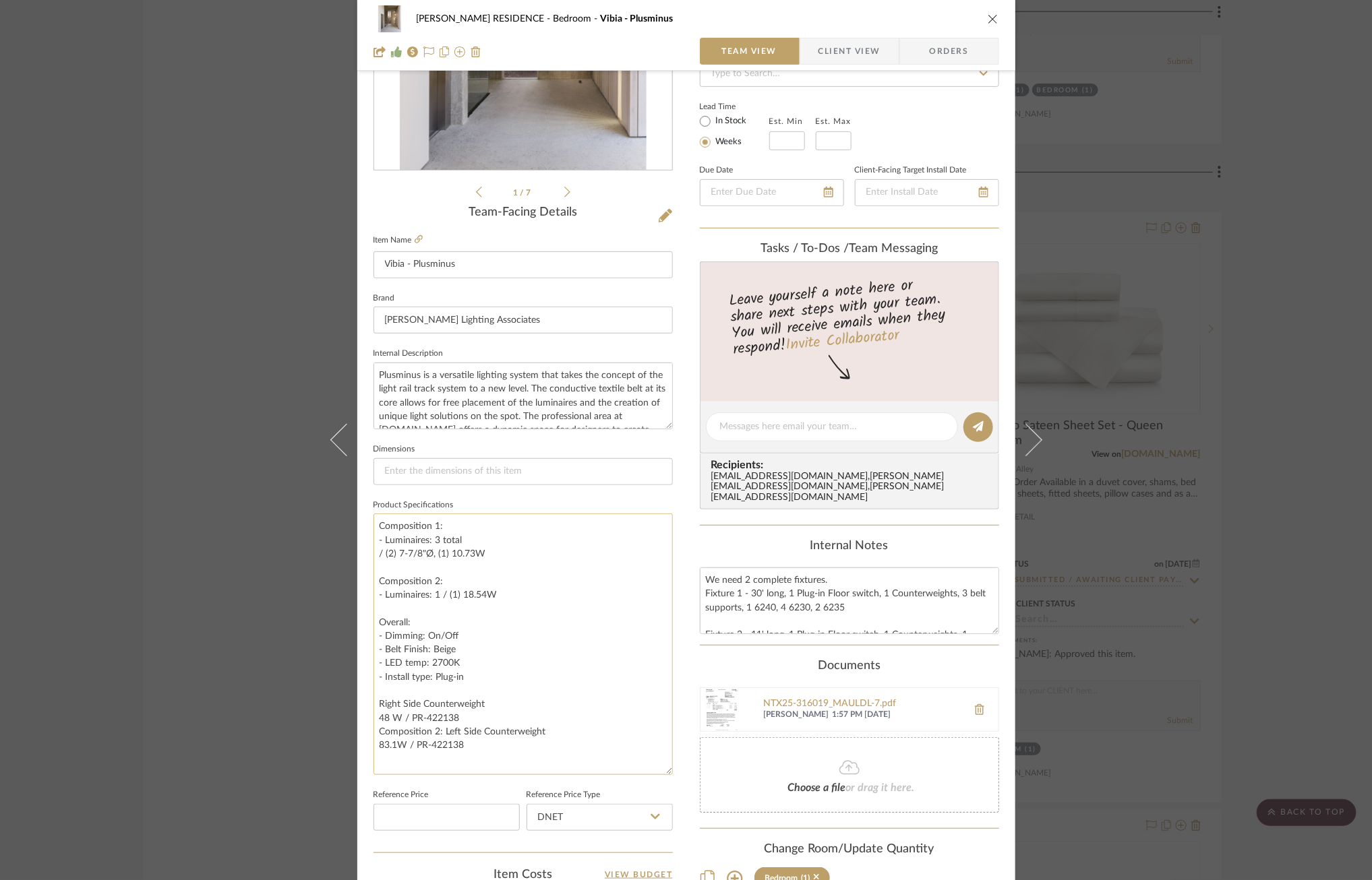
click at [485, 552] on textarea "Composition 1: - Luminaires: 3 total / (2) 7-7/8"Ø, (1) 10.73W Composition 2: -…" at bounding box center [522, 645] width 299 height 262
drag, startPoint x: 485, startPoint y: 552, endPoint x: 450, endPoint y: 552, distance: 35.0
click at [450, 552] on textarea "Composition 1: - Luminaires: 3 total / (2) 7-7/8"Ø, (1) 10.73W Composition 2: -…" at bounding box center [522, 645] width 299 height 262
click at [435, 552] on textarea "Composition 1: - Luminaires: 3 total / (2) 7-7/8"Ø, (1) 11 Composition 2: - Lum…" at bounding box center [522, 645] width 299 height 262
click at [380, 556] on textarea "Composition 1: - Luminaires: 3 total / (2) 7-7/8"Ø, (1) 11 Composition 2: - Lum…" at bounding box center [522, 645] width 299 height 262
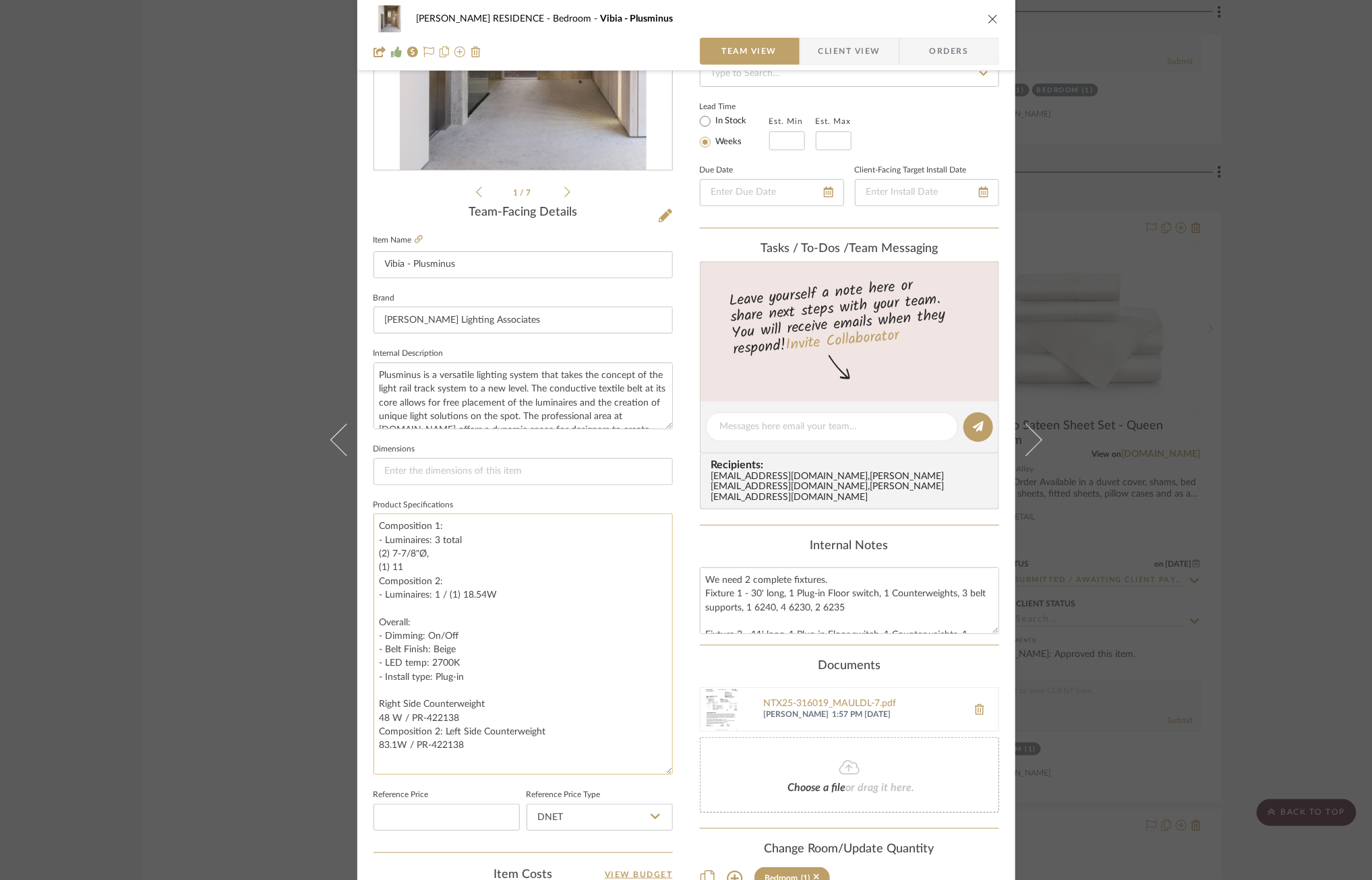
click at [406, 564] on textarea "Composition 1: - Luminaires: 3 total (2) 7-7/8"Ø, (1) 11 Composition 2: - Lumin…" at bounding box center [522, 645] width 299 height 262
click at [442, 594] on textarea "Composition 1: - Luminaires: 3 total (2) 7-7/8"Ø, (1) 11-13/16"Ø Composition 2:…" at bounding box center [522, 645] width 299 height 262
click at [438, 609] on textarea "Composition 1: - Luminaires: 3 total (2) 7-7/8"Ø, (1) 11-13/16"Ø Composition 2:…" at bounding box center [522, 645] width 299 height 262
click at [384, 620] on textarea "Composition 1: - Luminaires: 3 total (2) 7-7/8"Ø, (1) 11-13/16"Ø Composition 2:…" at bounding box center [522, 645] width 299 height 262
drag, startPoint x: 426, startPoint y: 620, endPoint x: 399, endPoint y: 623, distance: 27.2
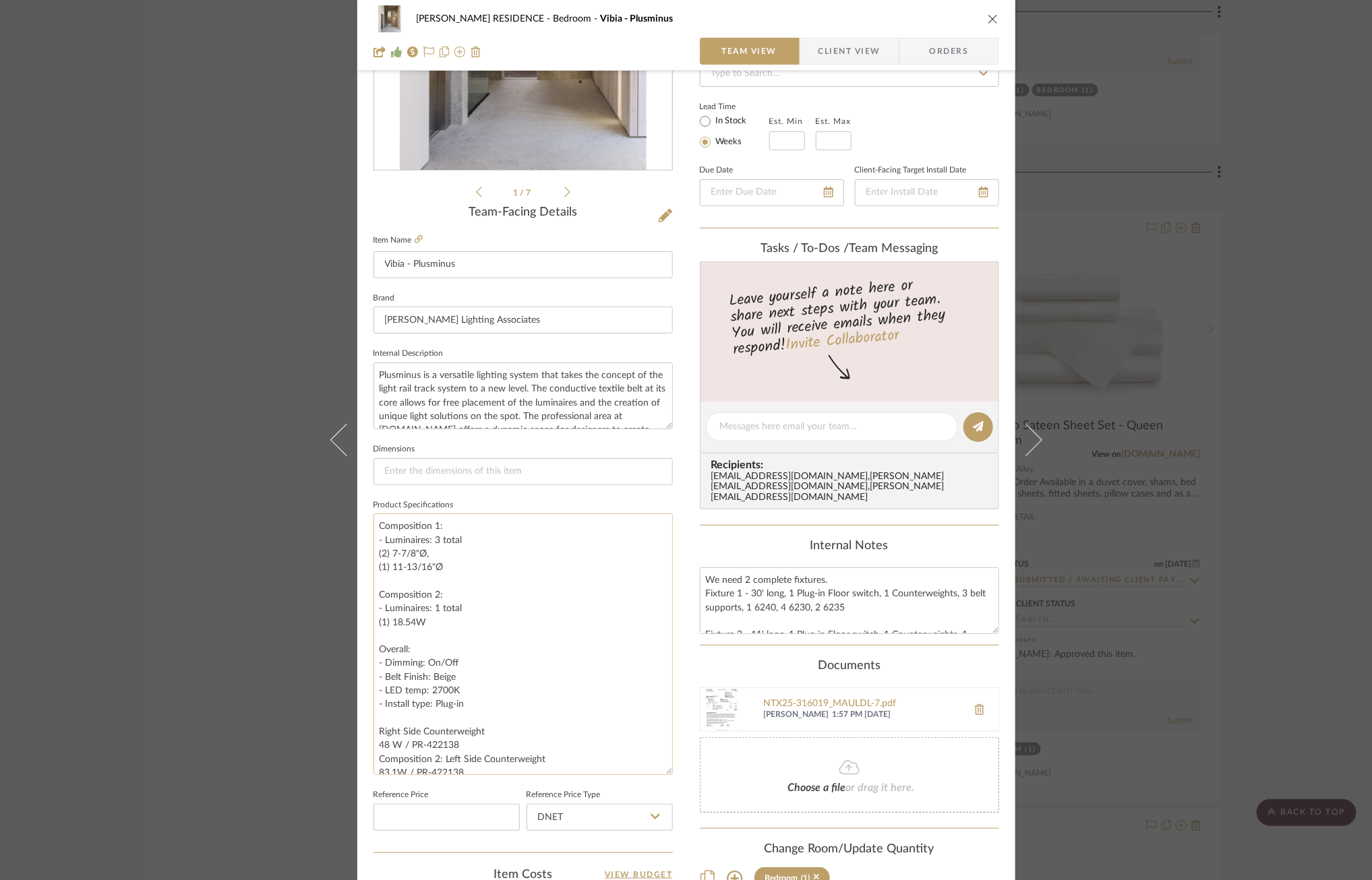
click at [399, 623] on textarea "Composition 1: - Luminaires: 3 total (2) 7-7/8"Ø, (1) 11-13/16"Ø Composition 2:…" at bounding box center [522, 645] width 299 height 262
drag, startPoint x: 447, startPoint y: 567, endPoint x: 389, endPoint y: 569, distance: 58.0
click at [389, 569] on textarea "Composition 1: - Luminaires: 3 total (2) 7-7/8"Ø, (1) 11-13/16"Ø Composition 2:…" at bounding box center [522, 645] width 299 height 262
drag, startPoint x: 422, startPoint y: 619, endPoint x: 387, endPoint y: 620, distance: 35.0
click at [387, 620] on textarea "Composition 1: - Luminaires: 3 total (2) 7-7/8"Ø, (1) 11-13/16"Ø Composition 2:…" at bounding box center [522, 645] width 299 height 262
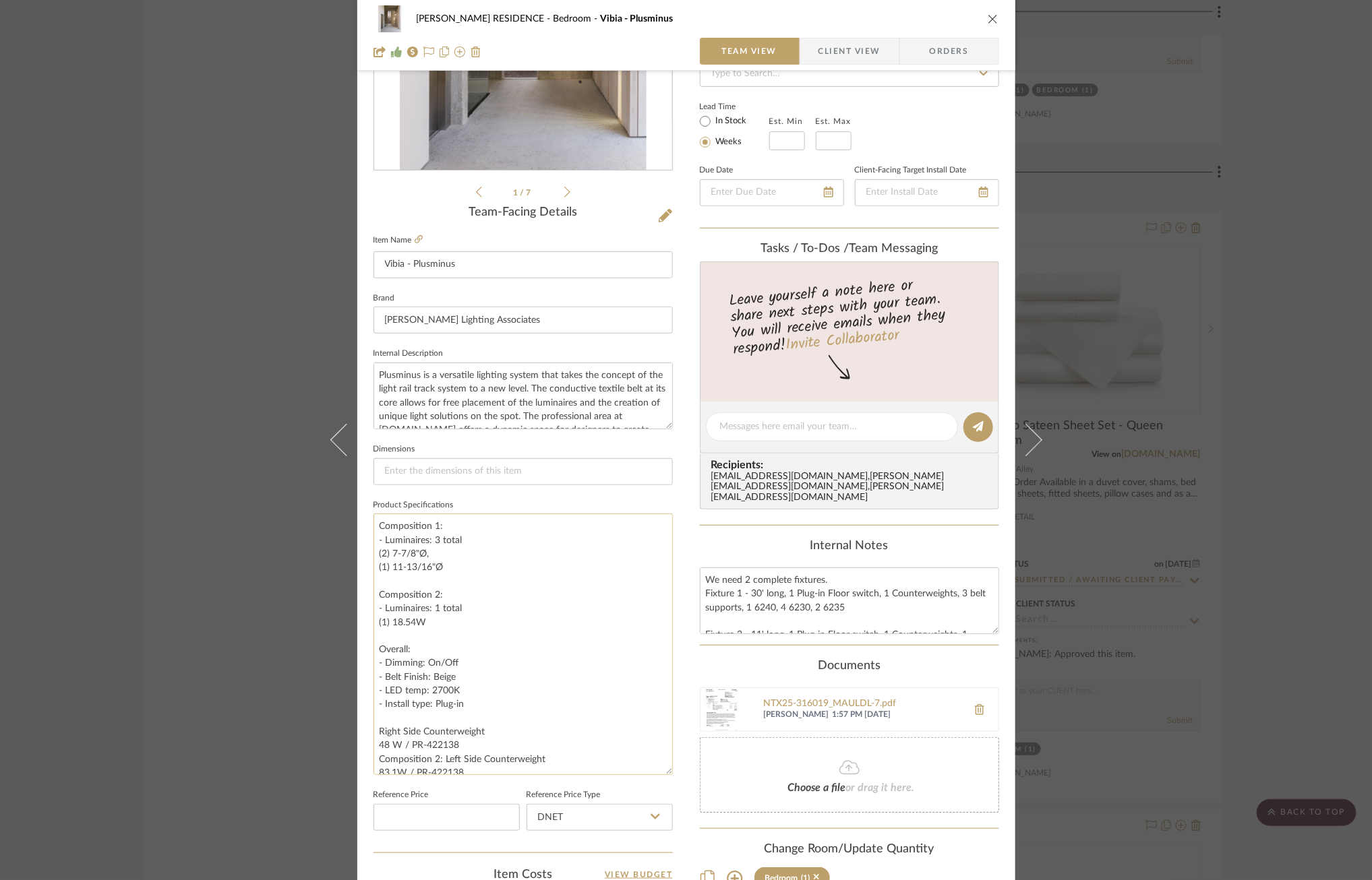
paste textarea "1-13/16"Ø"
click at [525, 627] on textarea "Composition 1: - Luminaires: 3 total (2) 7-7/8"Ø, (1) 11-13/16"Ø Composition 2:…" at bounding box center [522, 645] width 299 height 262
type textarea "Composition 1: - Luminaires: 3 total (2) 7-7/8"Ø, (1) 11-13/16"Ø Composition 2:…"
click at [681, 591] on div "YANOFSKY RESIDENCE Bedroom Vibia - Plusminus Team View Client View Orders 1 / 7…" at bounding box center [686, 515] width 658 height 1439
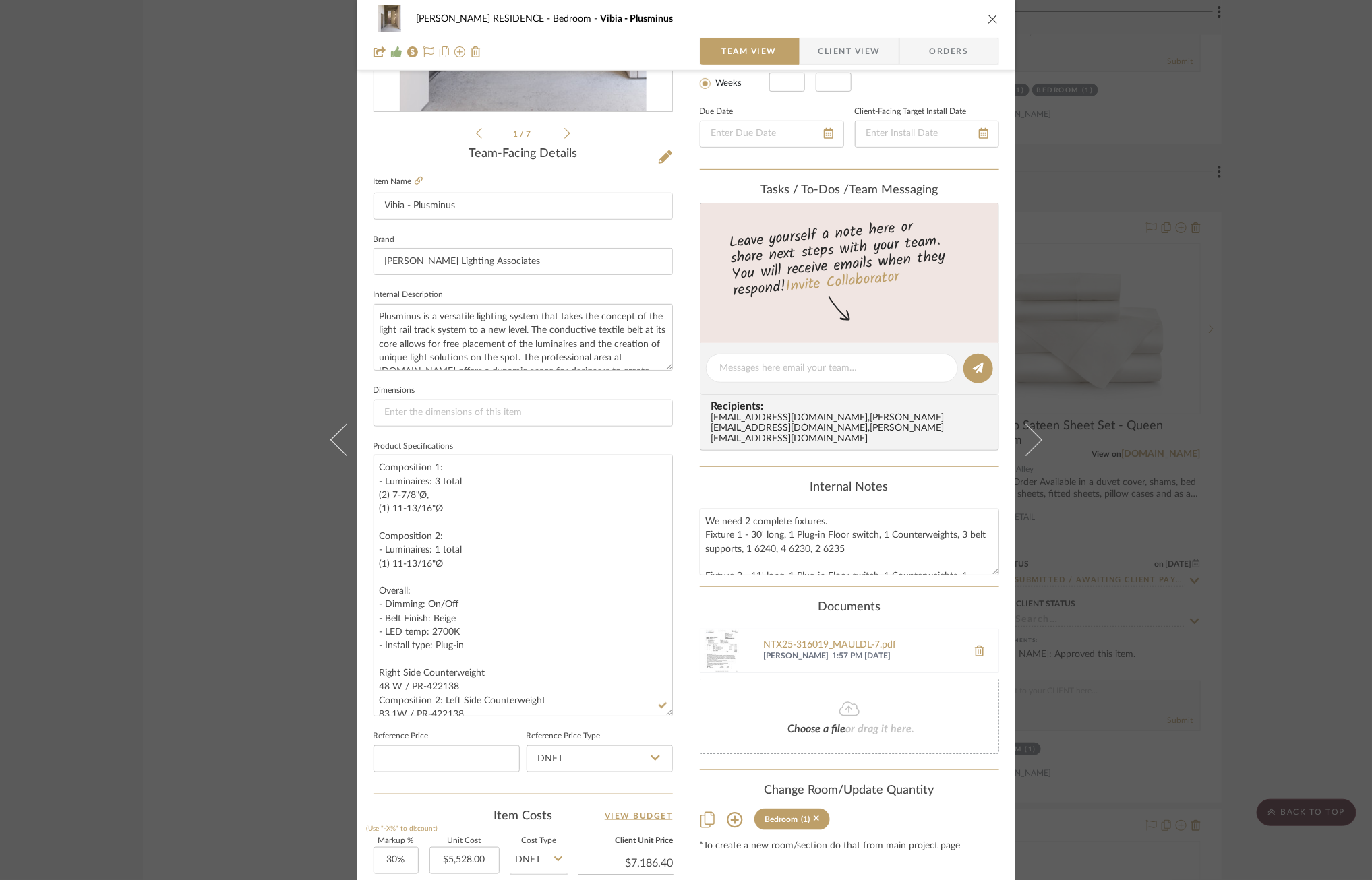
scroll to position [275, 0]
click at [462, 605] on textarea "Composition 1: - Luminaires: 3 total (2) 7-7/8"Ø, (1) 11-13/16"Ø Composition 2:…" at bounding box center [522, 584] width 299 height 262
type textarea "Composition 1: - Luminaires: 3 total (2) 7-7/8"Ø, (1) 11-13/16"Ø Composition 2:…"
click at [677, 591] on div "[PERSON_NAME] RESIDENCE Bedroom Vibia - Plusminus Team View Client View Orders …" at bounding box center [686, 455] width 658 height 1439
click at [840, 700] on icon at bounding box center [849, 707] width 20 height 16
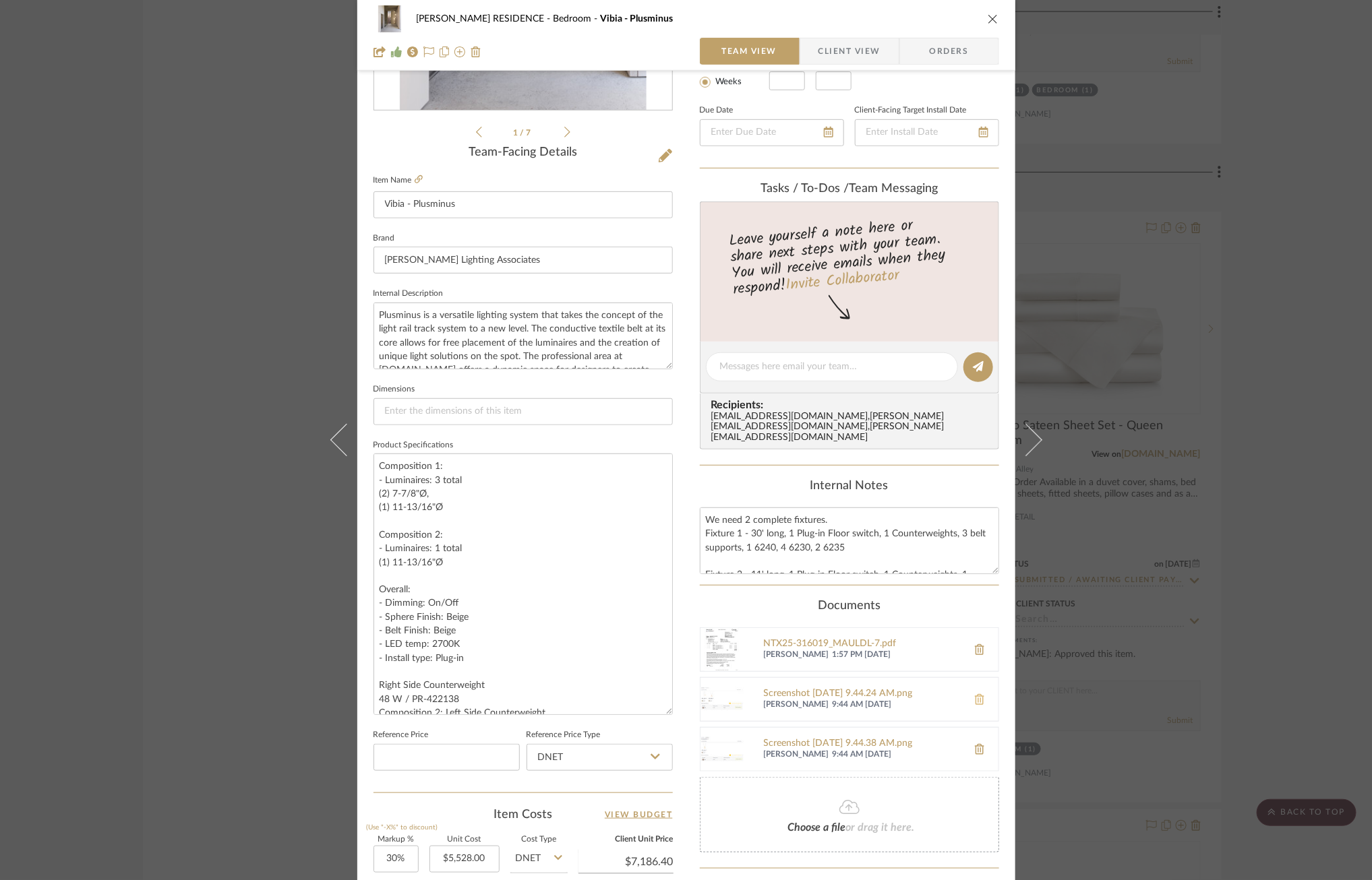
click at [975, 694] on icon at bounding box center [979, 699] width 9 height 11
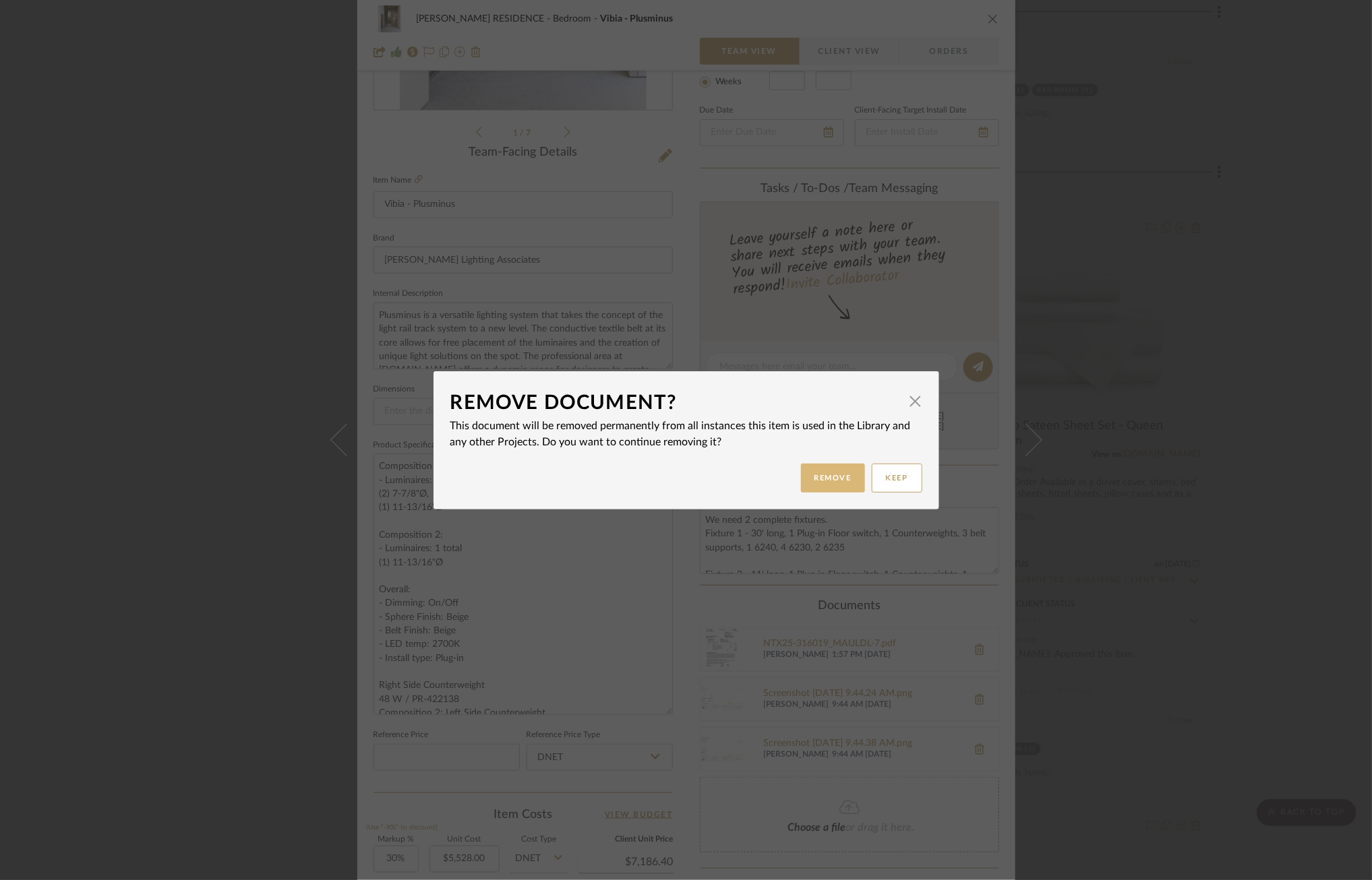
click at [820, 487] on button "Remove" at bounding box center [832, 478] width 64 height 29
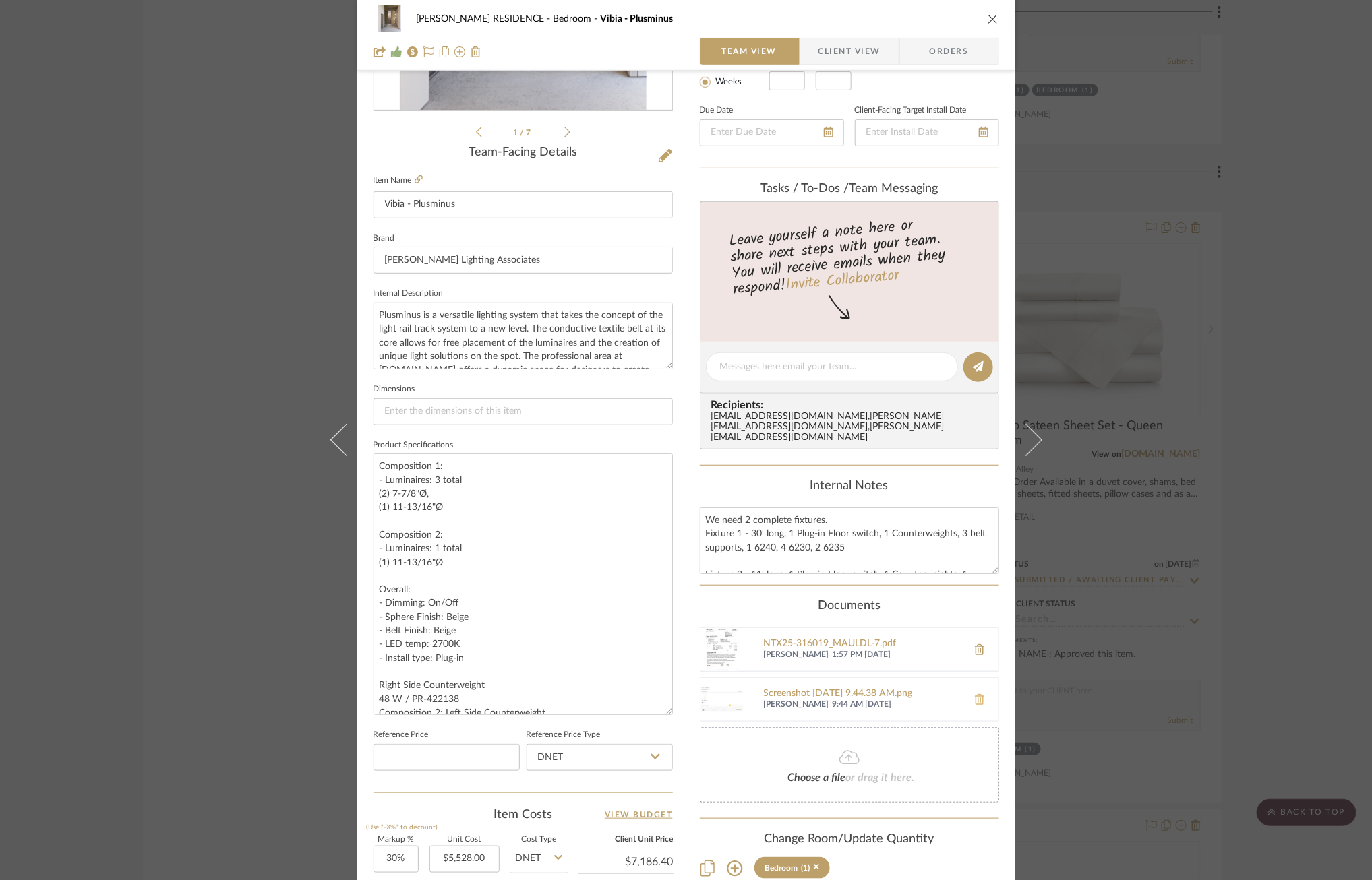
click at [976, 694] on icon at bounding box center [979, 699] width 9 height 11
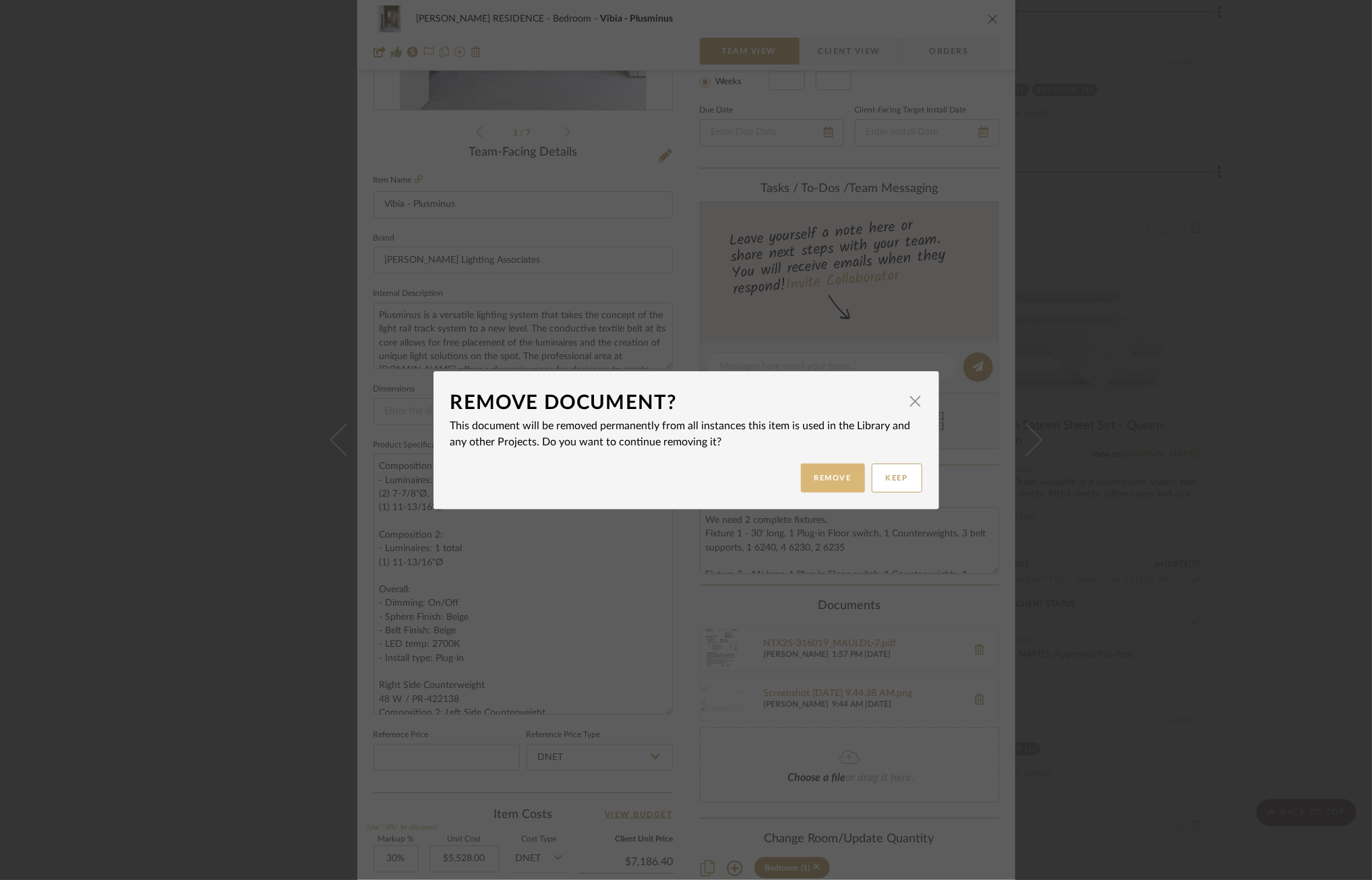
click at [835, 488] on button "Remove" at bounding box center [832, 478] width 64 height 29
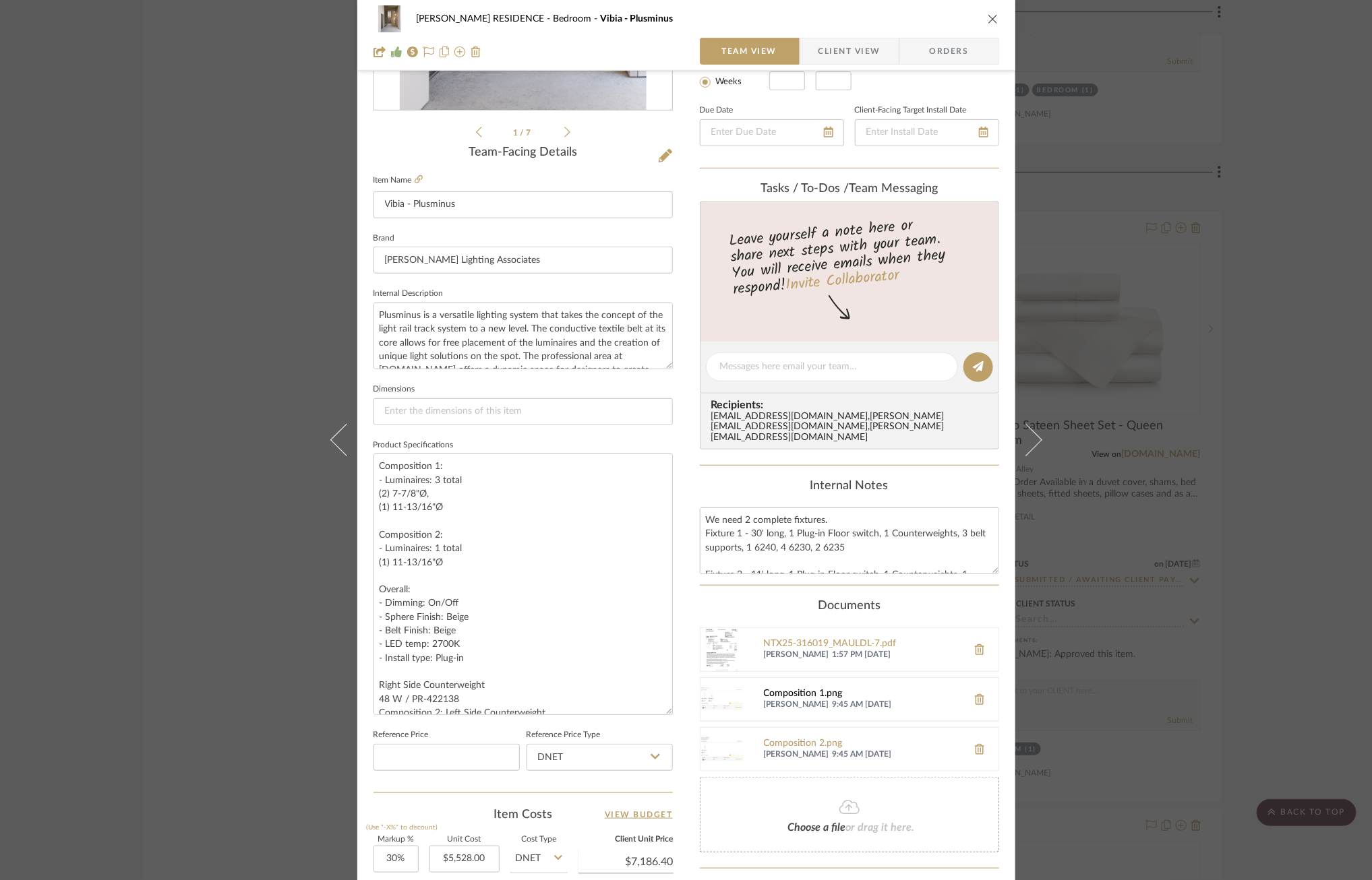
click at [798, 689] on div "Composition 1.png" at bounding box center [862, 694] width 197 height 11
click at [1168, 512] on div "[PERSON_NAME] RESIDENCE Bedroom Vibia - Plusminus Team View Client View Orders …" at bounding box center [686, 440] width 1372 height 880
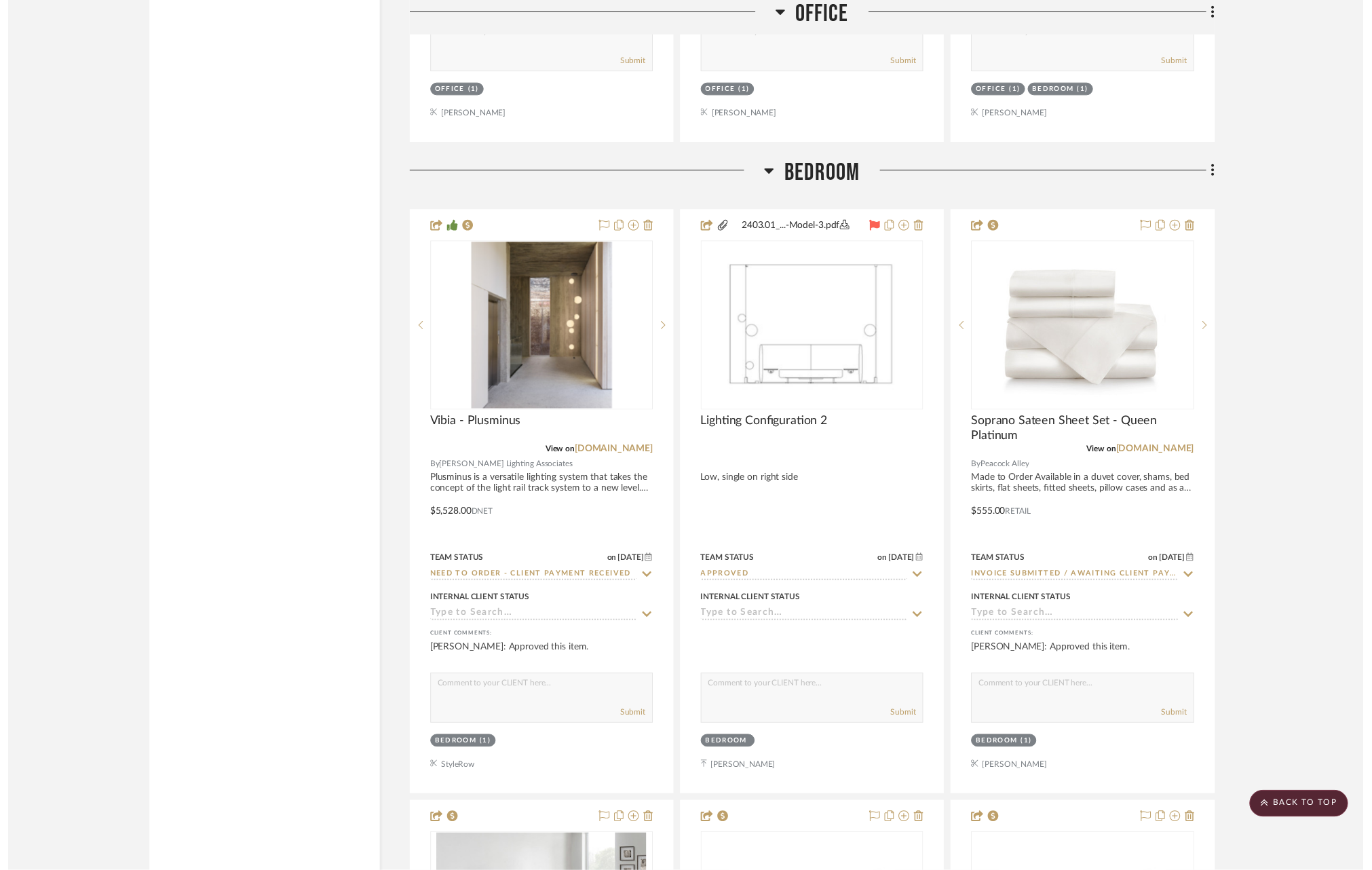
scroll to position [7227, 0]
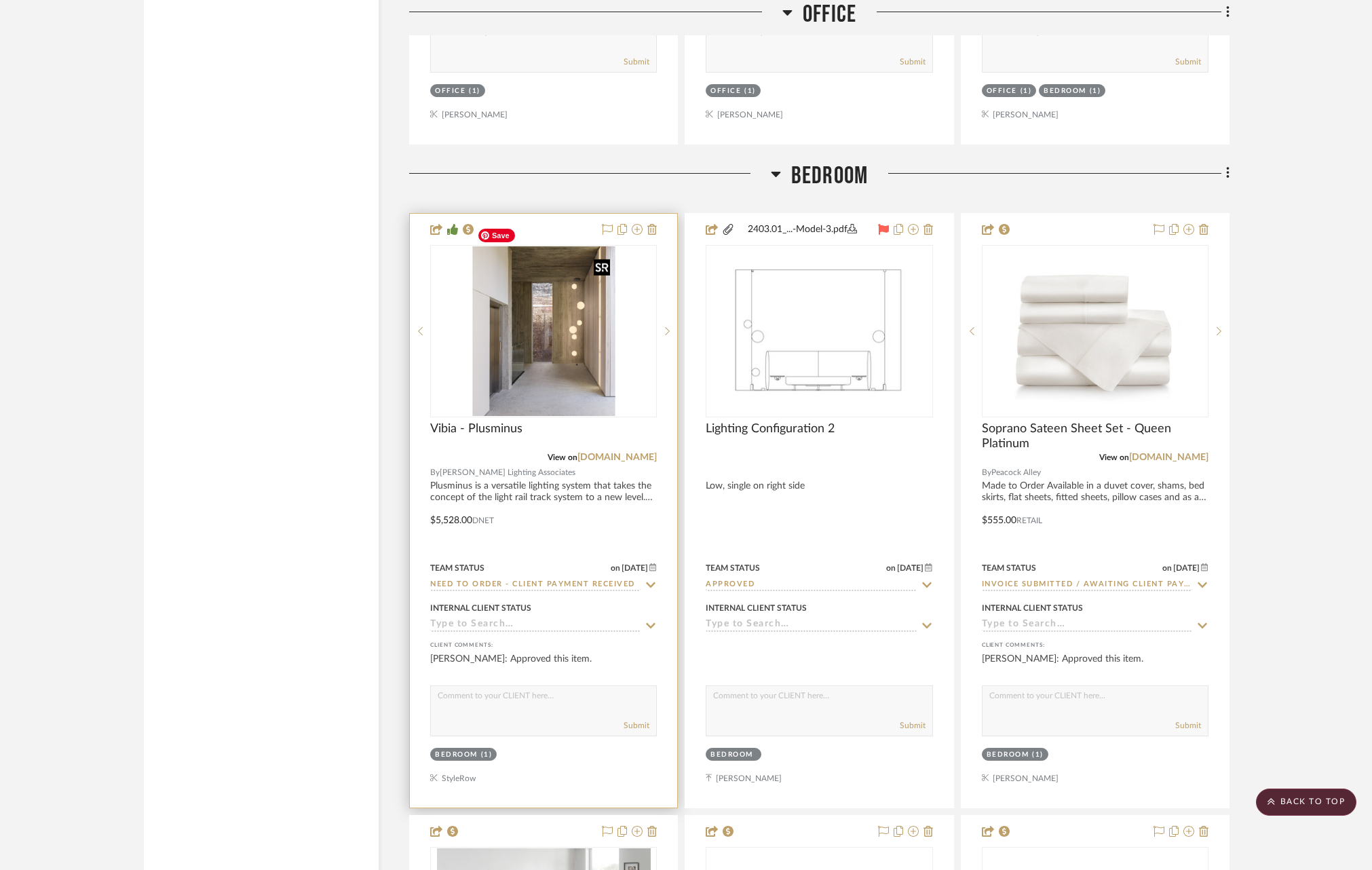
click at [564, 319] on img "0" at bounding box center [543, 331] width 143 height 170
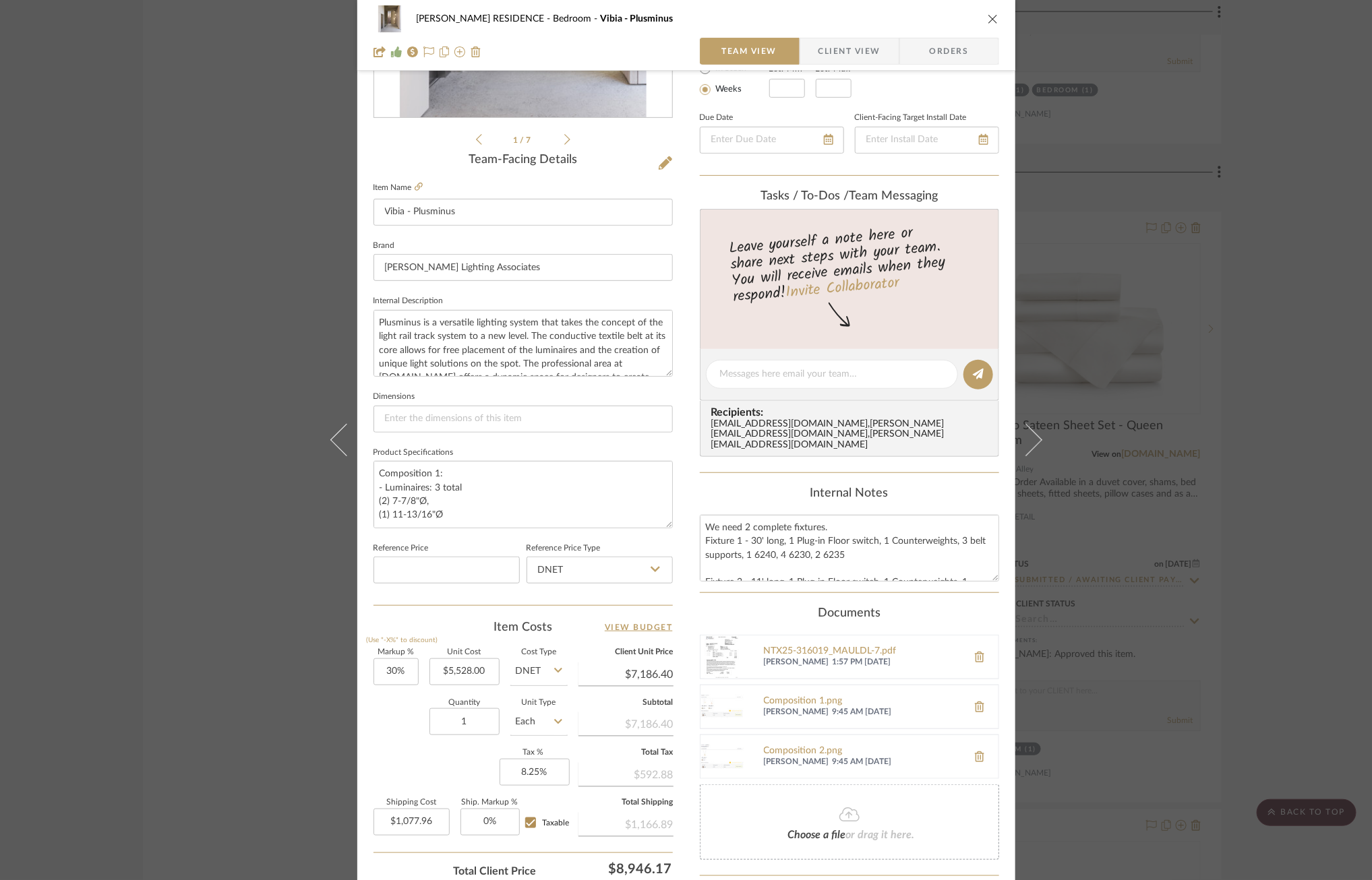
scroll to position [285, 0]
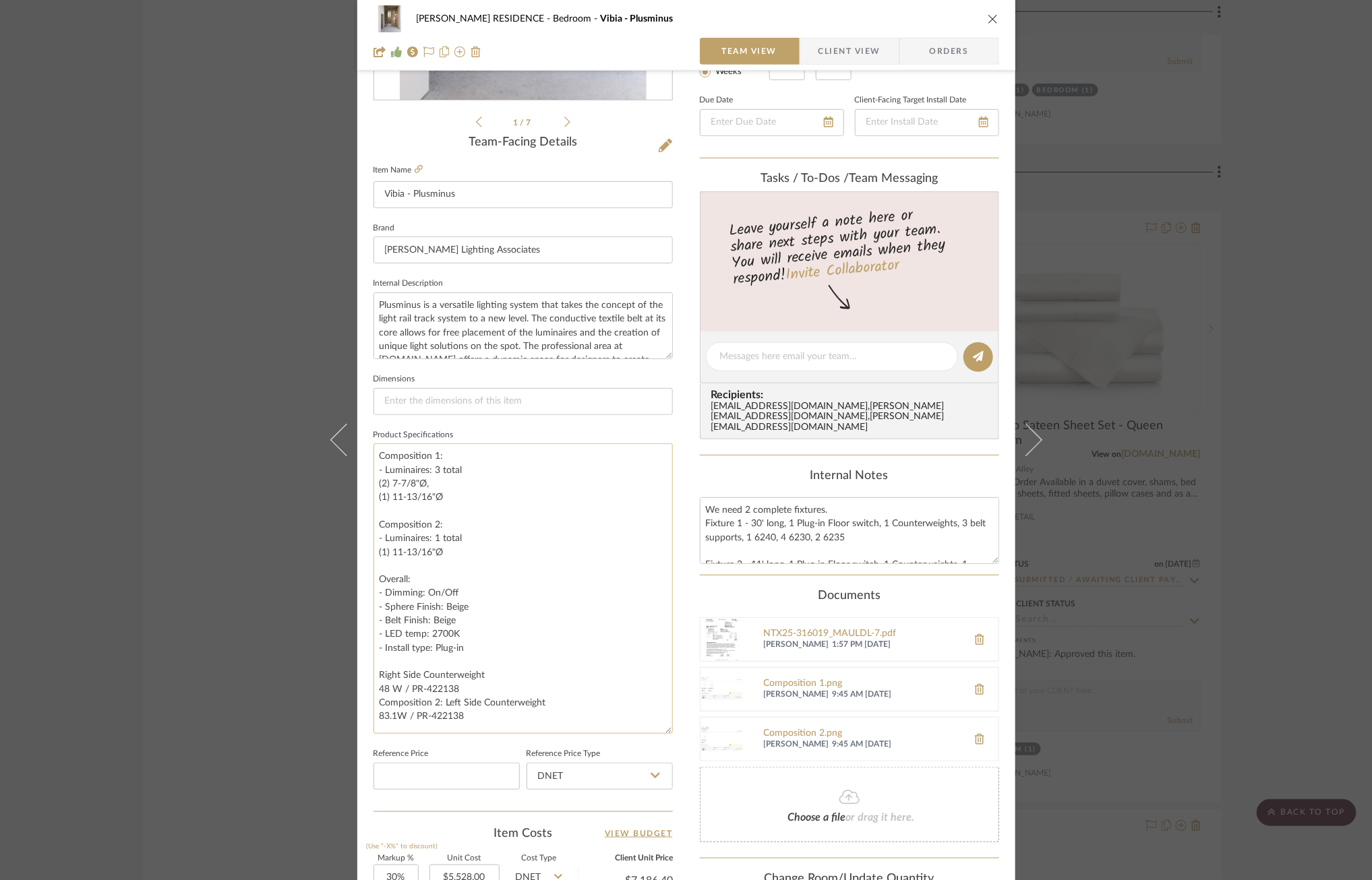
drag, startPoint x: 662, startPoint y: 502, endPoint x: 657, endPoint y: 726, distance: 224.1
click at [657, 726] on textarea "Composition 1: - Luminaires: 3 total (2) 7-7/8"Ø, (1) 11-13/16"Ø Composition 2:…" at bounding box center [522, 589] width 299 height 291
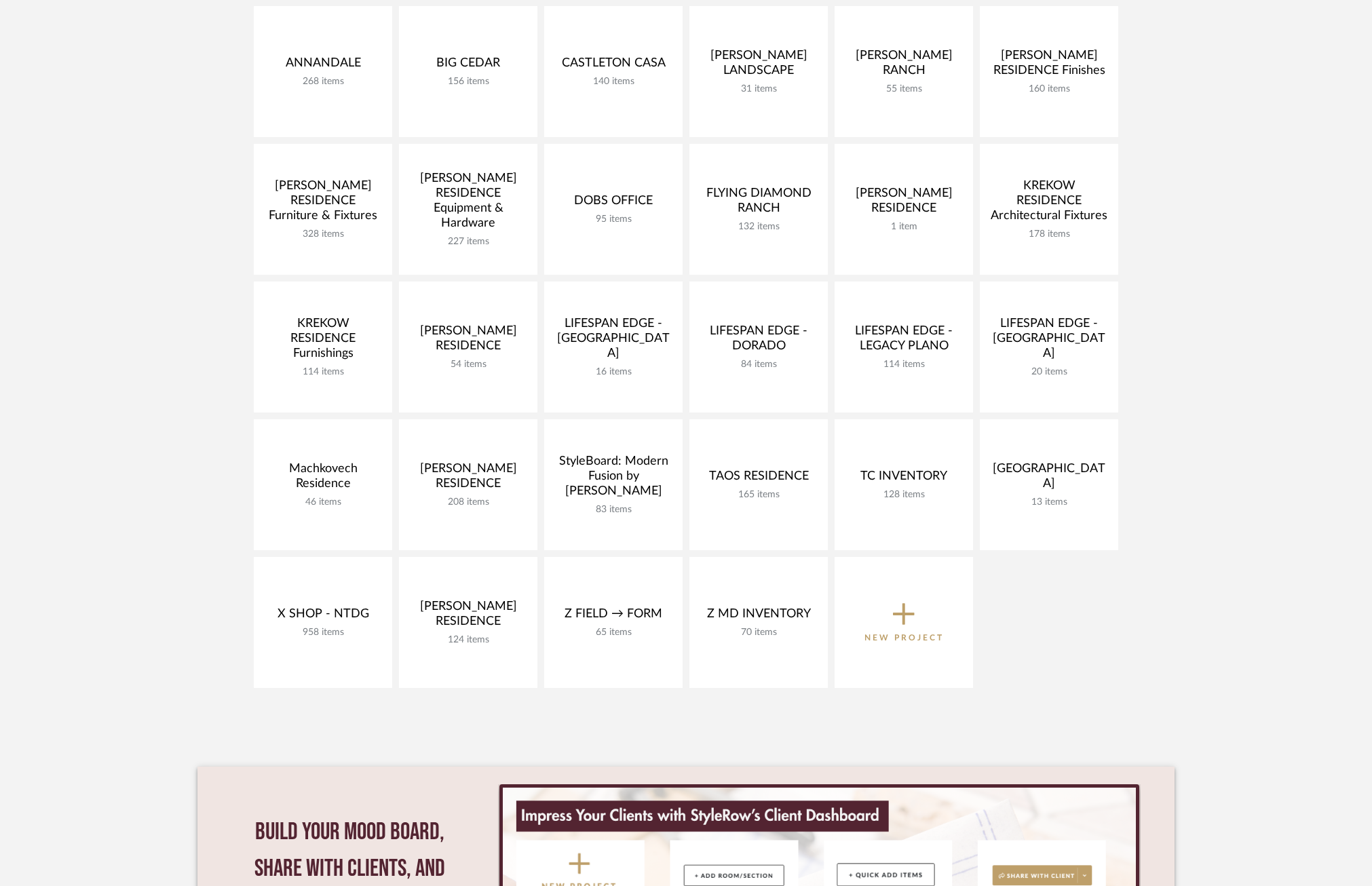
scroll to position [337, 0]
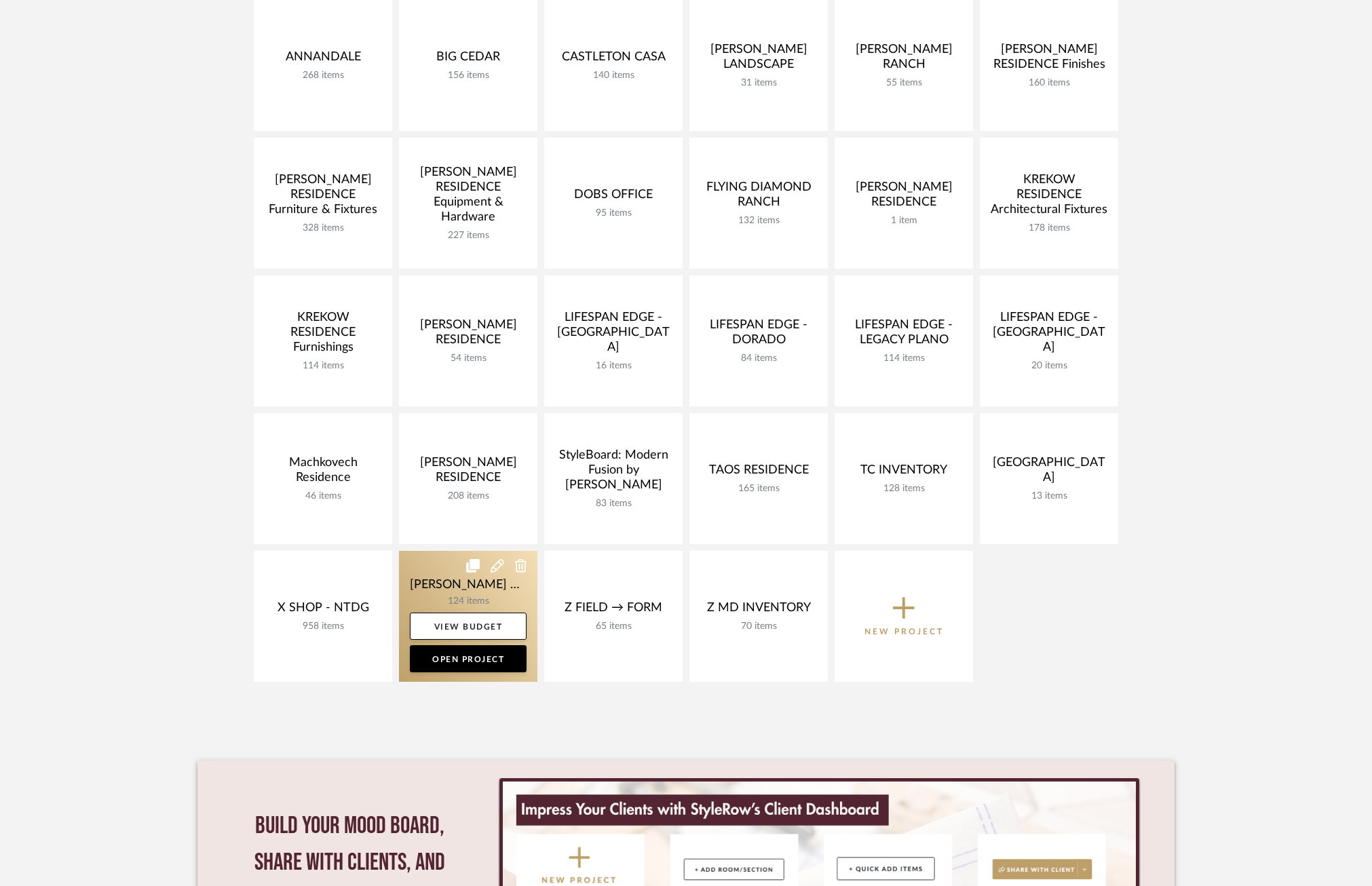
click at [459, 587] on link at bounding box center [469, 616] width 139 height 131
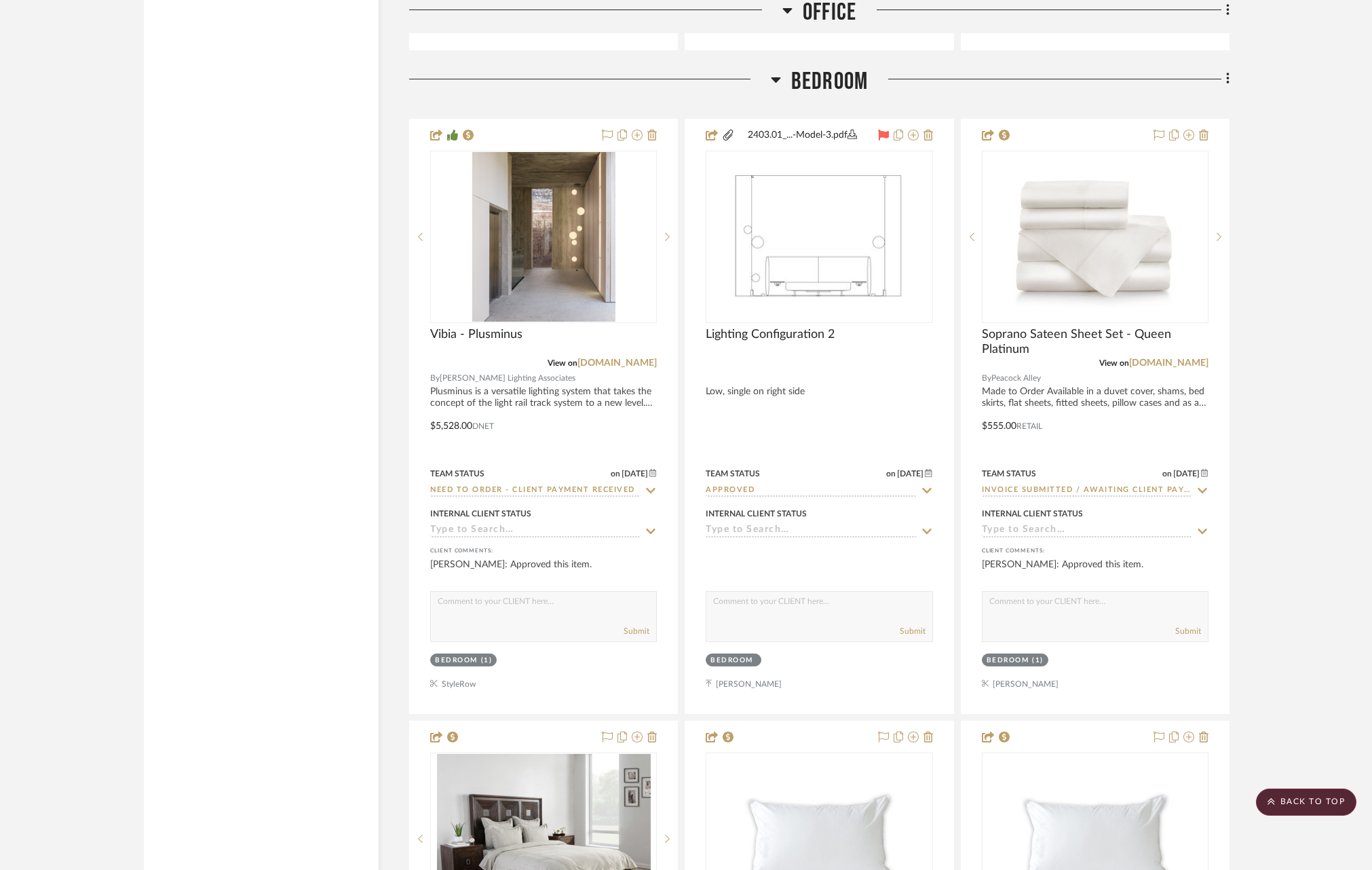
scroll to position [7301, 0]
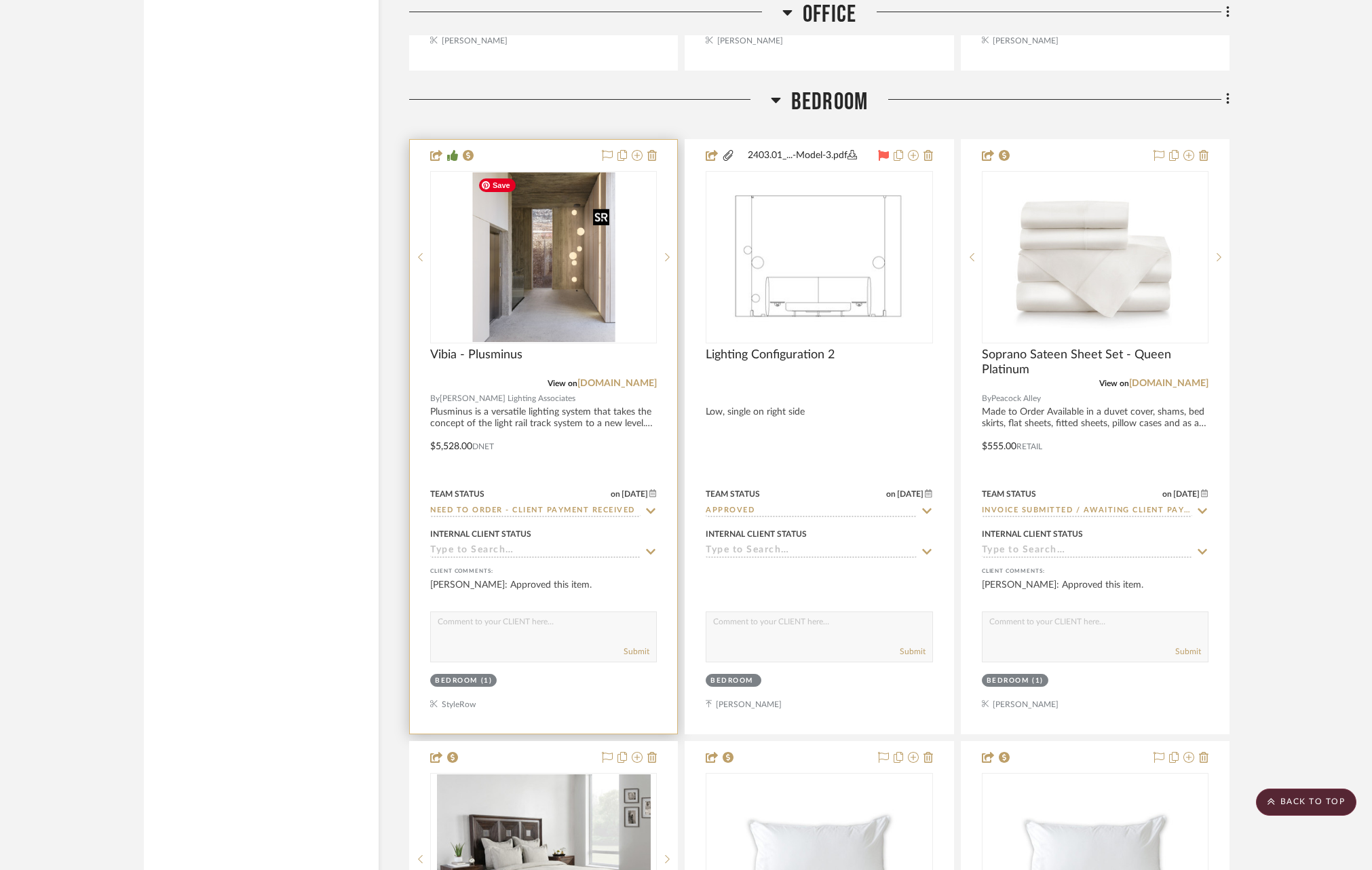
click at [549, 284] on img "0" at bounding box center [543, 257] width 143 height 170
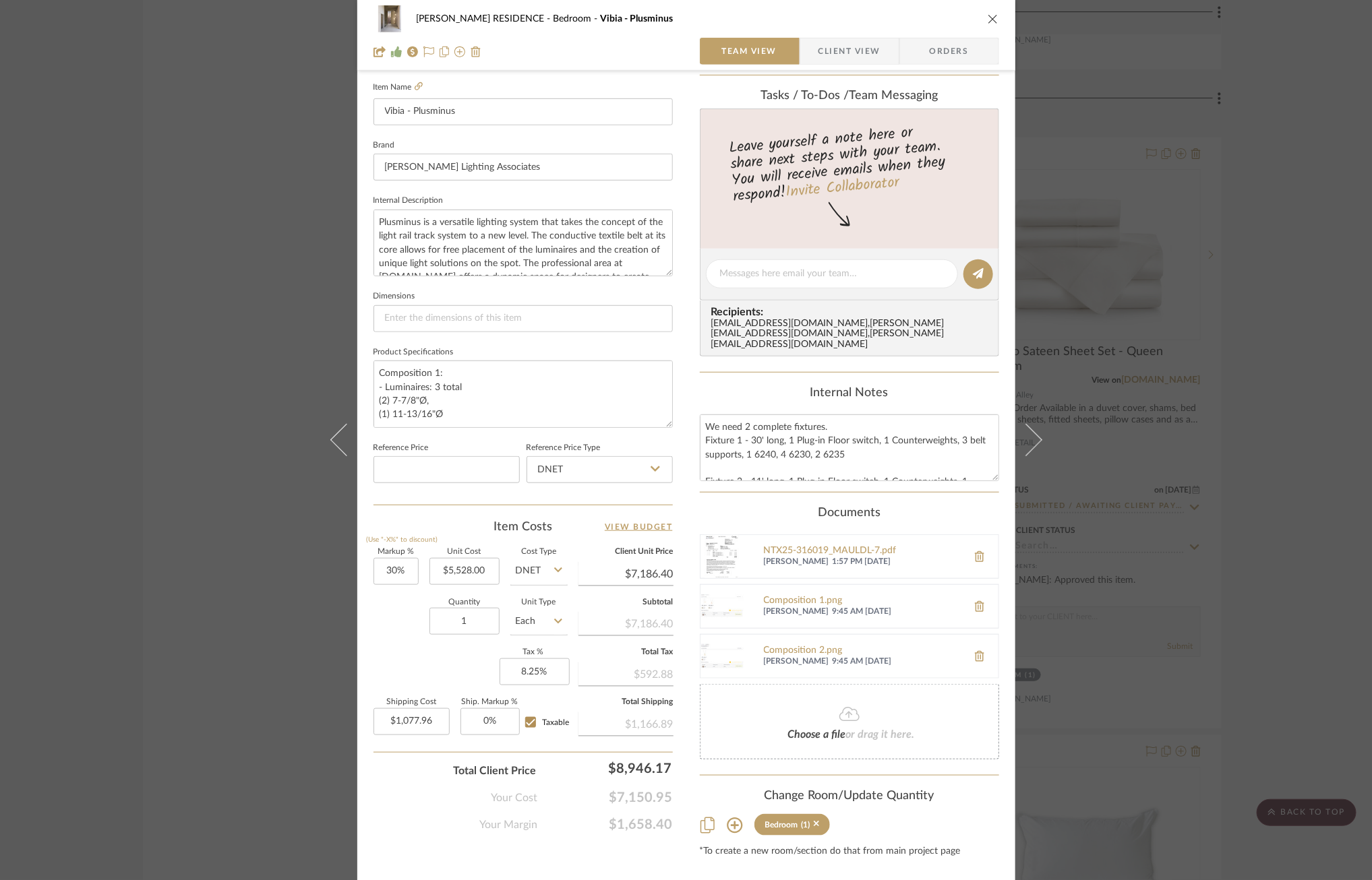
scroll to position [368, 0]
click at [799, 556] on span "[PERSON_NAME]" at bounding box center [796, 561] width 65 height 11
click at [795, 546] on div "NTX25-316019_MAULDL-7.pdf" at bounding box center [862, 551] width 197 height 11
click at [927, 44] on span "Orders" at bounding box center [949, 51] width 69 height 27
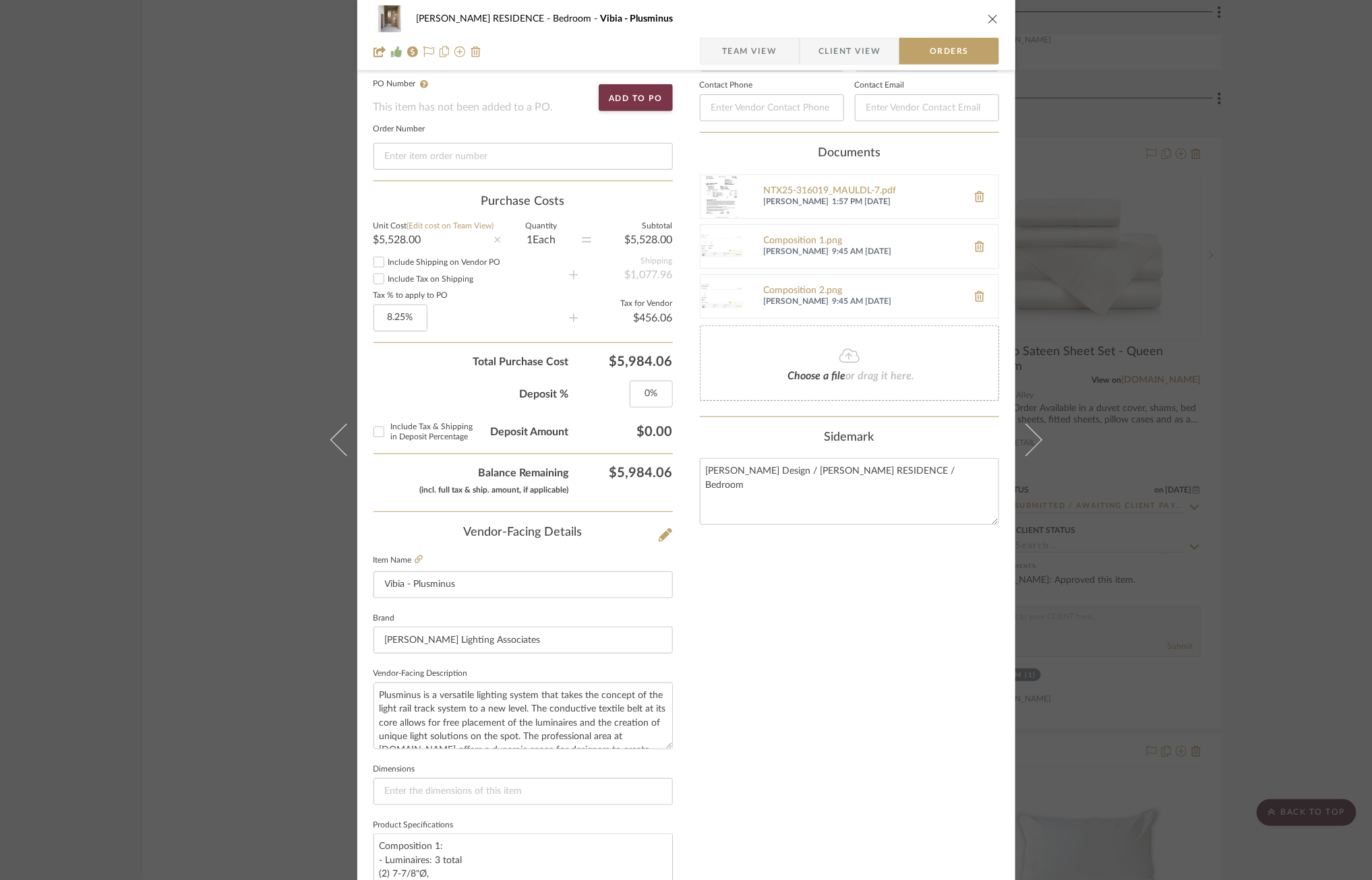
click at [745, 45] on span "Team View" at bounding box center [749, 51] width 55 height 27
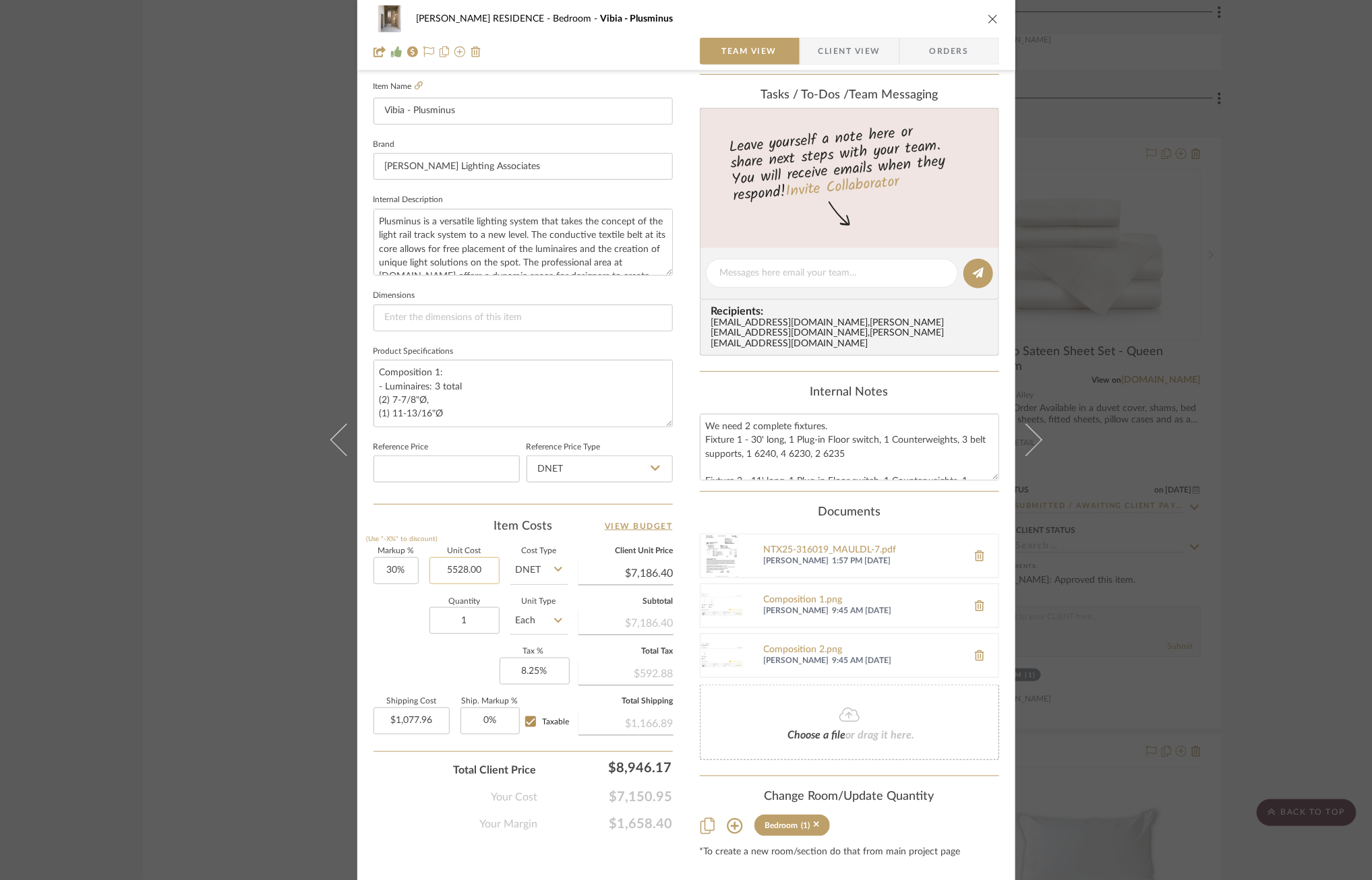
click at [466, 570] on input "5528.00" at bounding box center [464, 571] width 70 height 27
type input "$5,528.00"
click at [447, 468] on input at bounding box center [446, 469] width 146 height 27
type input "5528"
type input "5528.00"
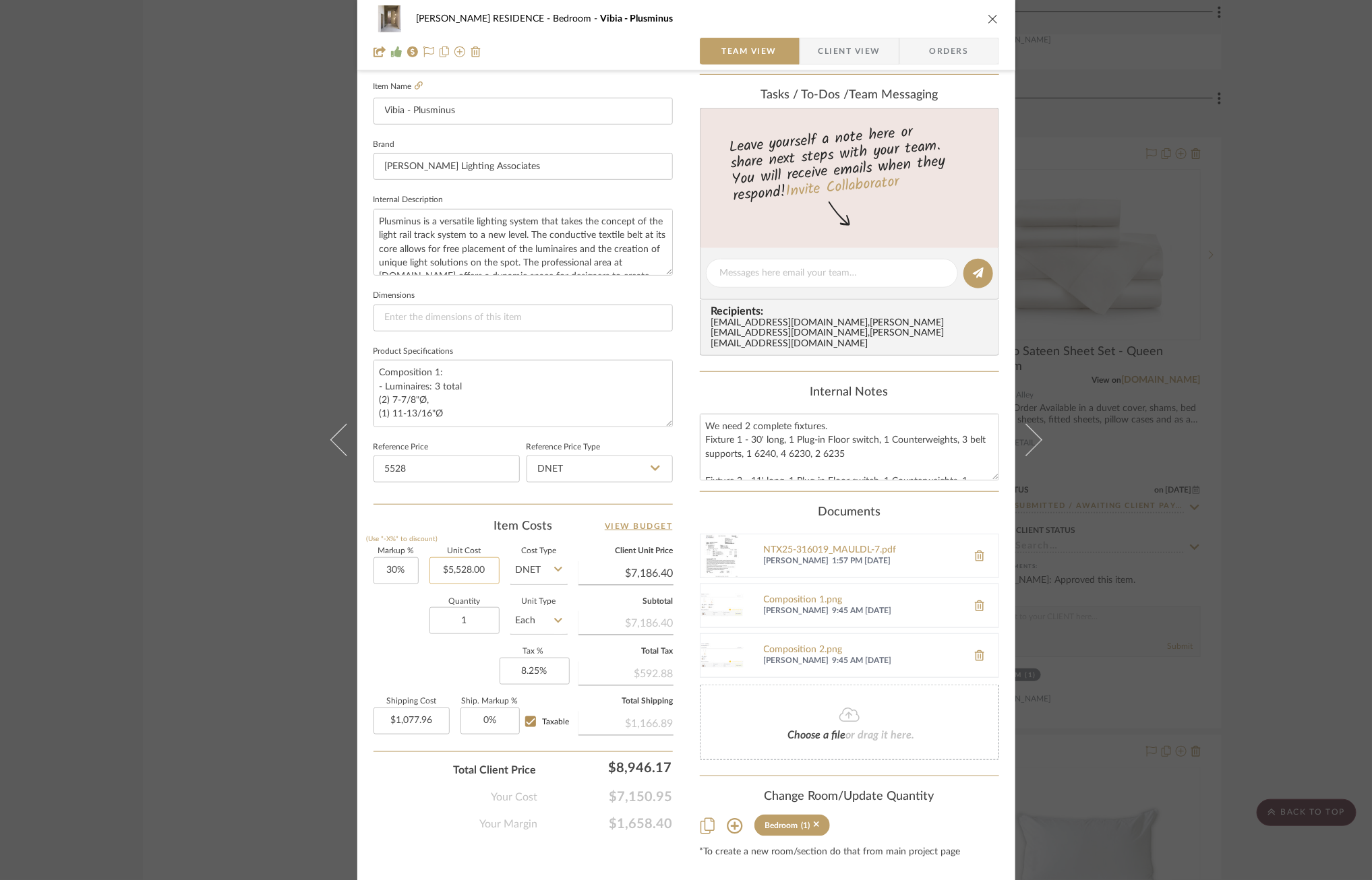
type input "$5,528.00"
click at [449, 574] on input "5528.00" at bounding box center [464, 571] width 70 height 27
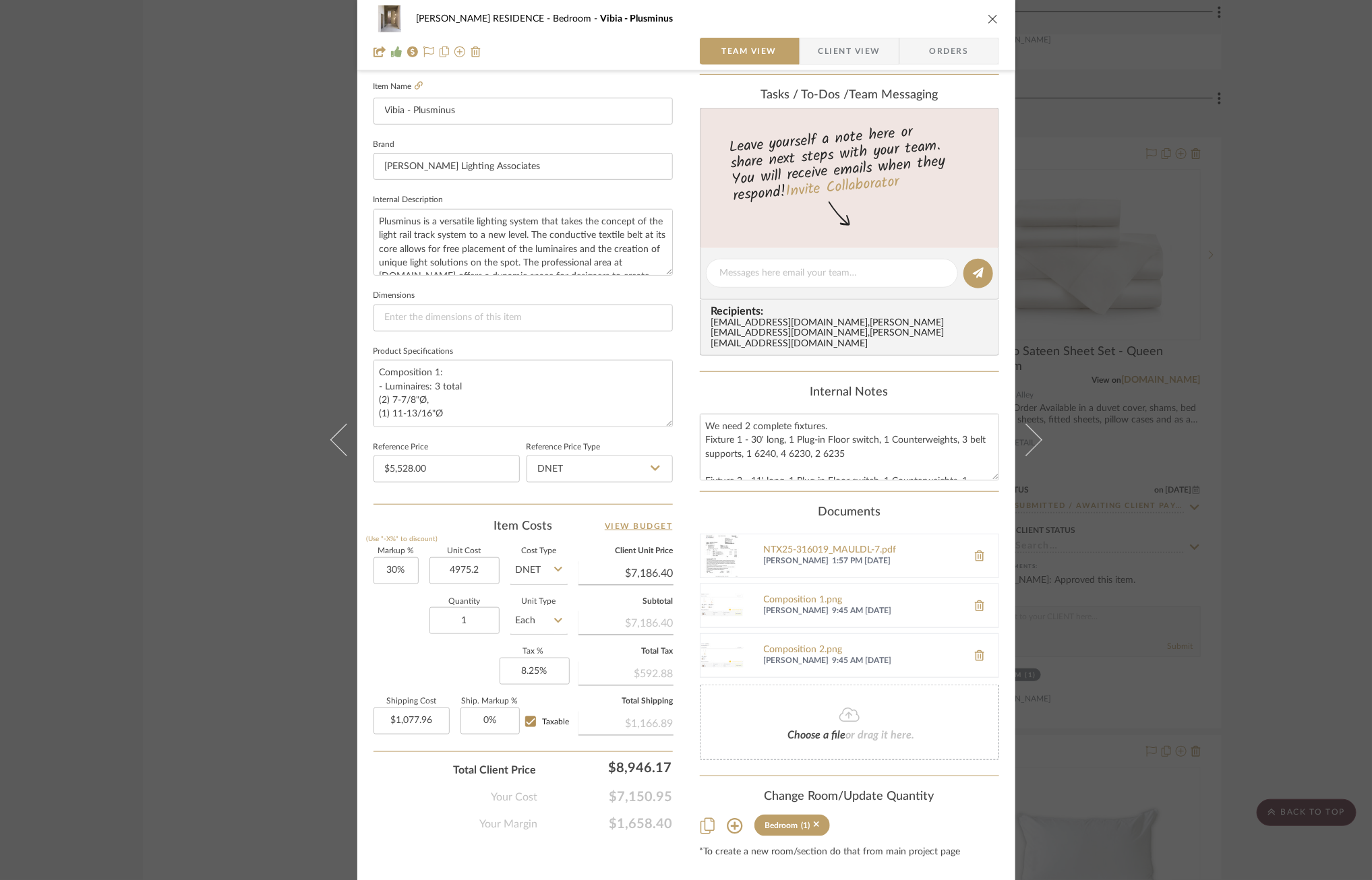
type input "$4,975.20"
click at [394, 602] on div "Quantity 1 Unit Type Each" at bounding box center [470, 622] width 194 height 48
type input "$6,467.76"
type input "$970.16"
click at [935, 48] on span "Orders" at bounding box center [949, 51] width 69 height 27
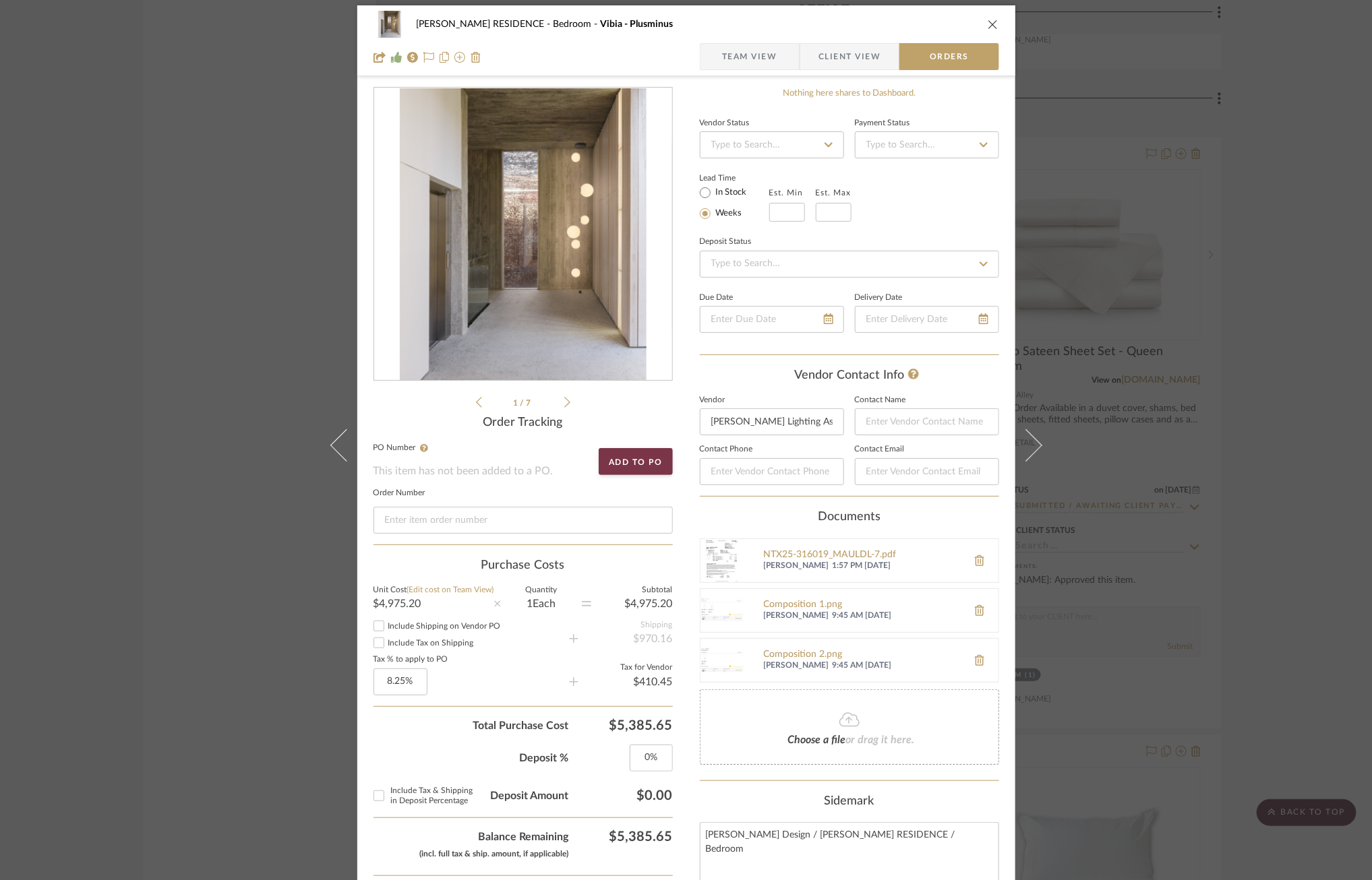
scroll to position [0, 0]
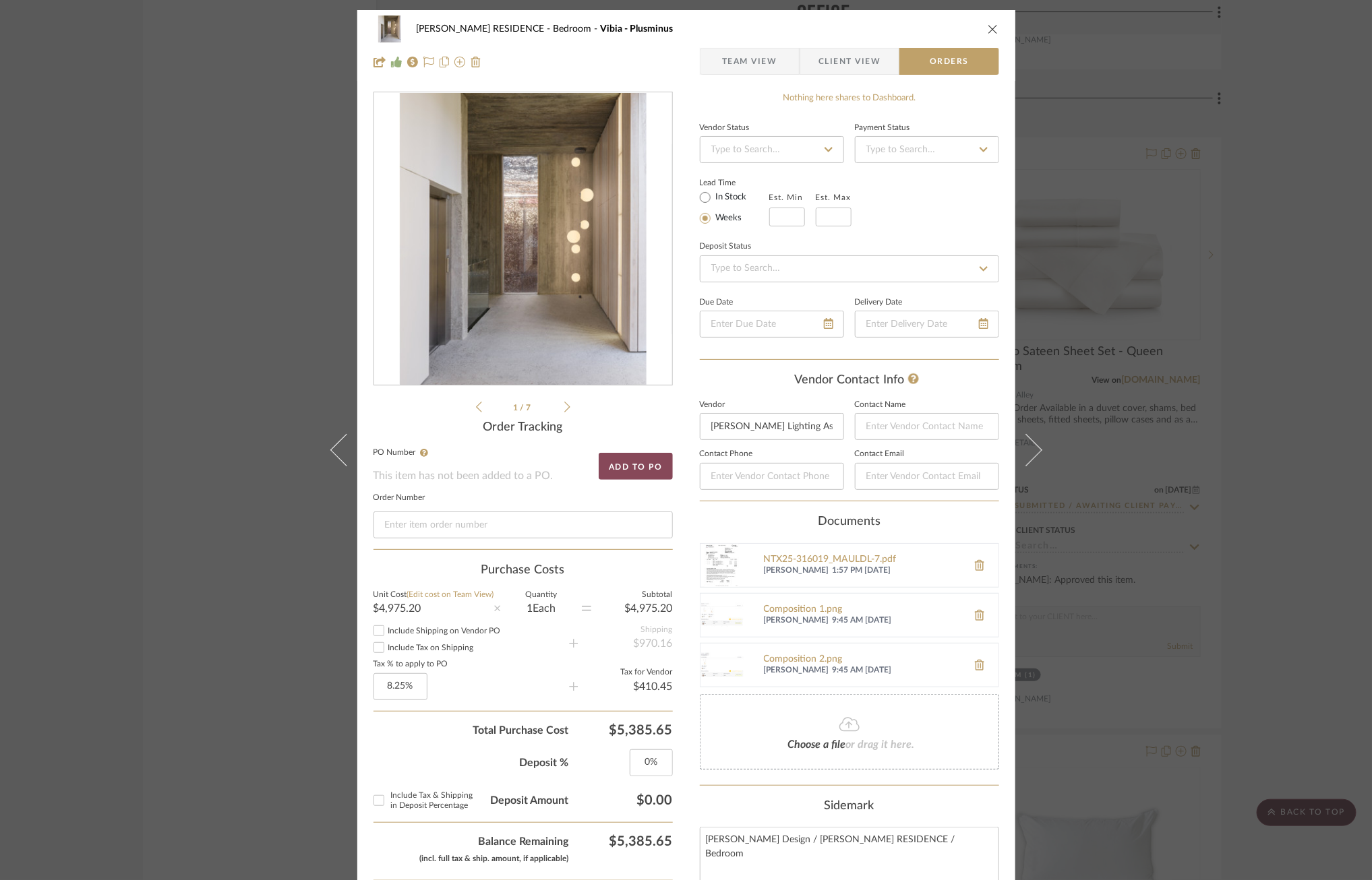
click at [624, 463] on button "Add to PO" at bounding box center [636, 467] width 74 height 27
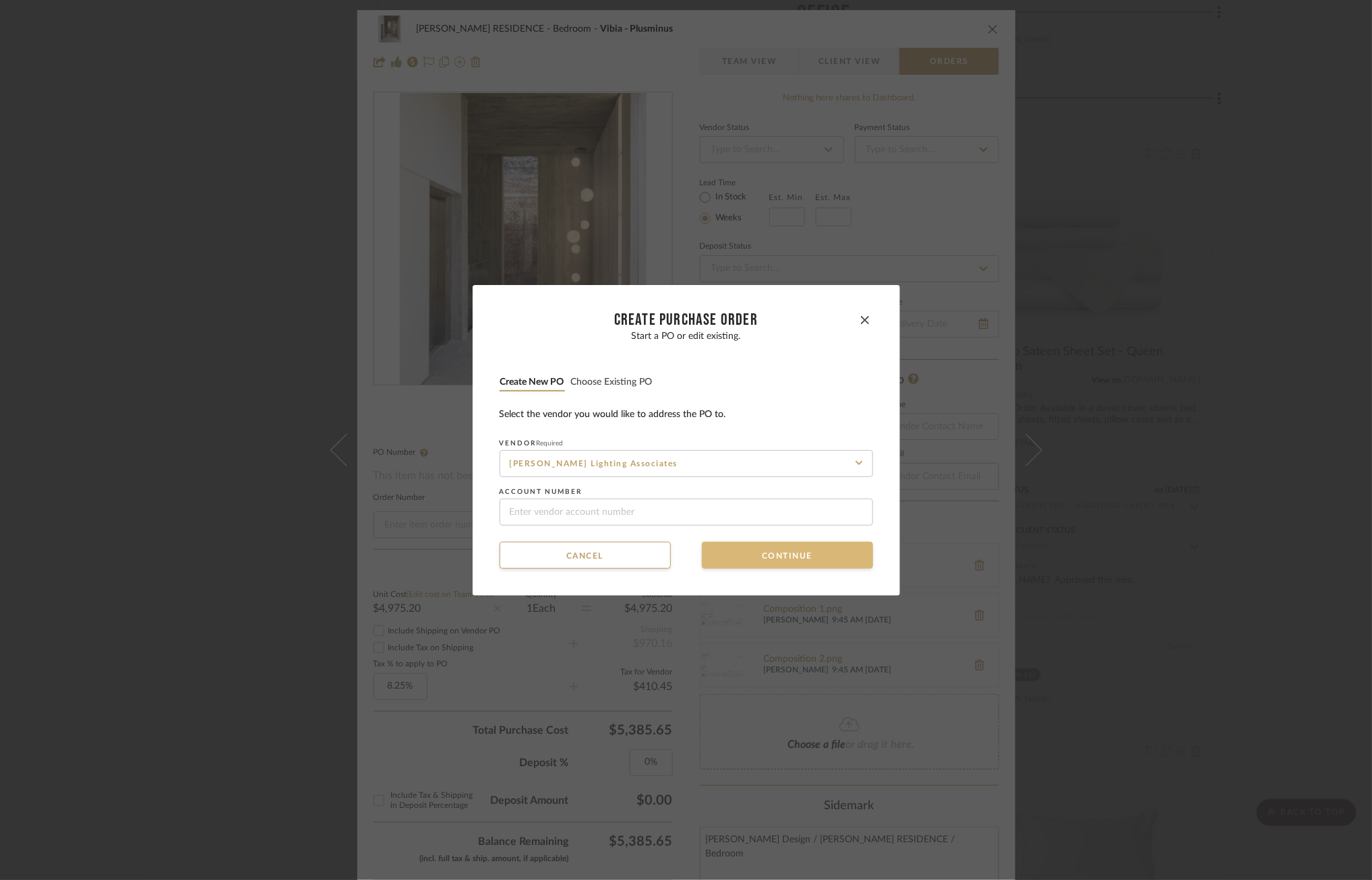
click at [760, 563] on button "Continue" at bounding box center [787, 555] width 171 height 27
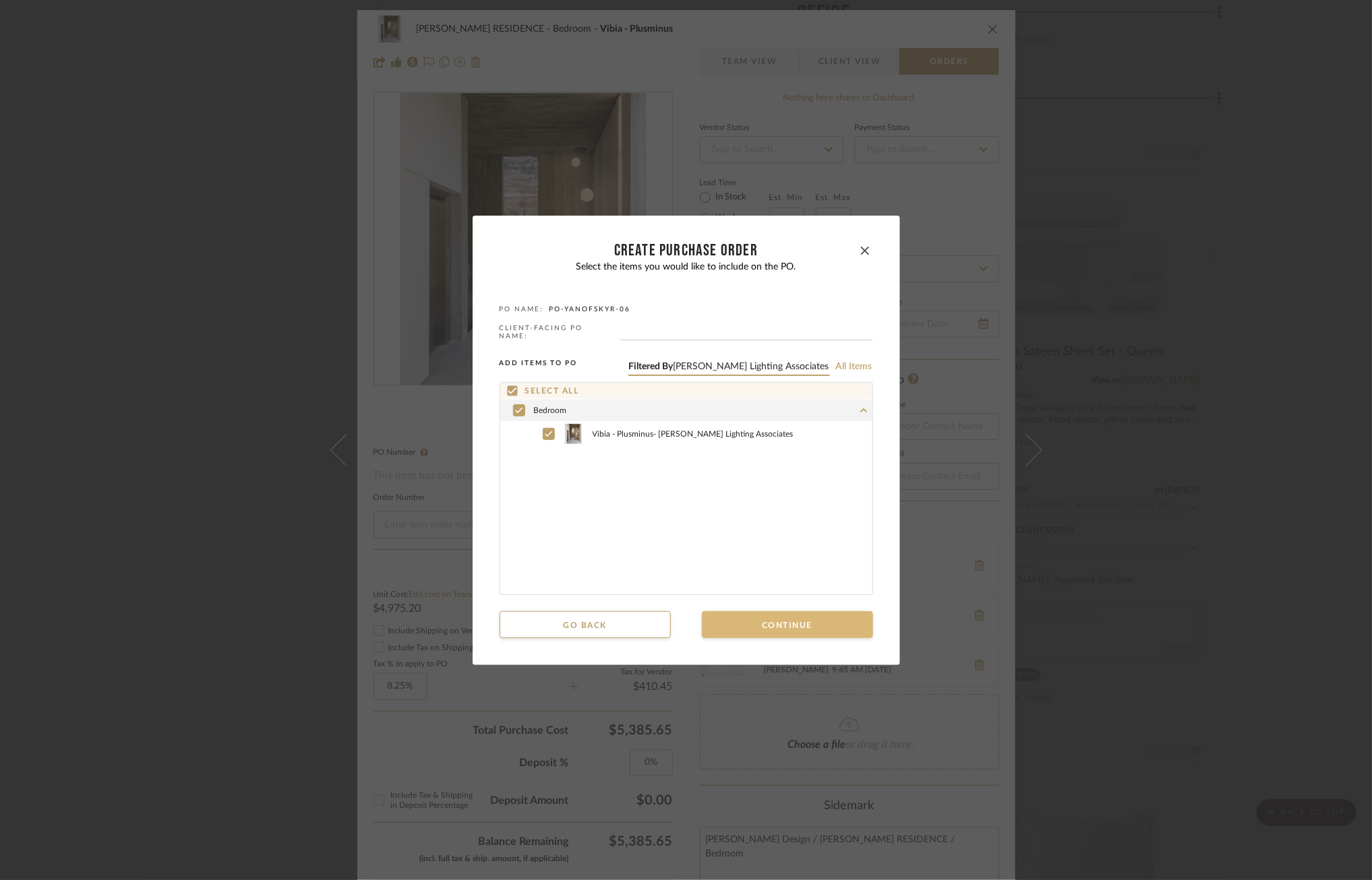
click at [768, 627] on button "Continue" at bounding box center [787, 625] width 171 height 27
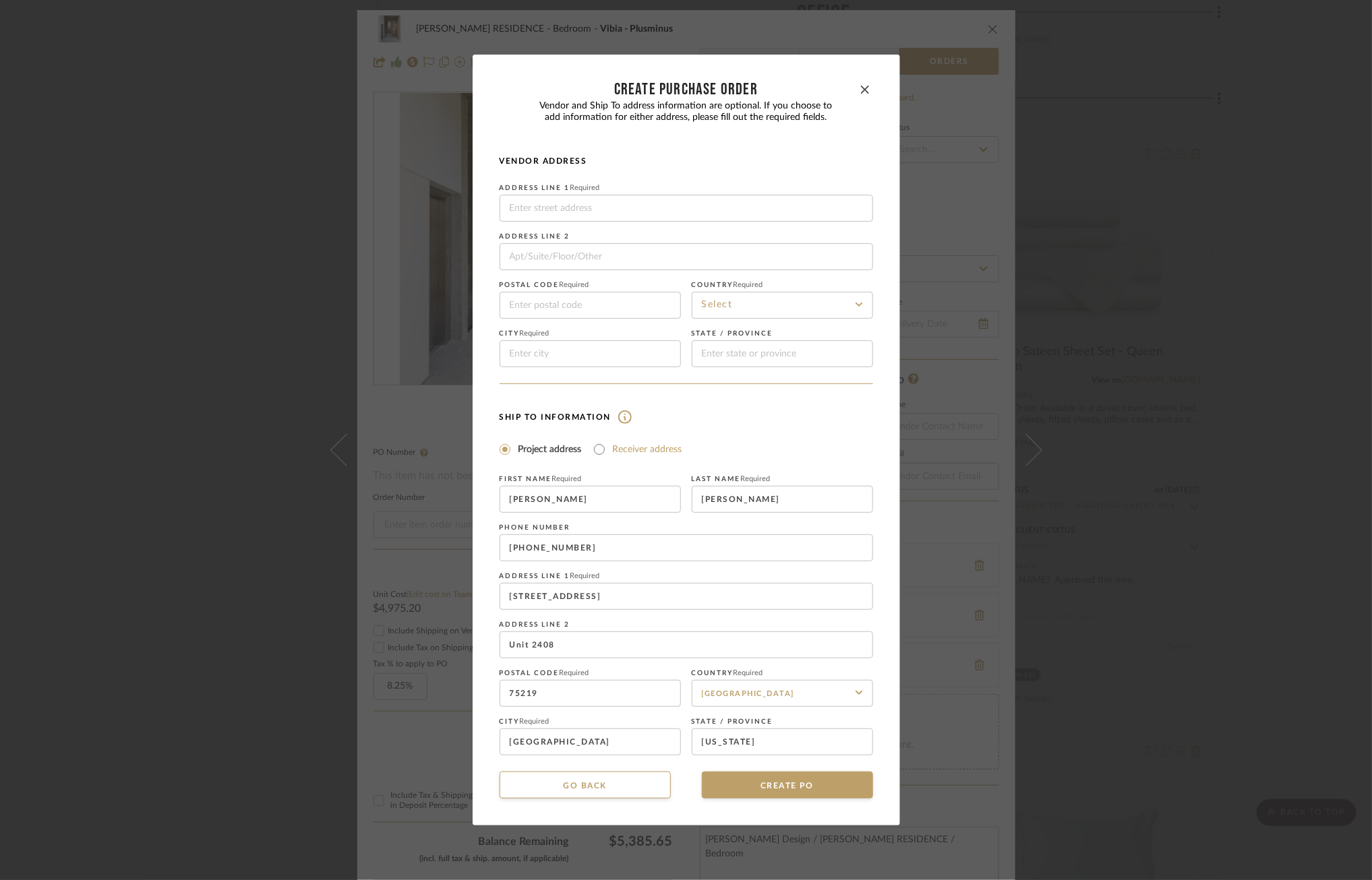
click at [642, 449] on label "Receiver address" at bounding box center [648, 449] width 70 height 14
click at [608, 449] on input "Receiver address" at bounding box center [599, 449] width 16 height 16
radio input "true"
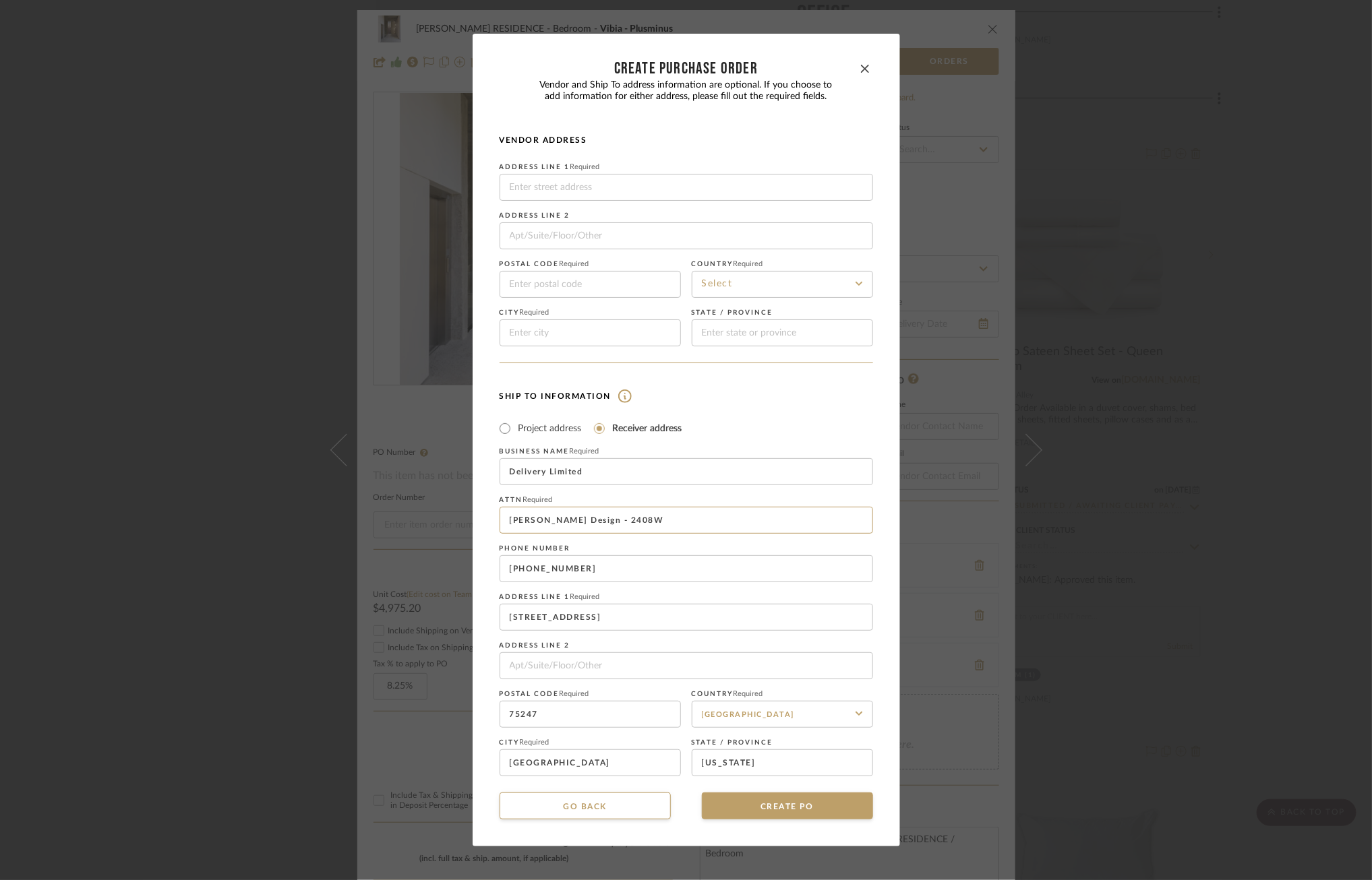
drag, startPoint x: 644, startPoint y: 515, endPoint x: 404, endPoint y: 515, distance: 240.0
click at [404, 515] on div "CREATE Purchase order Vendor and Ship To address information are optional. If y…" at bounding box center [686, 440] width 1372 height 880
drag, startPoint x: 639, startPoint y: 527, endPoint x: 576, endPoint y: 527, distance: 63.0
click at [576, 527] on input "[PERSON_NAME] Design - 2408W" at bounding box center [686, 521] width 373 height 27
type input "[PERSON_NAME] Design / [PERSON_NAME]"
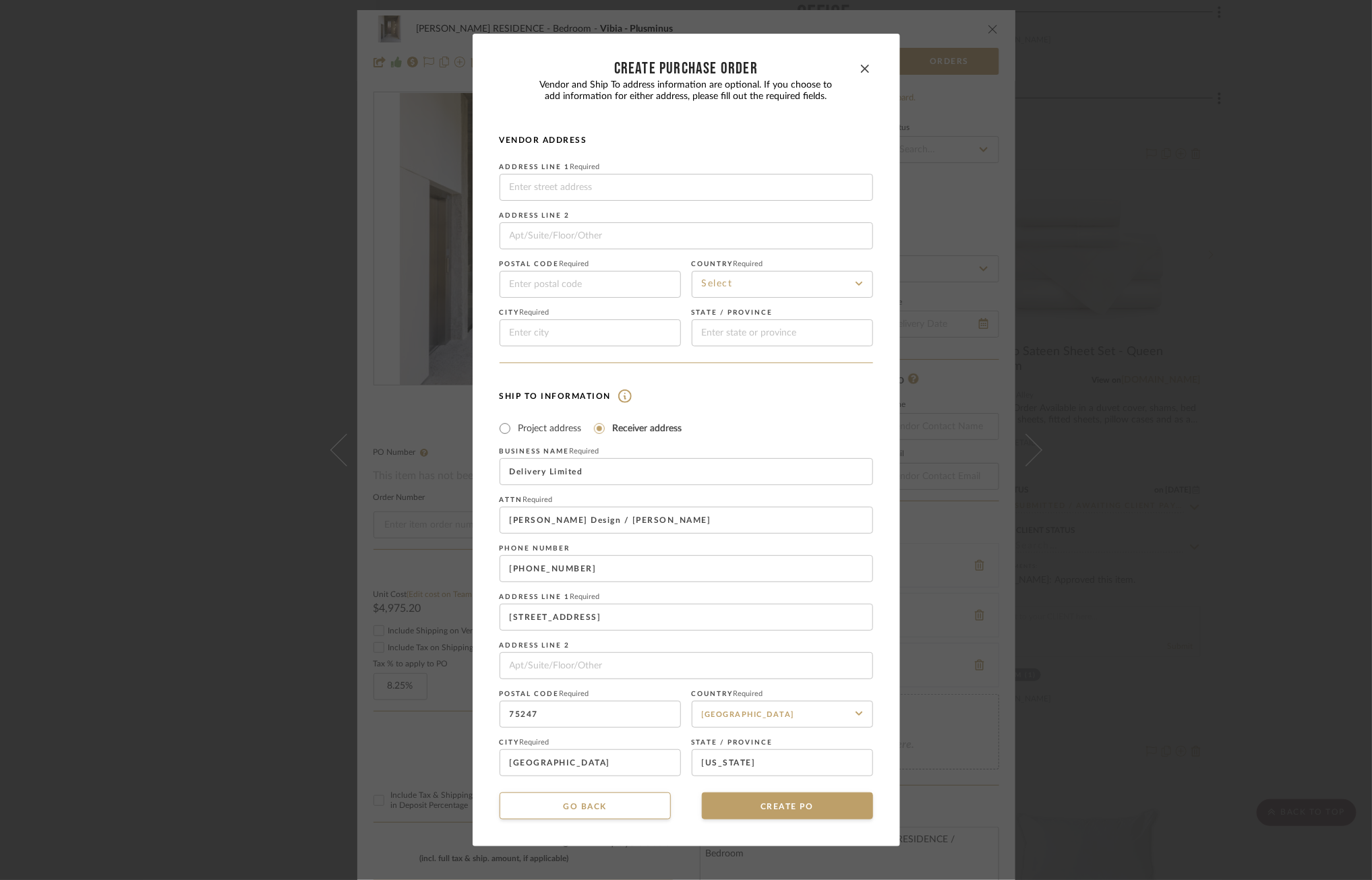
click at [719, 433] on mat-radio-group "Project address Receiver address" at bounding box center [686, 429] width 373 height 17
click at [803, 802] on button "CREATE PO" at bounding box center [787, 807] width 171 height 27
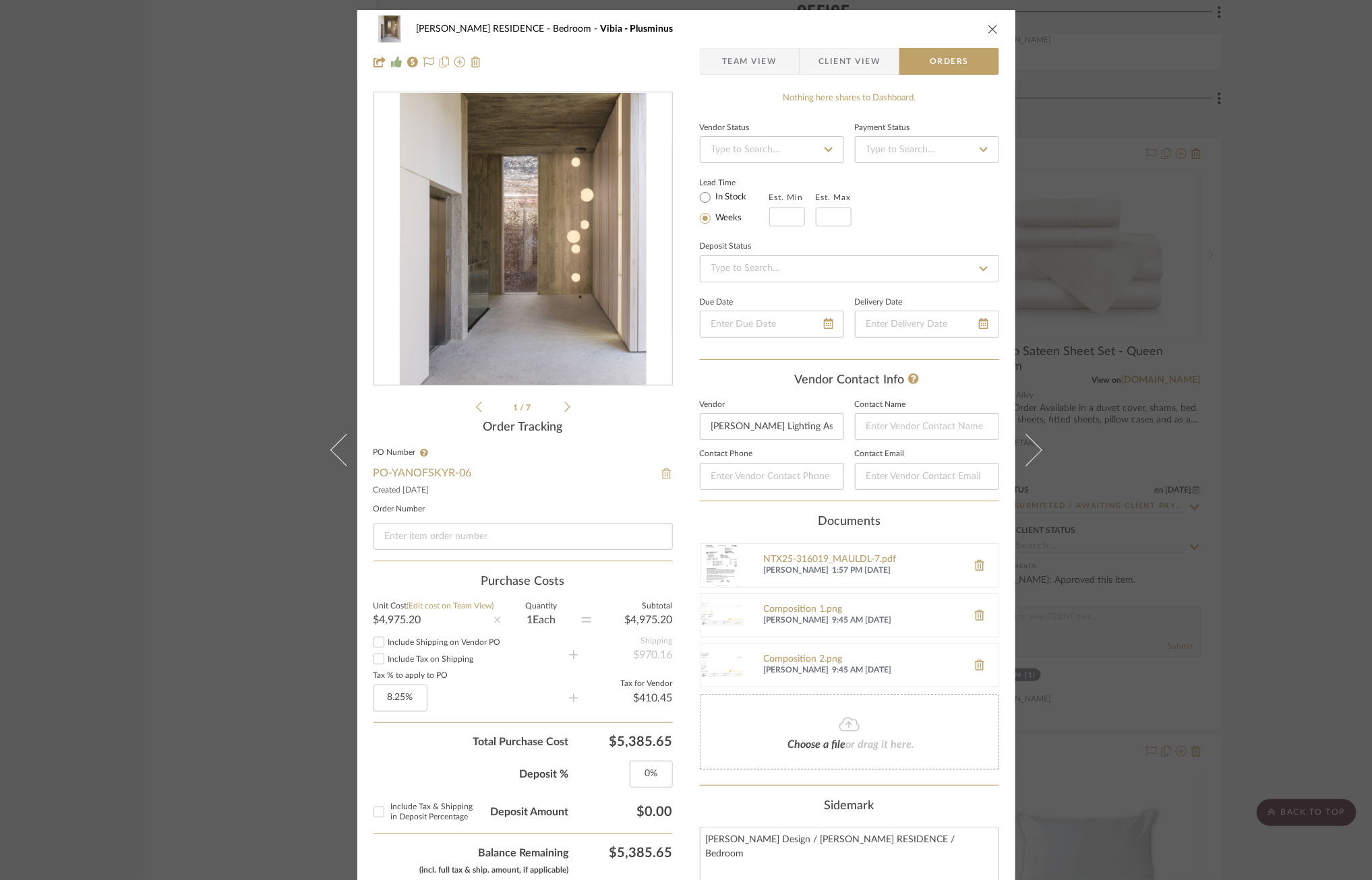
click at [662, 475] on img at bounding box center [667, 474] width 12 height 11
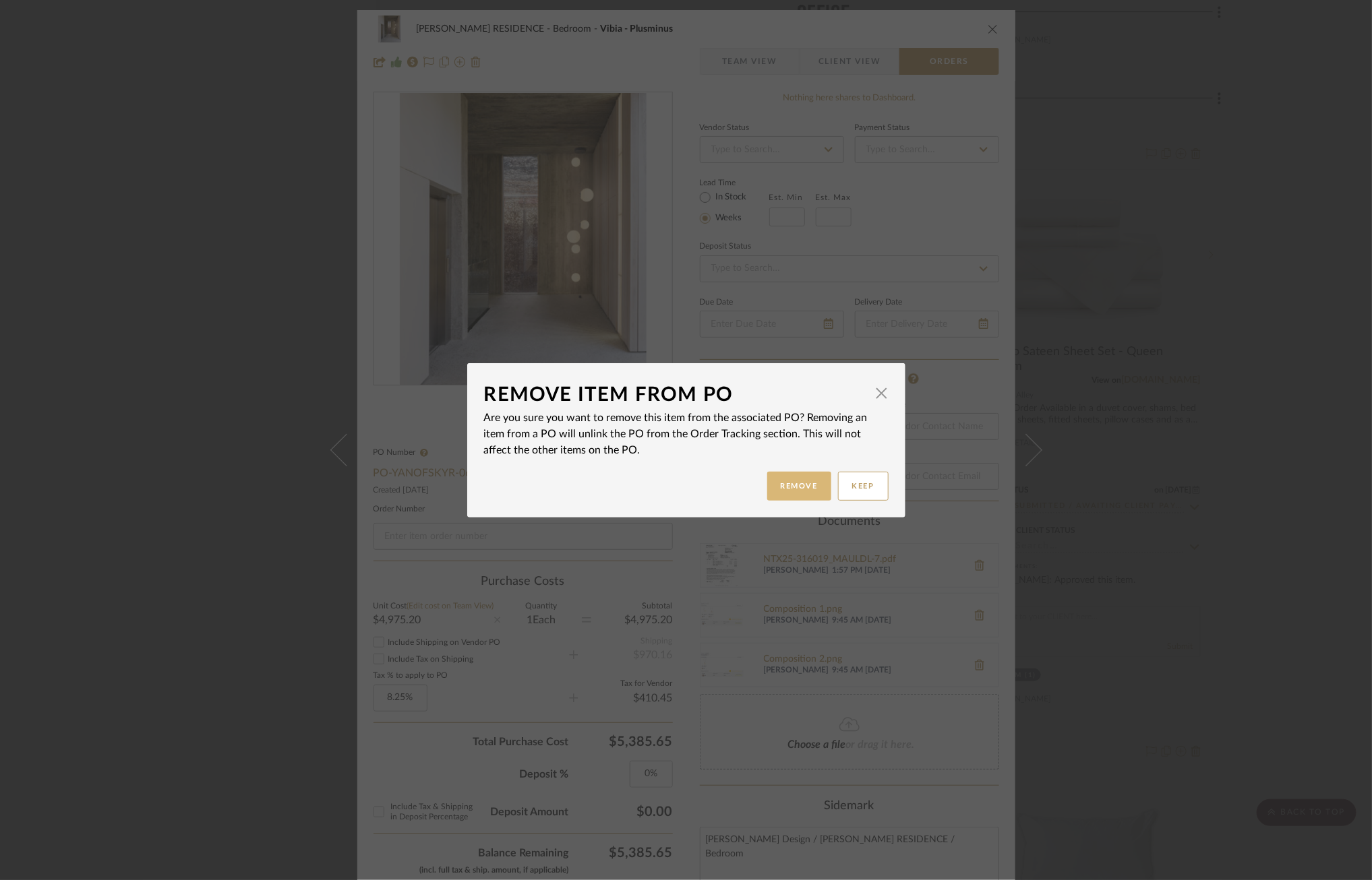
click at [785, 490] on button "Remove" at bounding box center [799, 487] width 64 height 29
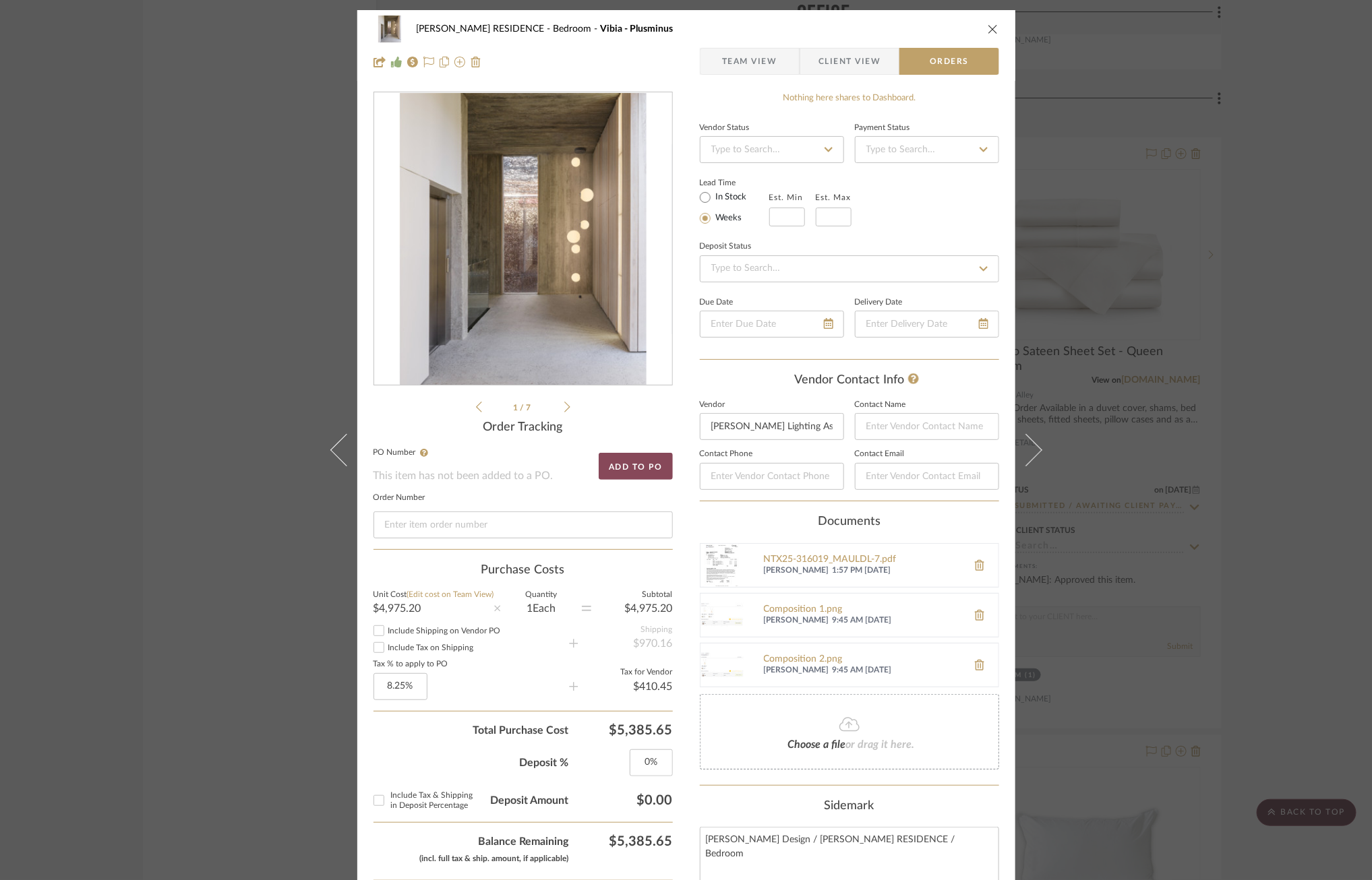
click at [633, 463] on button "Add to PO" at bounding box center [636, 467] width 74 height 27
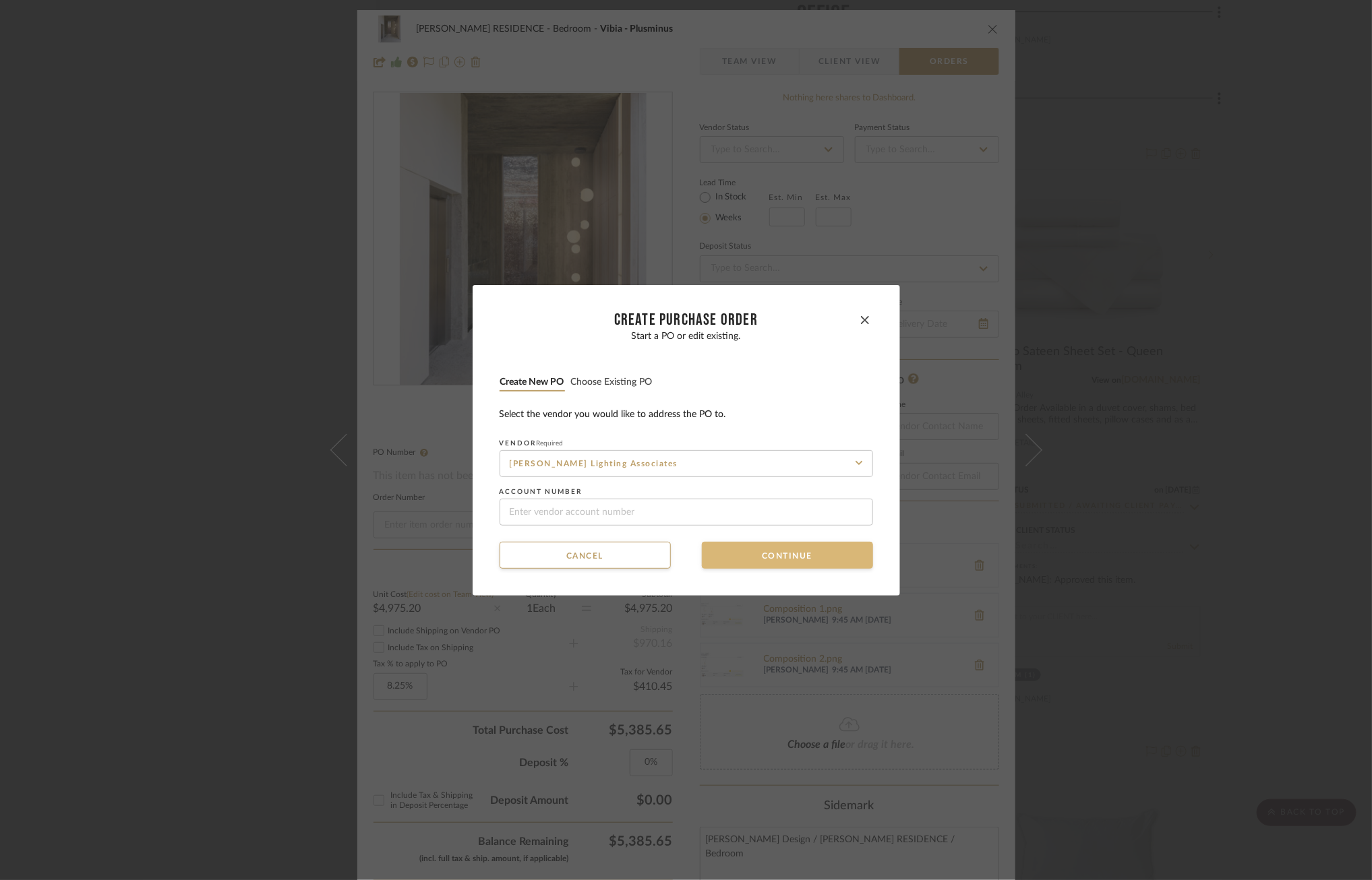
click at [756, 557] on button "Continue" at bounding box center [787, 555] width 171 height 27
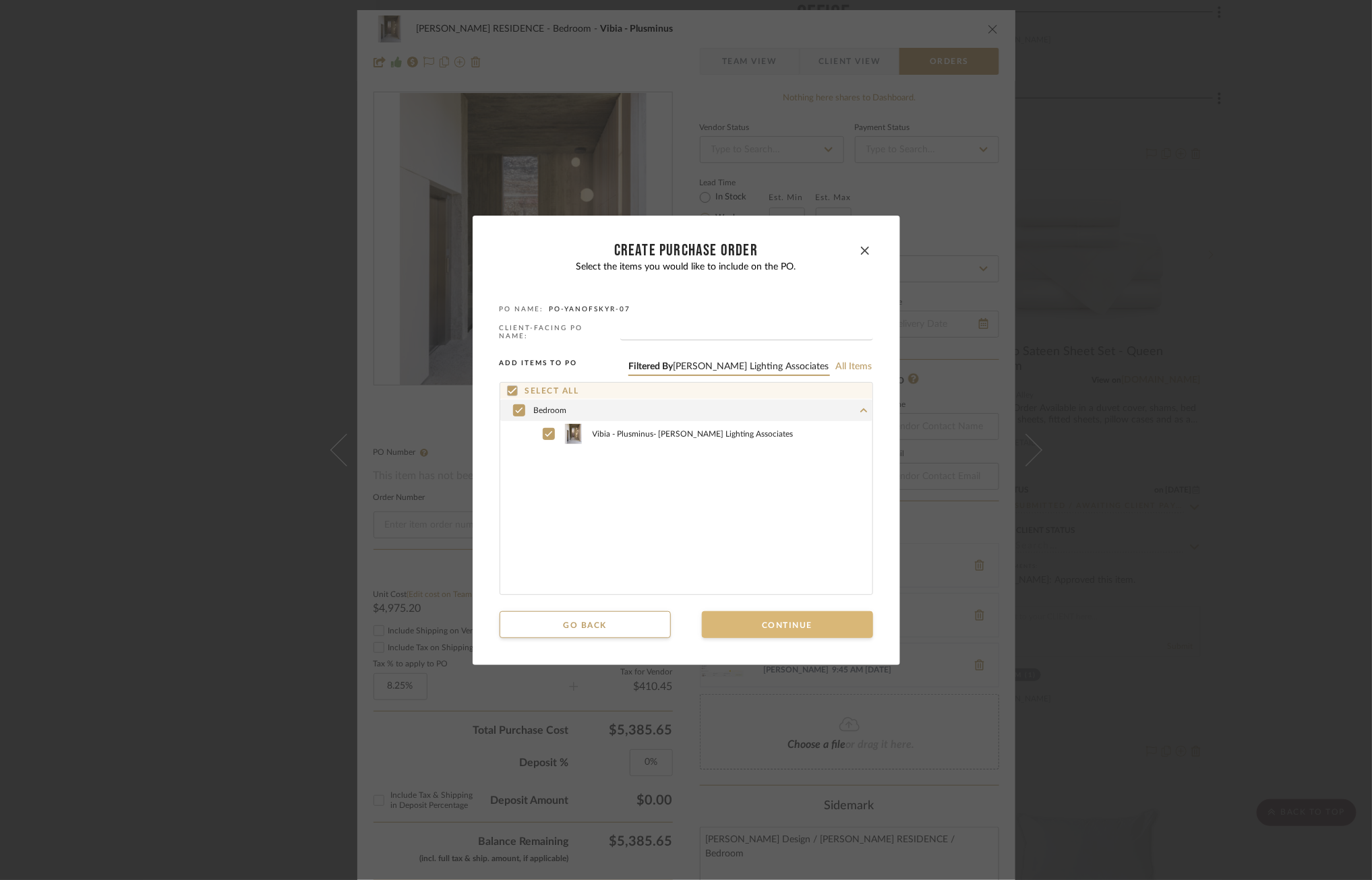
click at [788, 622] on button "Continue" at bounding box center [787, 625] width 171 height 27
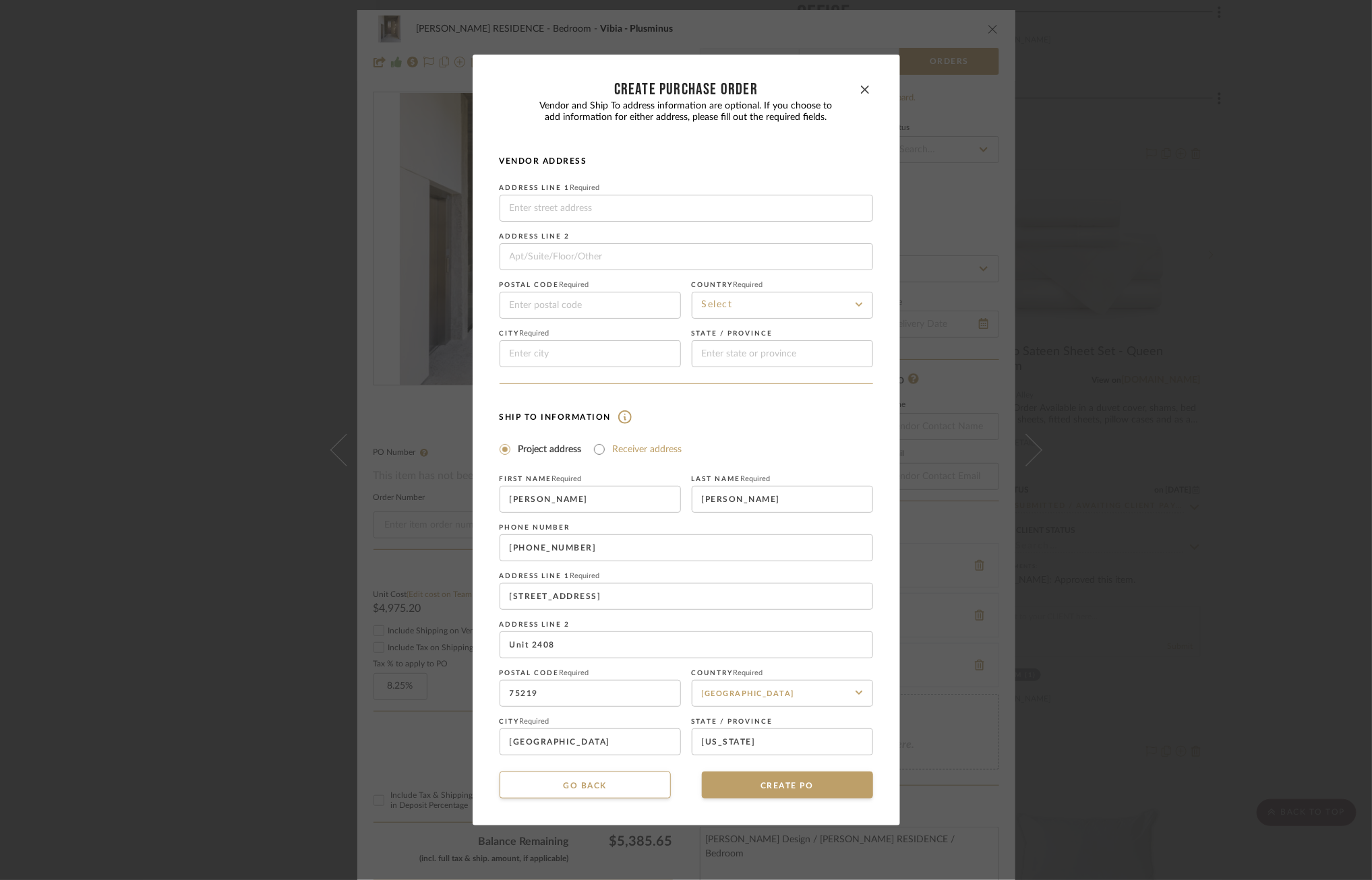
click at [642, 447] on label "Receiver address" at bounding box center [648, 449] width 70 height 14
click at [608, 447] on input "Receiver address" at bounding box center [599, 449] width 16 height 16
radio input "true"
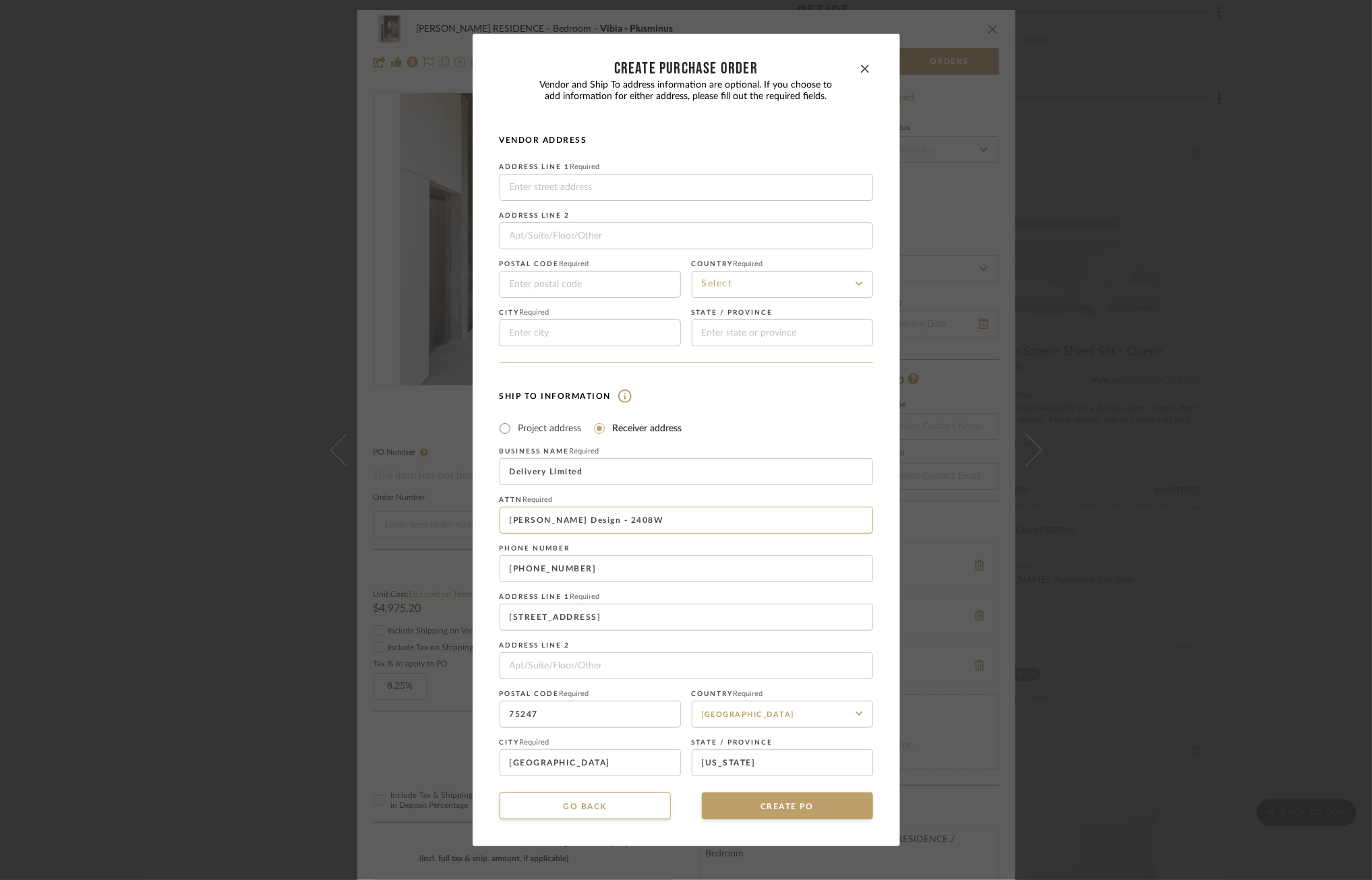
drag, startPoint x: 642, startPoint y: 530, endPoint x: 463, endPoint y: 504, distance: 180.9
click at [463, 504] on div "CREATE Purchase order Vendor and Ship To address information are optional. If y…" at bounding box center [686, 440] width 1372 height 880
type input "[PERSON_NAME] Design / [PERSON_NAME]"
click at [597, 197] on div "Address Line 1 Required Address Line 2 Postal code Required Country Required Ci…" at bounding box center [686, 255] width 373 height 183
click at [592, 188] on input at bounding box center [686, 188] width 373 height 27
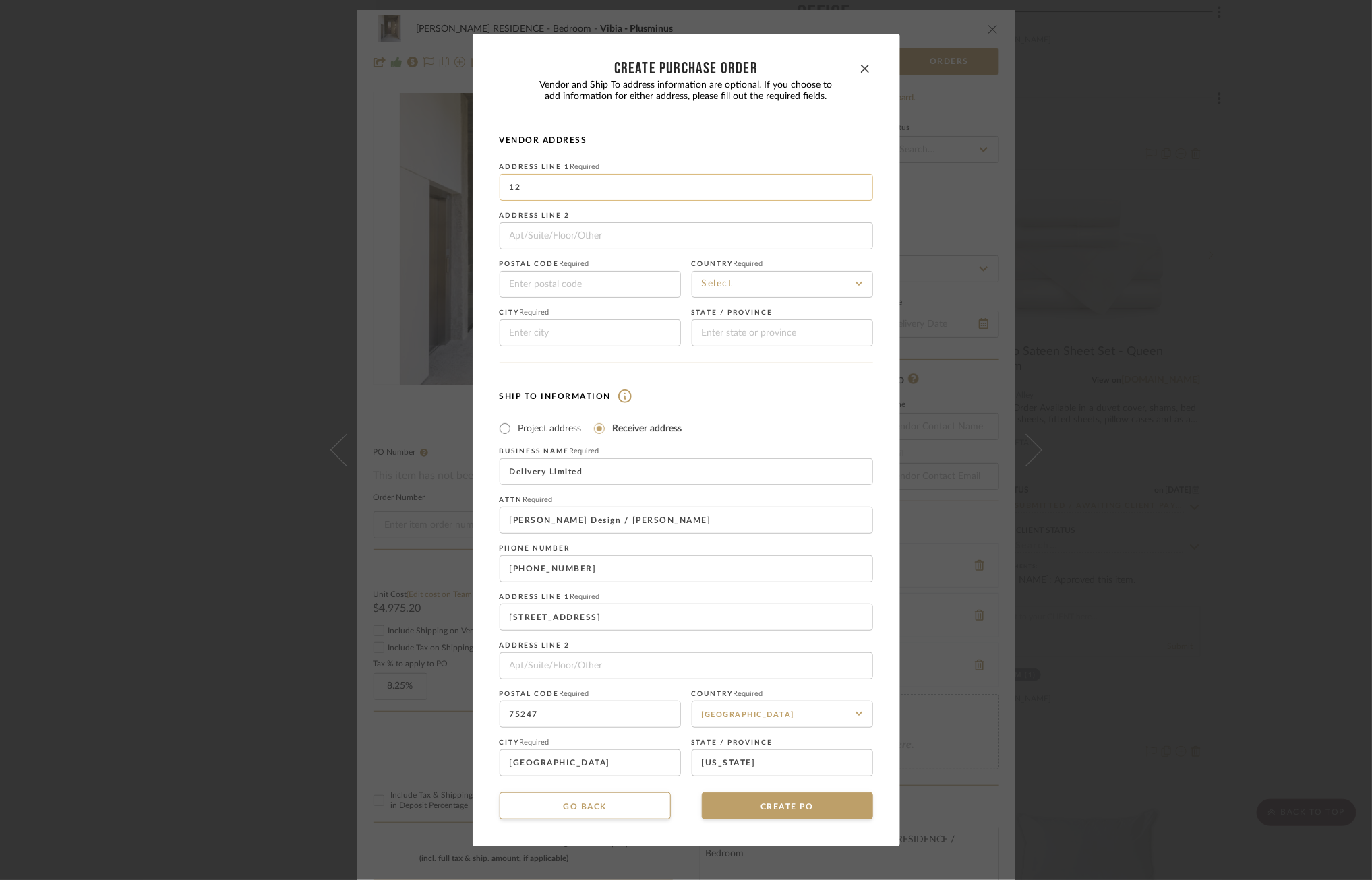
type input "1"
click at [606, 811] on button "Go back" at bounding box center [585, 807] width 171 height 27
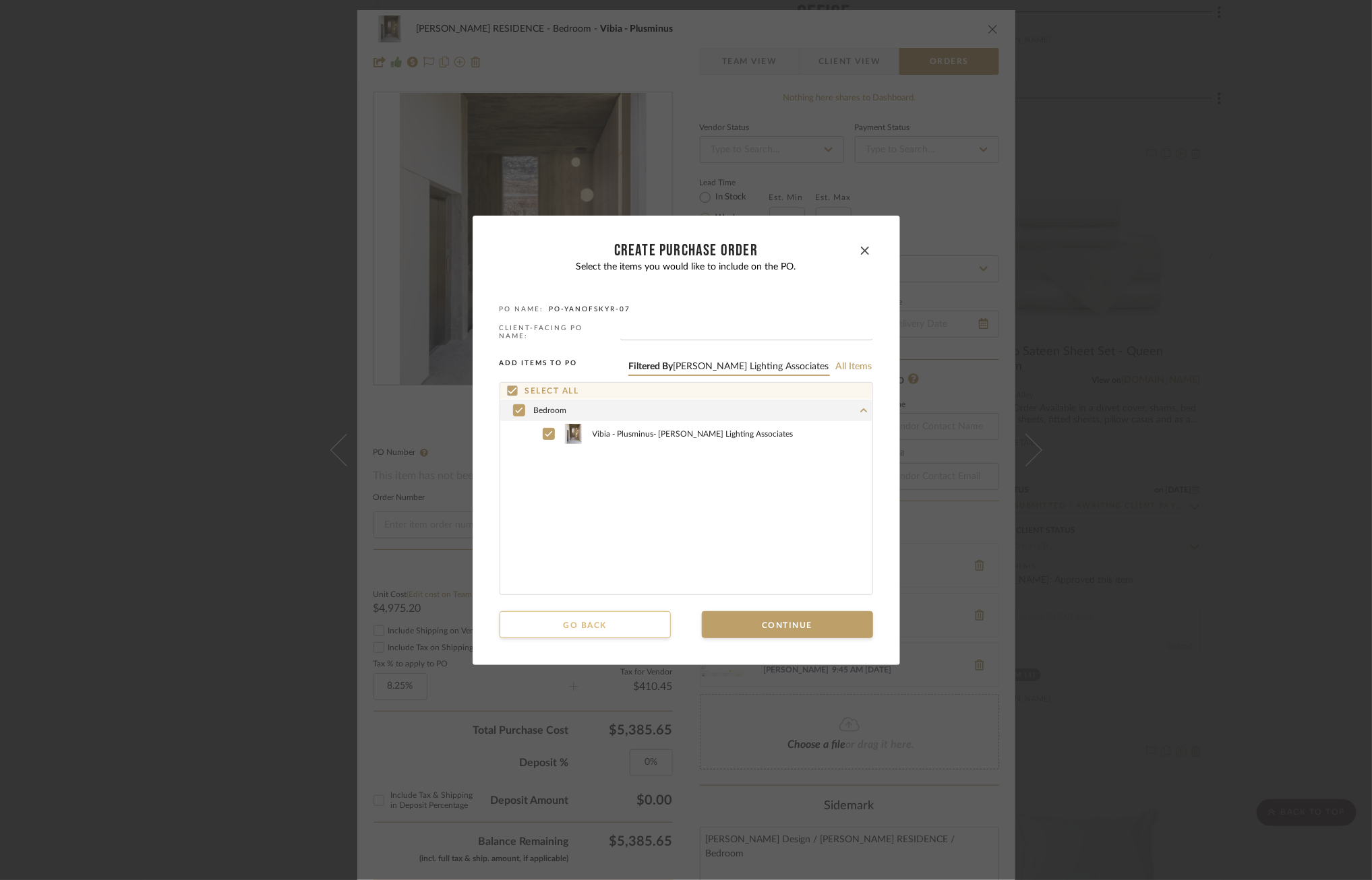
click at [568, 624] on button "Go back" at bounding box center [585, 625] width 171 height 27
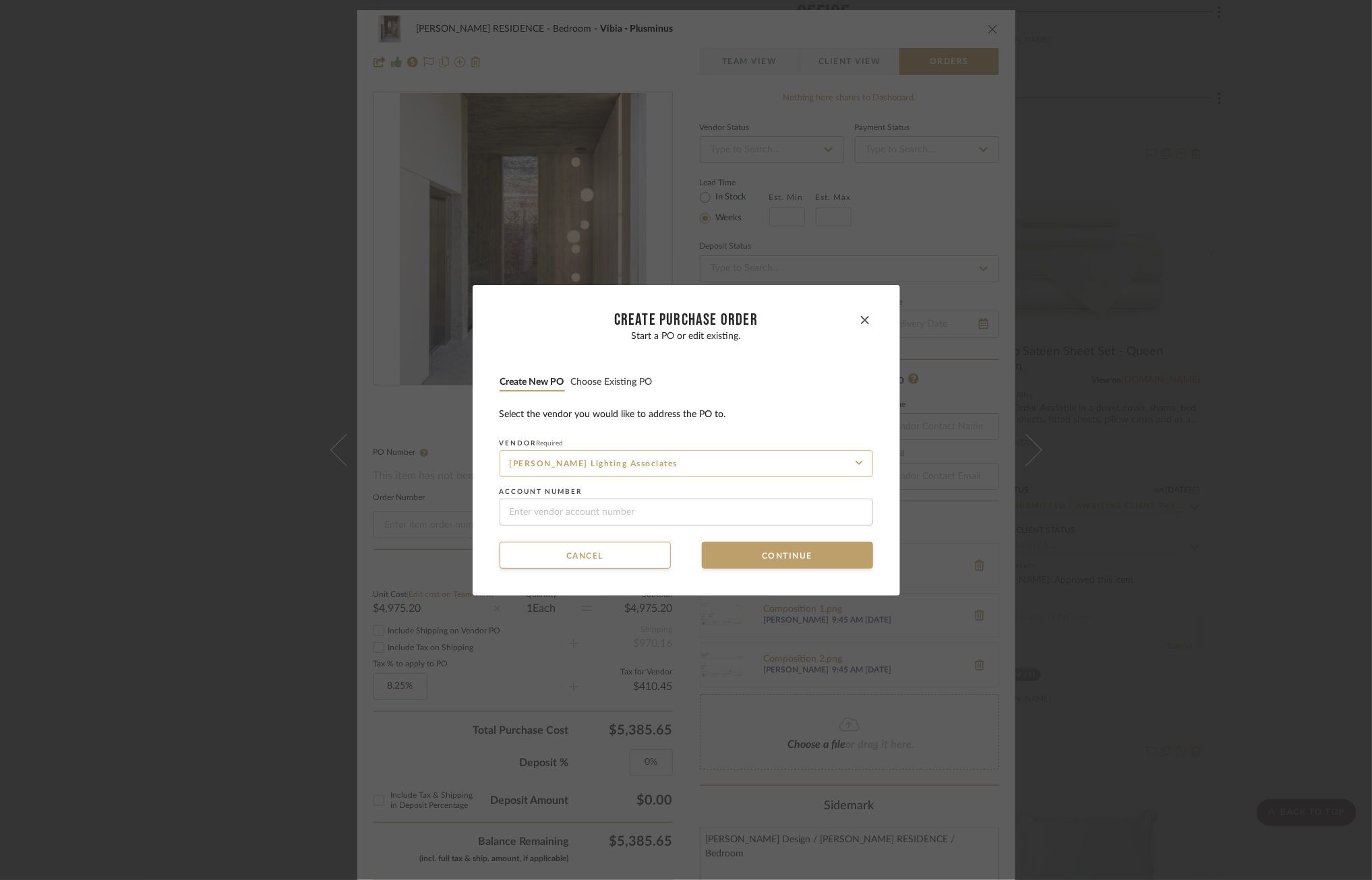
click at [635, 465] on input "[PERSON_NAME] Lighting Associates" at bounding box center [686, 464] width 373 height 27
type input "Vibia"
click at [612, 502] on div "Vibia" at bounding box center [682, 496] width 372 height 31
click at [755, 555] on button "Continue" at bounding box center [787, 555] width 171 height 27
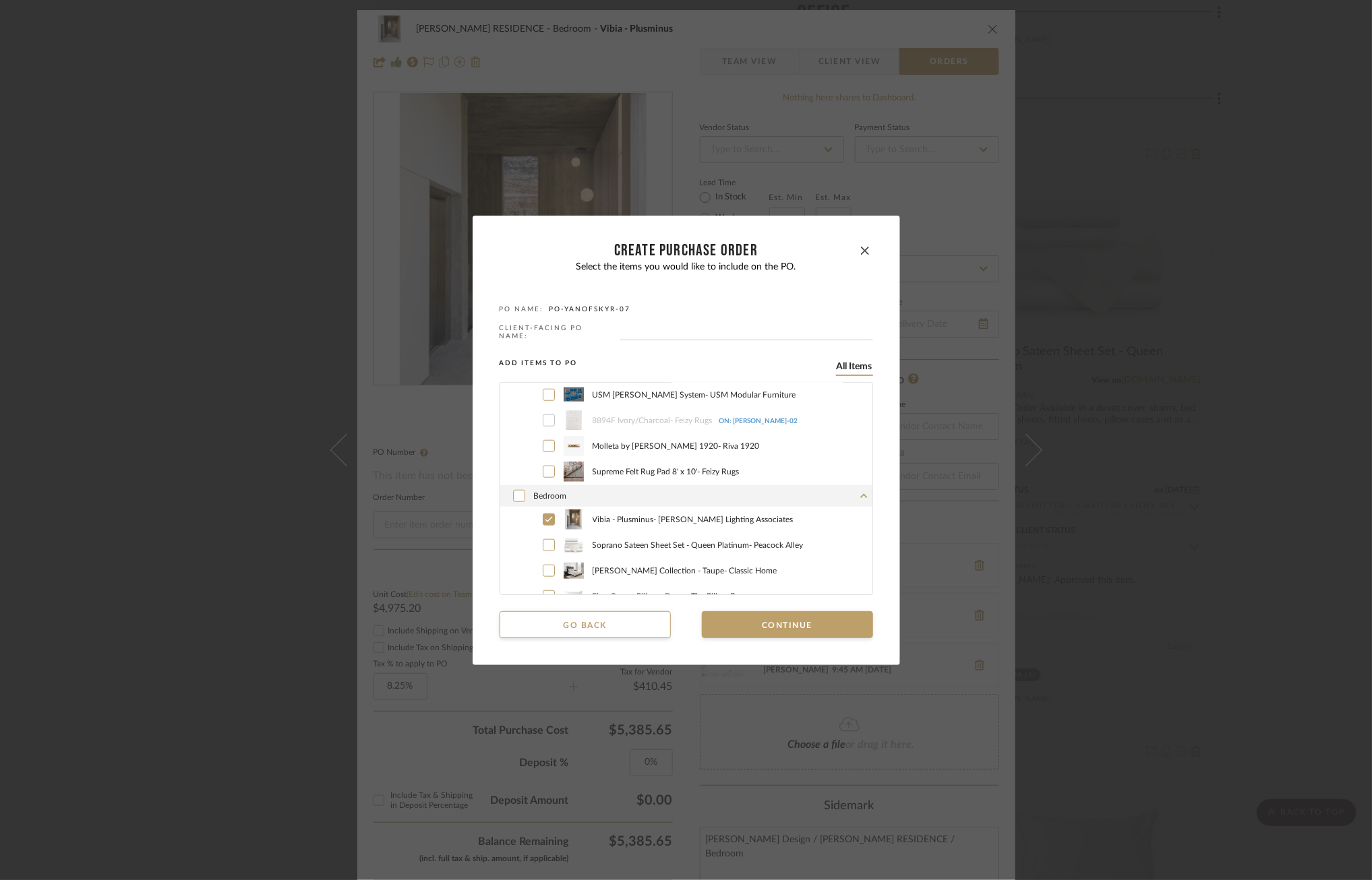
scroll to position [712, 0]
click at [806, 620] on button "Continue" at bounding box center [787, 625] width 171 height 27
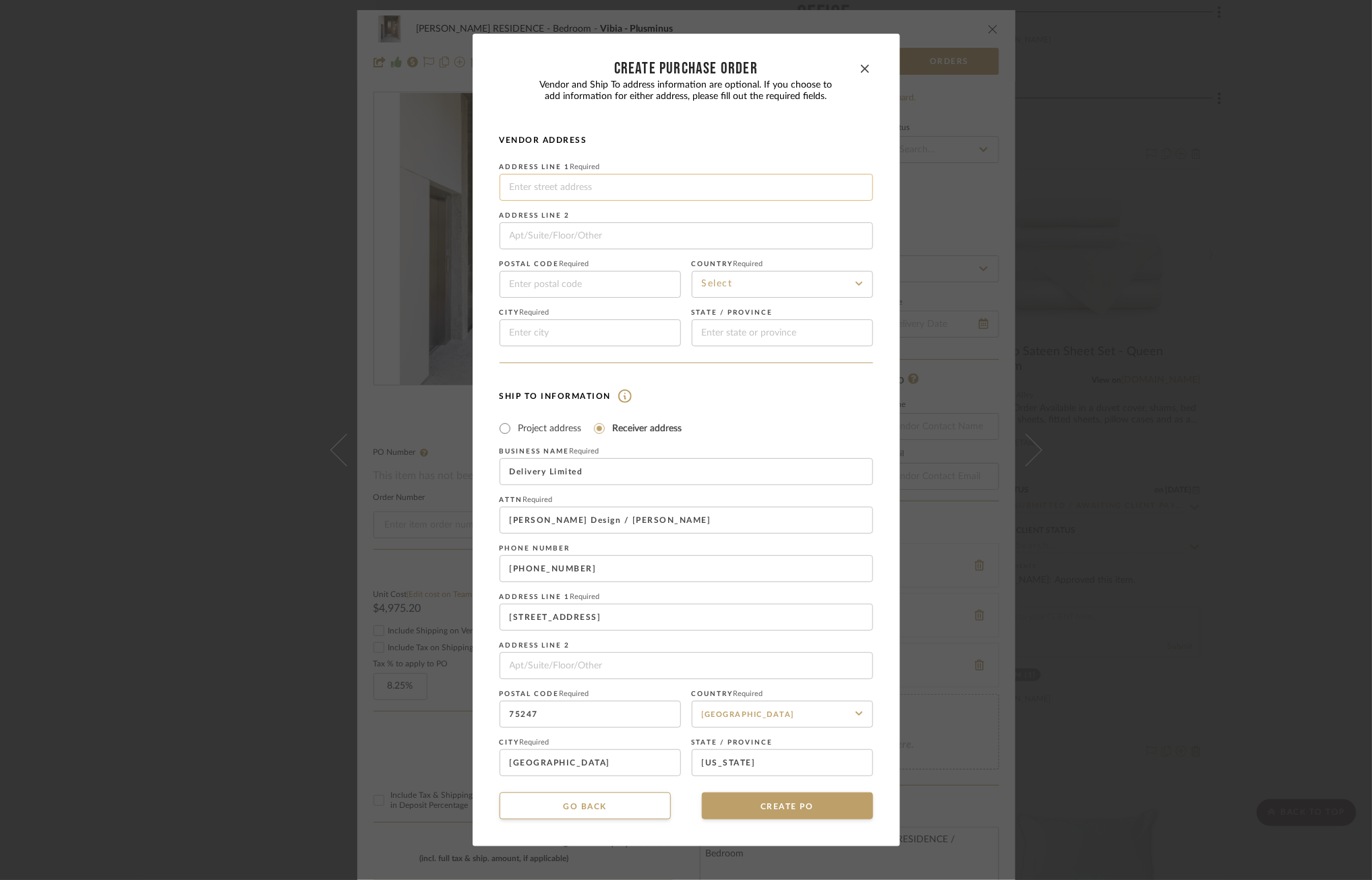
click at [597, 187] on input at bounding box center [686, 188] width 373 height 27
click at [560, 188] on input at bounding box center [686, 188] width 373 height 27
type input "[STREET_ADDRESS]"
click at [548, 296] on input at bounding box center [590, 285] width 182 height 27
type input "08837"
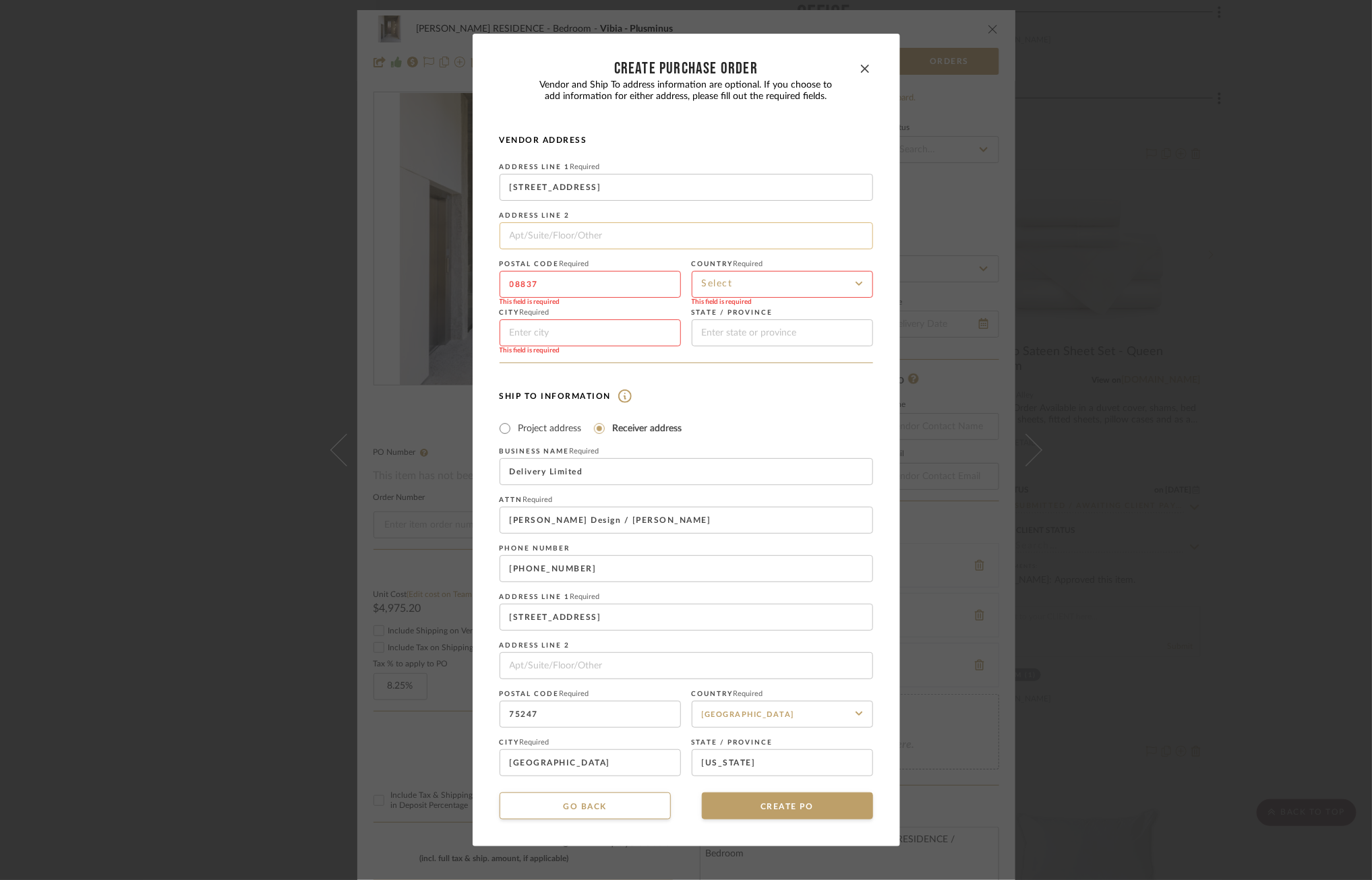
click at [652, 238] on input at bounding box center [686, 236] width 373 height 27
click at [714, 275] on input at bounding box center [782, 285] width 182 height 27
click at [728, 326] on div "[GEOGRAPHIC_DATA]" at bounding box center [778, 318] width 180 height 34
type input "[GEOGRAPHIC_DATA]"
click at [537, 332] on input at bounding box center [590, 333] width 182 height 27
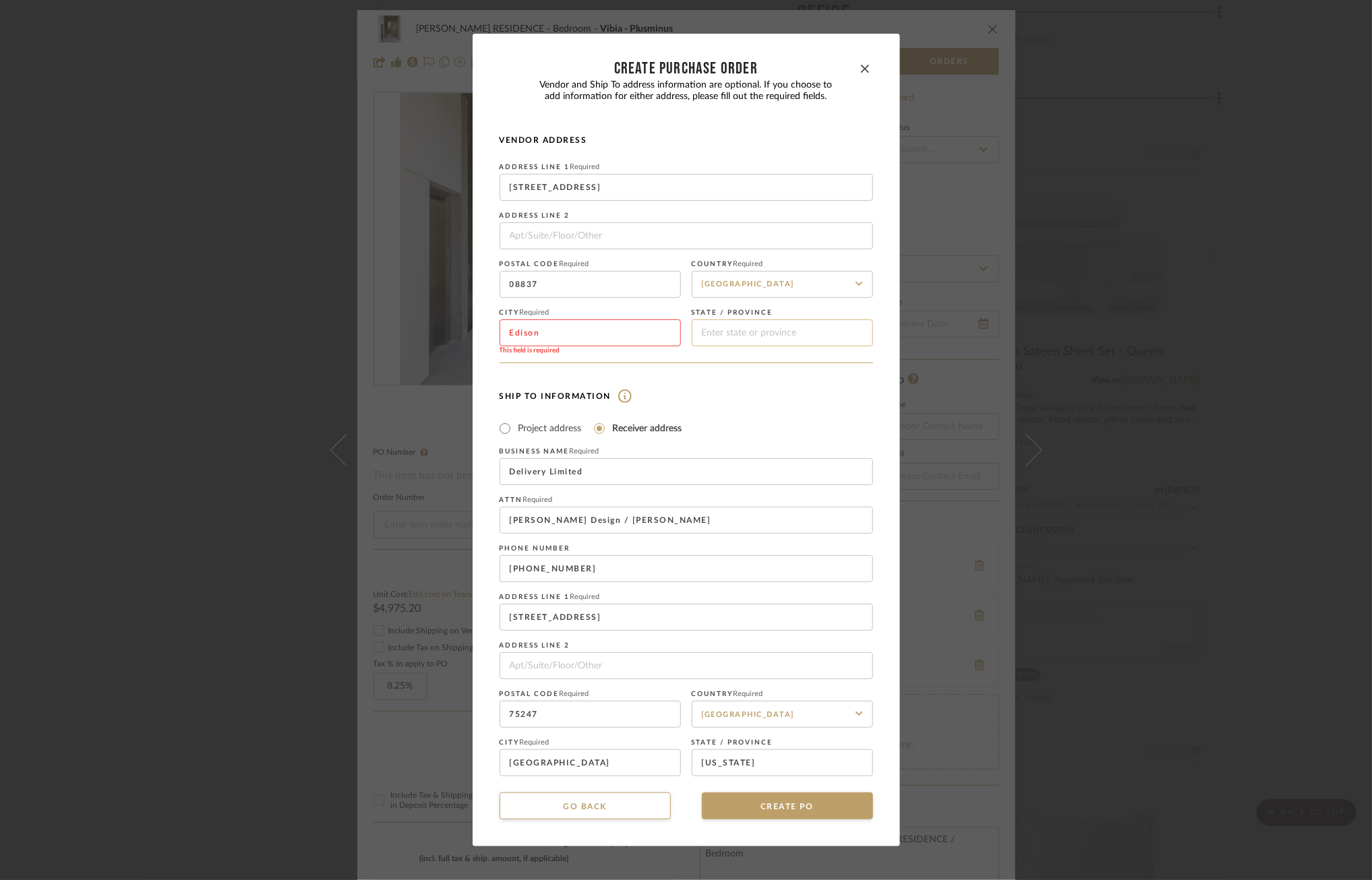
type input "Edison"
click at [727, 342] on input at bounding box center [782, 333] width 182 height 27
type input "NJ"
click at [786, 801] on button "CREATE PO" at bounding box center [787, 807] width 171 height 27
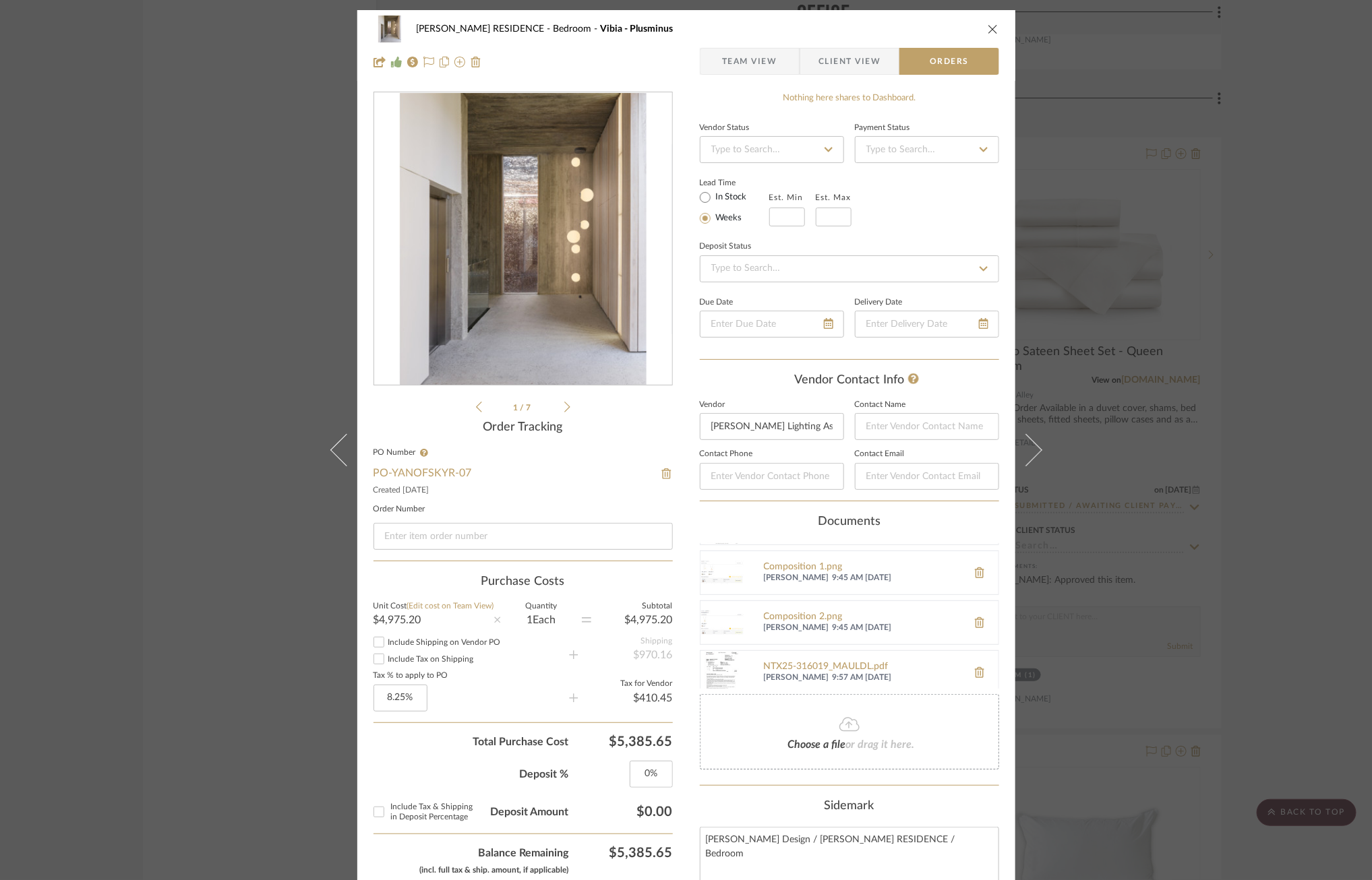
scroll to position [51, 0]
click at [753, 65] on span "Team View" at bounding box center [749, 61] width 55 height 27
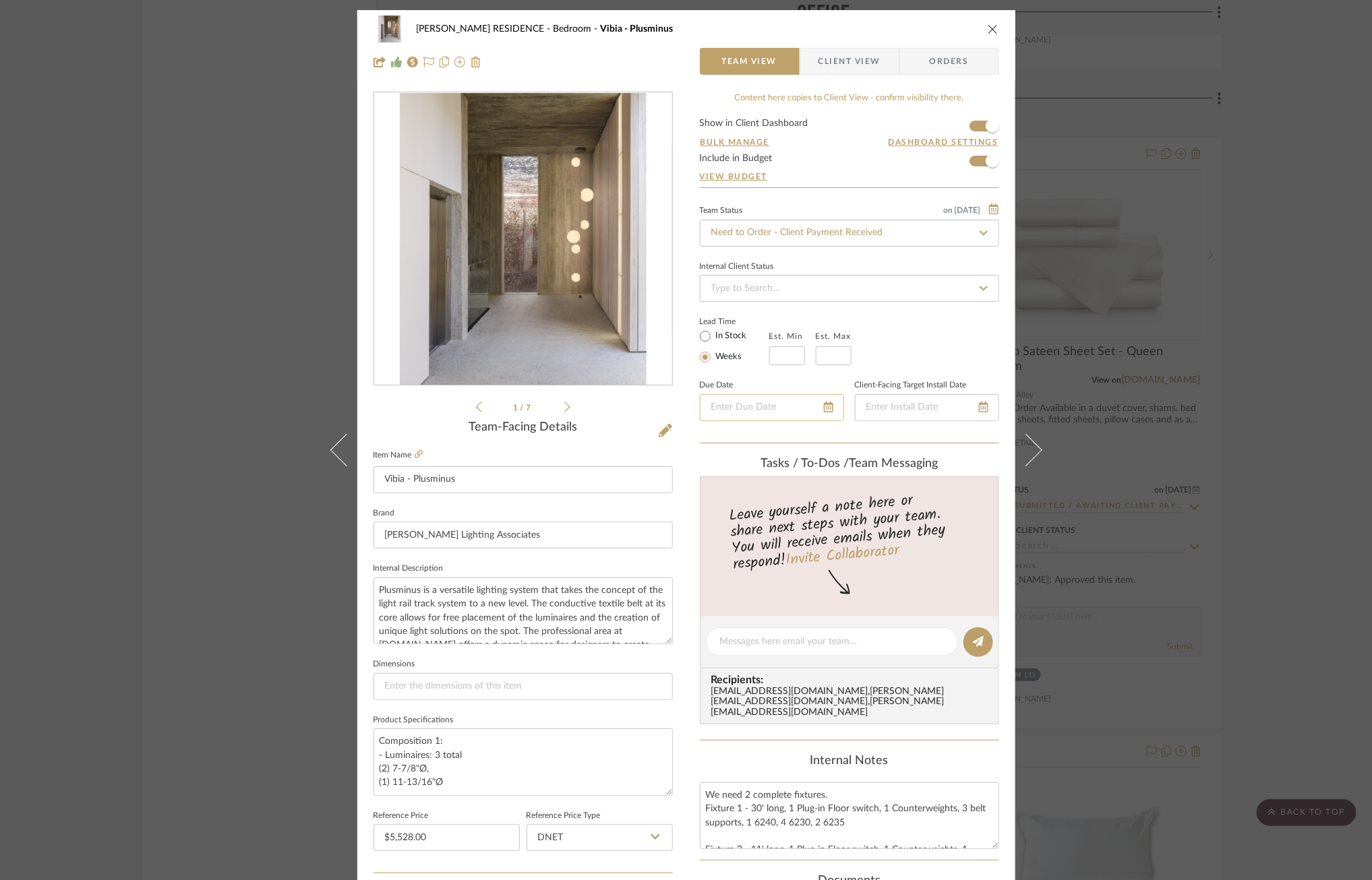
scroll to position [394, 0]
